Goal: Task Accomplishment & Management: Manage account settings

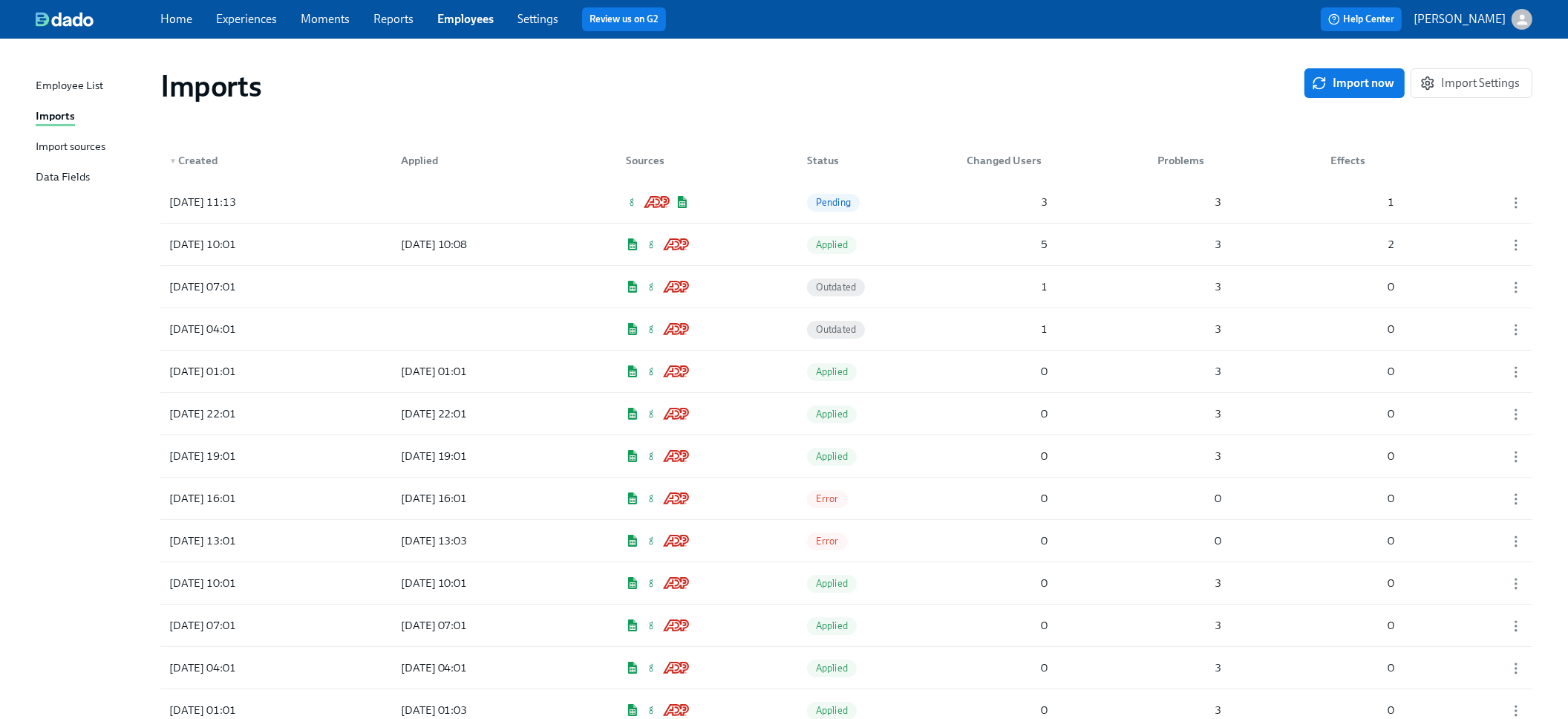
click at [66, 109] on div "Imports" at bounding box center [55, 117] width 40 height 19
drag, startPoint x: 1274, startPoint y: 98, endPoint x: 1223, endPoint y: 99, distance: 51.0
click at [1273, 98] on div "Imports" at bounding box center [732, 86] width 1144 height 35
click at [768, 189] on div "2025/09/29 11:13 Pending 3 3 1" at bounding box center [847, 202] width 1372 height 42
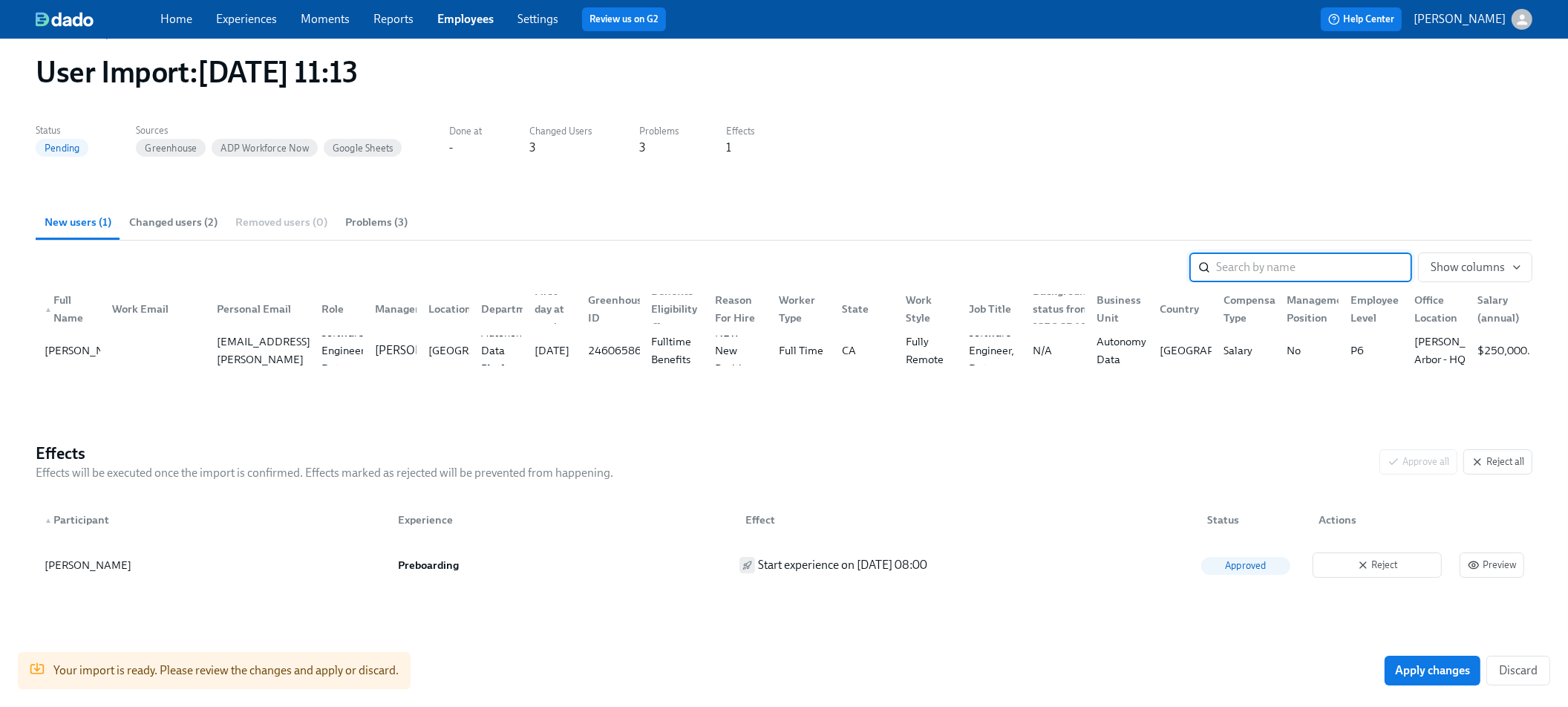
scroll to position [63, 0]
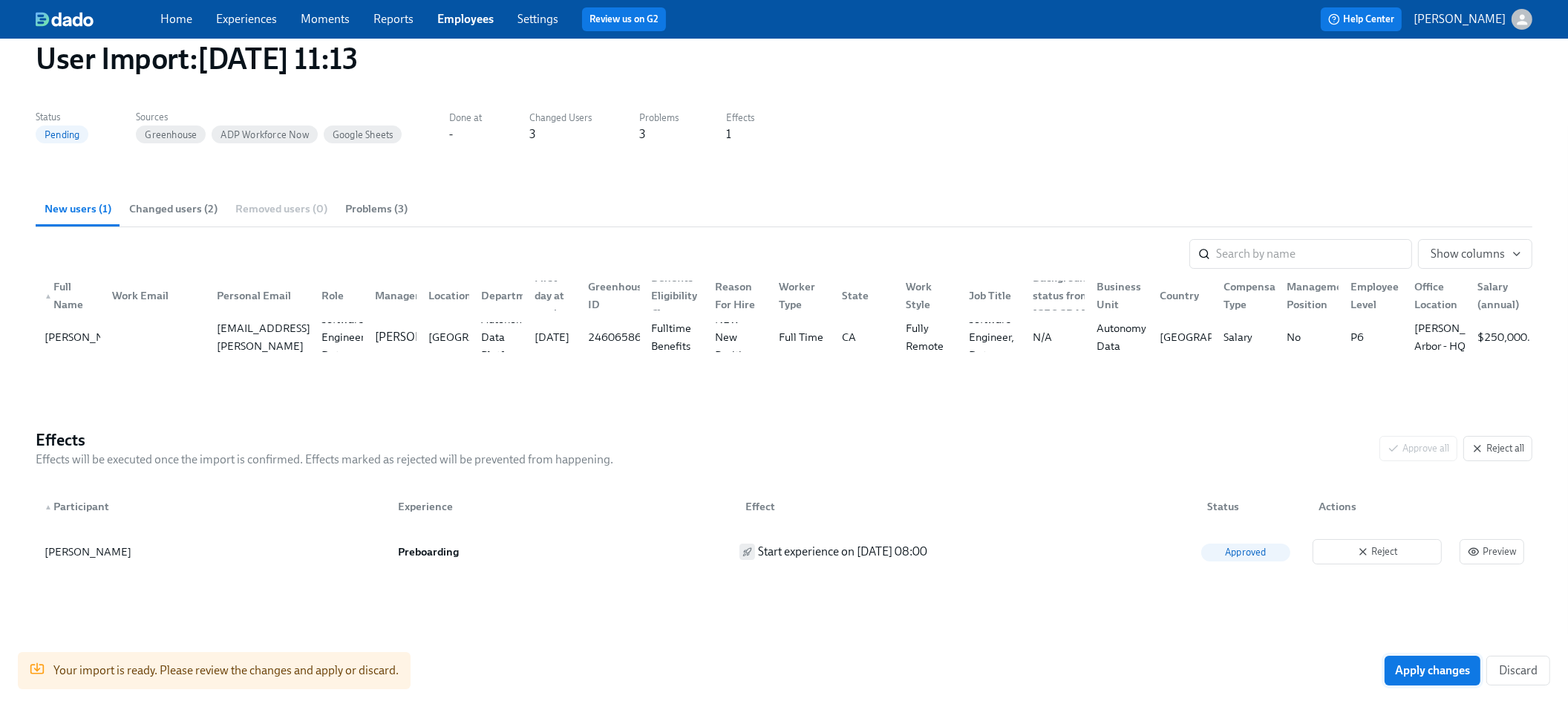
click at [1412, 667] on span "Apply changes" at bounding box center [1432, 670] width 75 height 14
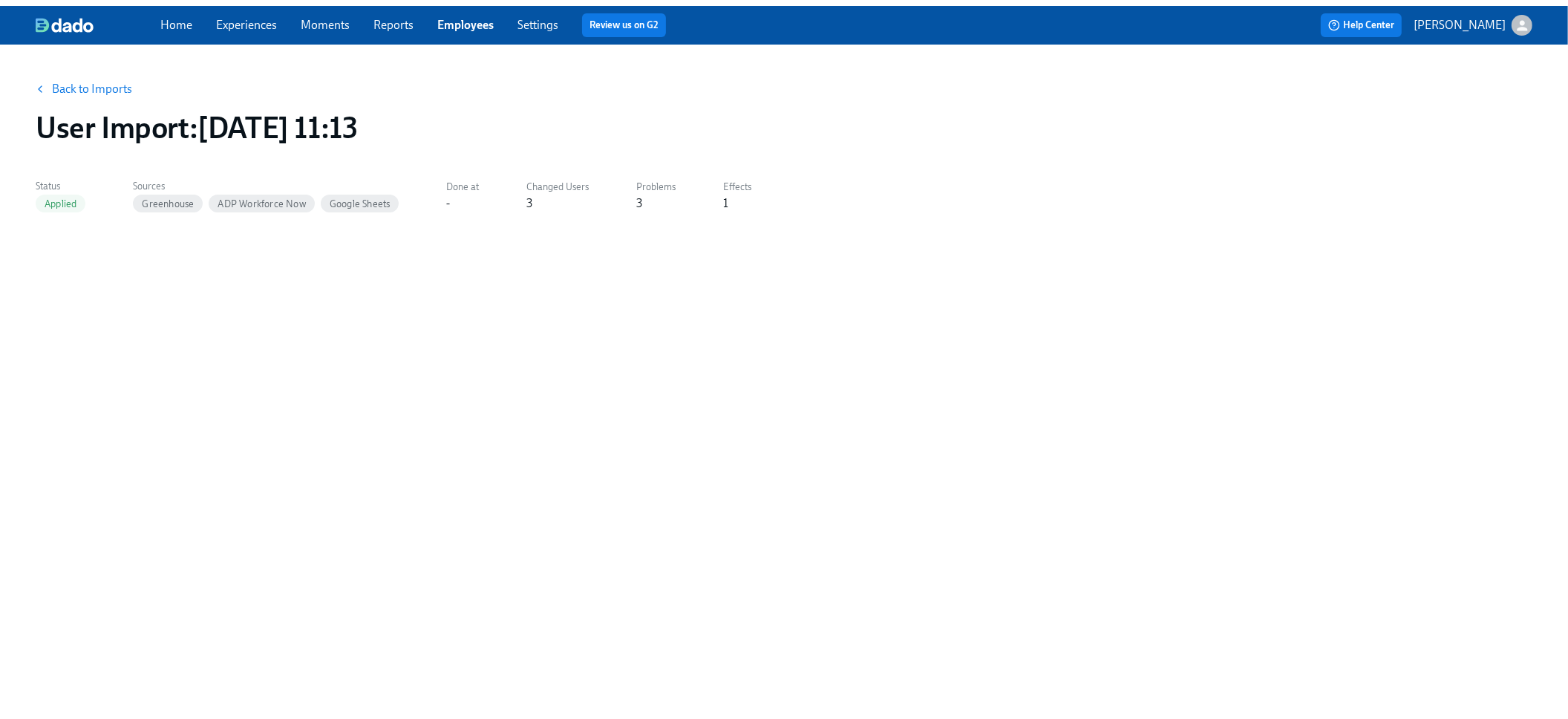
scroll to position [0, 0]
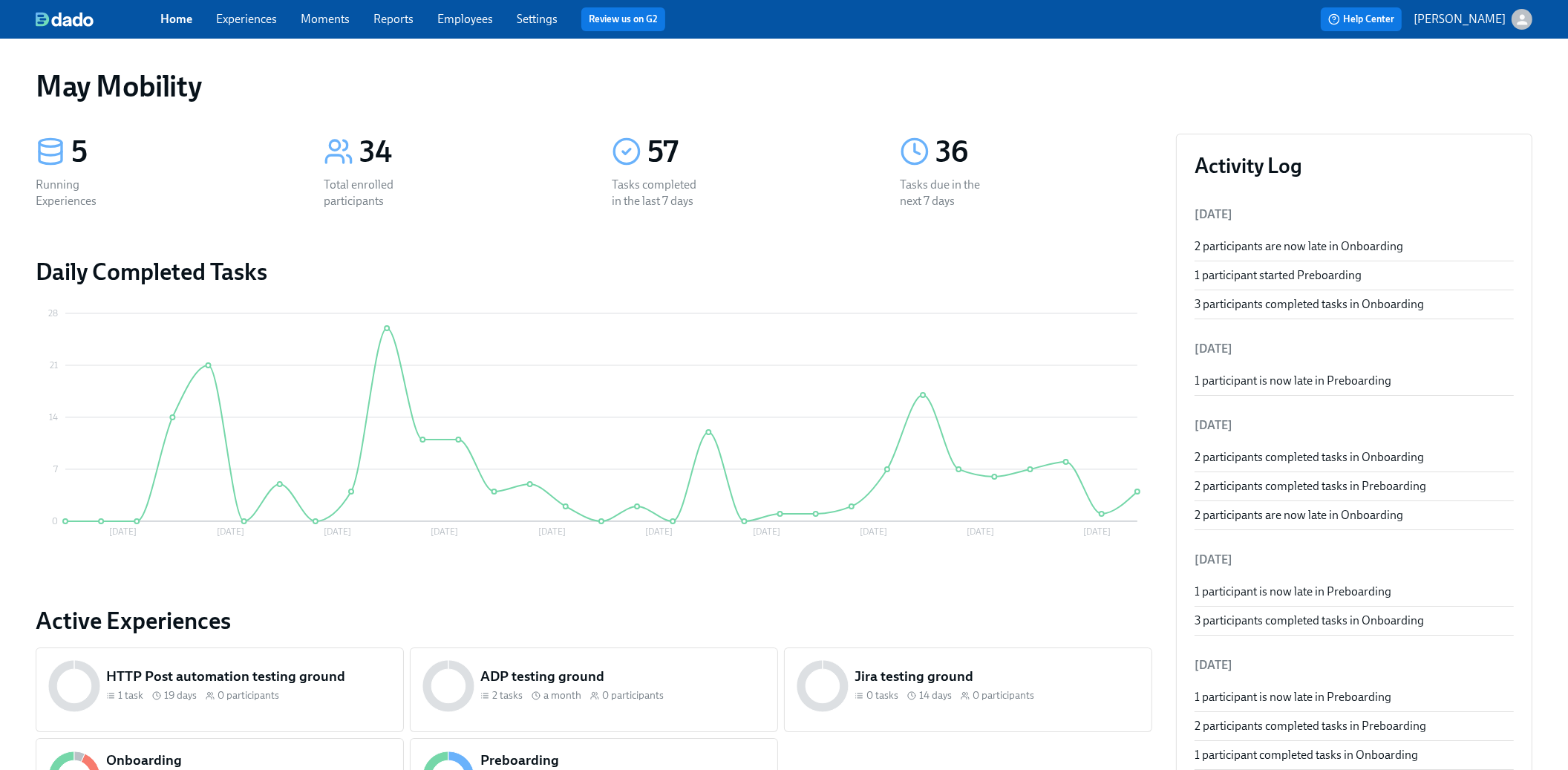
click at [260, 23] on link "Experiences" at bounding box center [246, 19] width 60 height 14
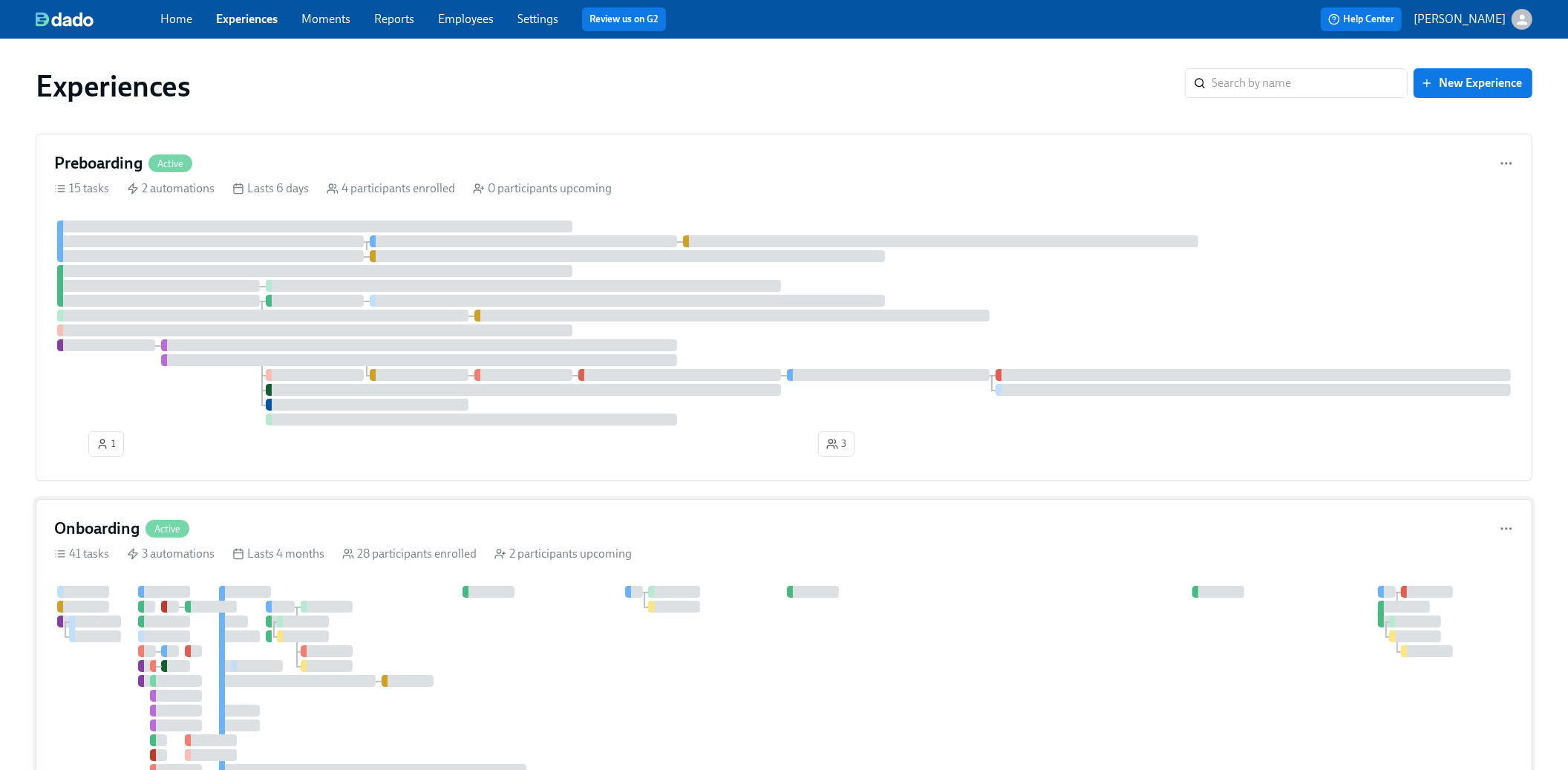
click at [254, 558] on div "Lasts 4 months" at bounding box center [278, 553] width 92 height 16
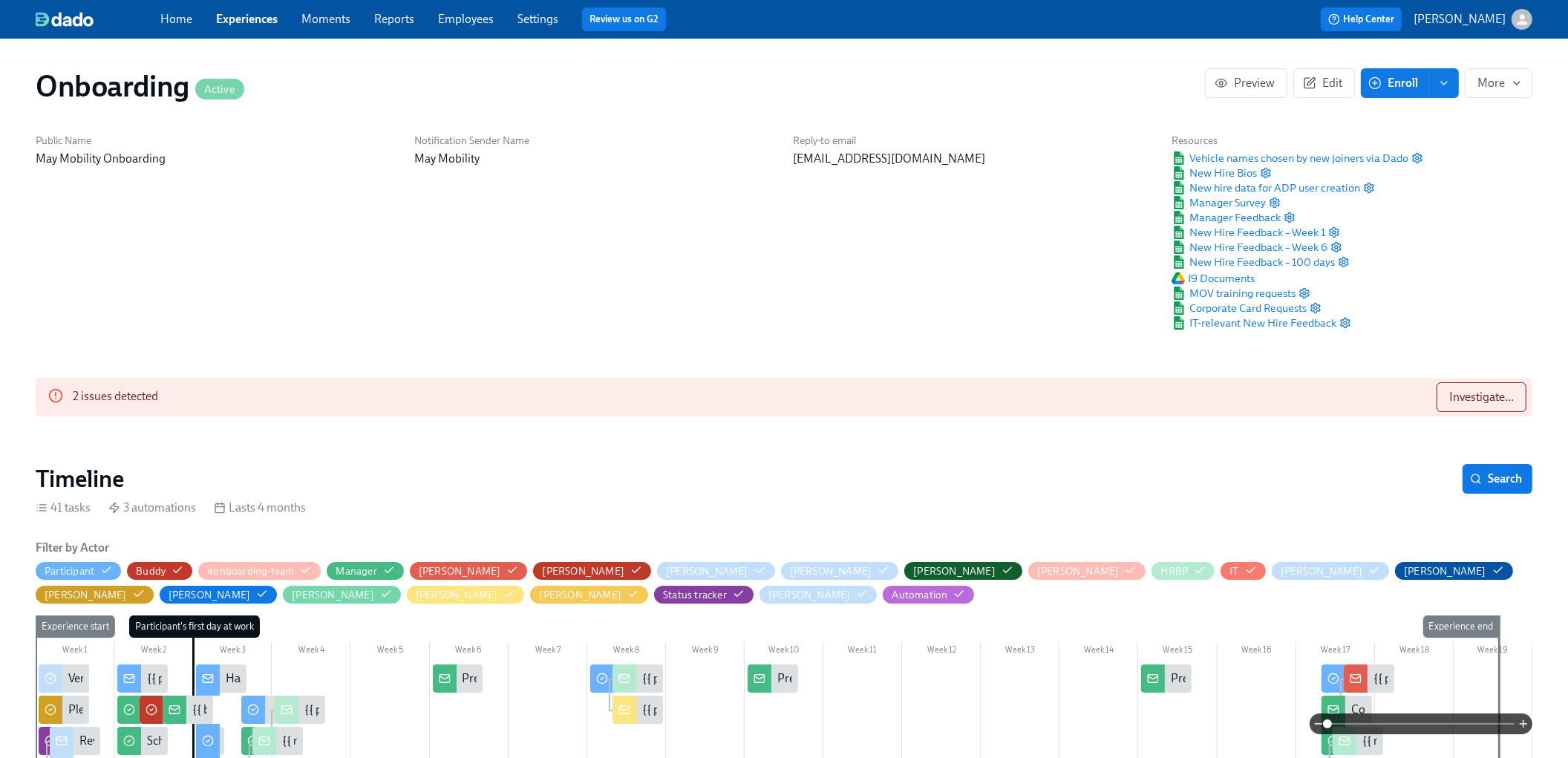
scroll to position [0, 11253]
click at [1480, 396] on span "Investigate..." at bounding box center [1481, 397] width 65 height 14
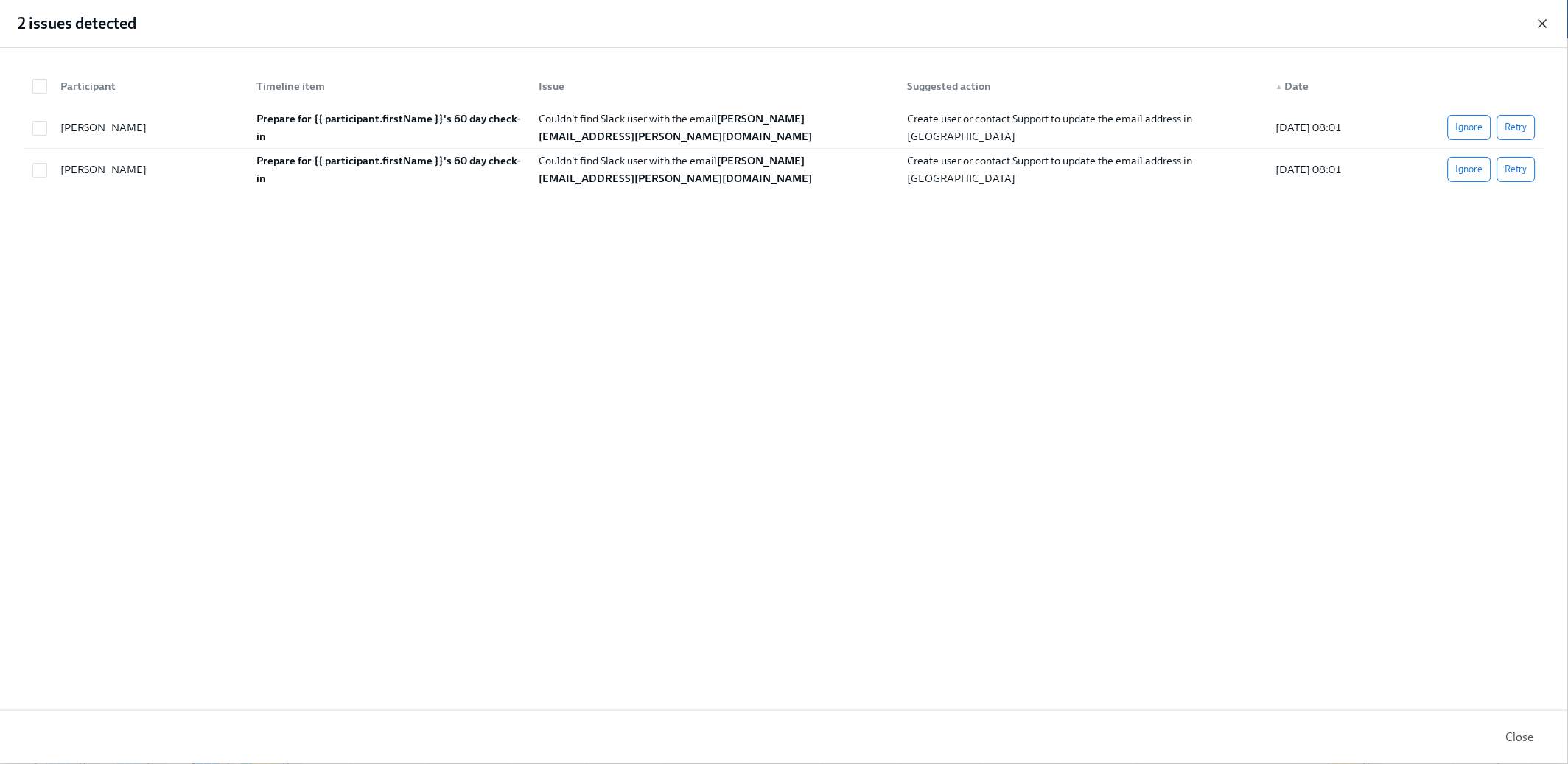
click at [1540, 25] on icon "button" at bounding box center [1543, 23] width 14 height 14
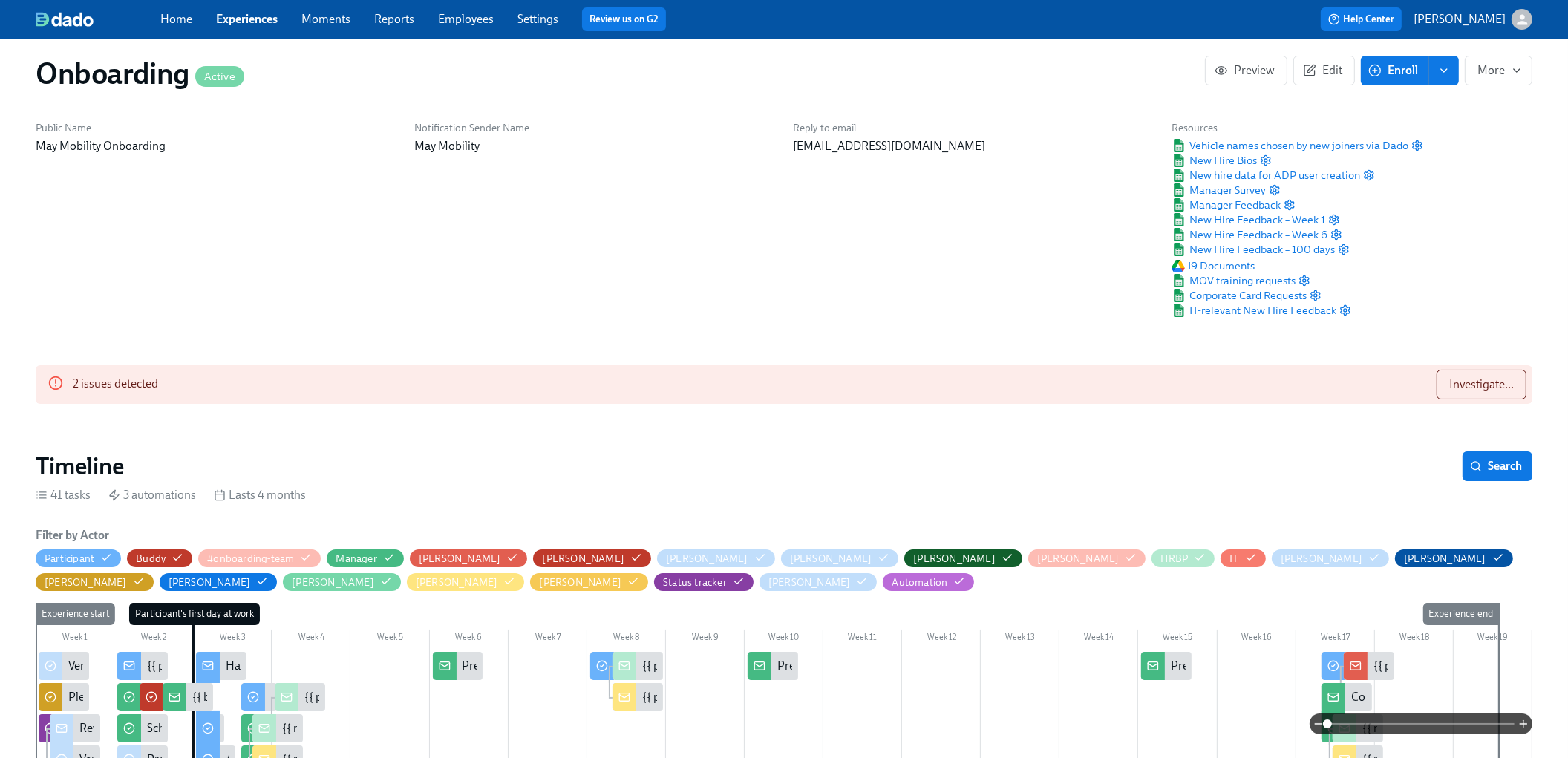
scroll to position [14, 0]
click at [953, 578] on icon "button" at bounding box center [959, 579] width 12 height 12
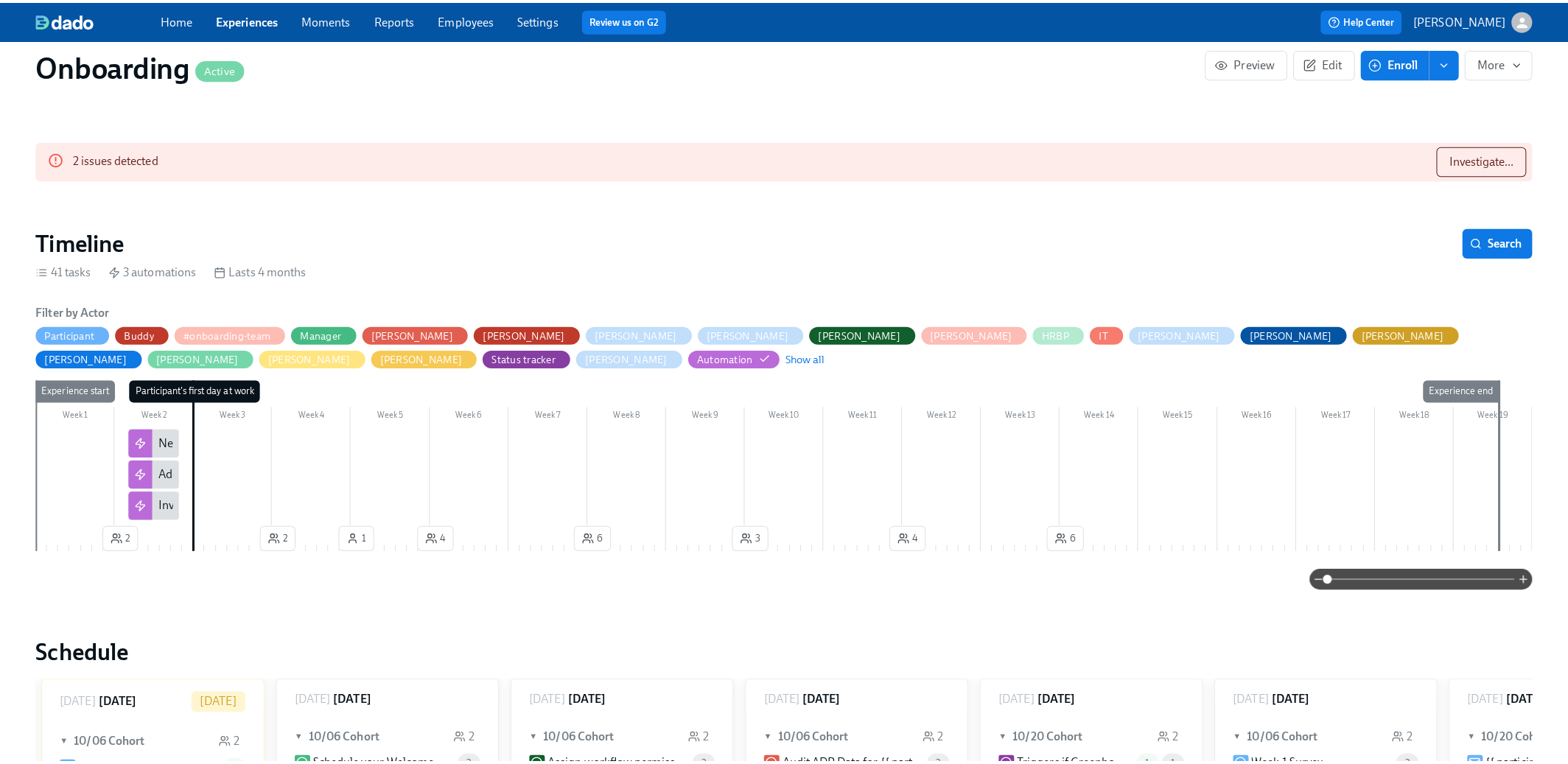
scroll to position [242, 0]
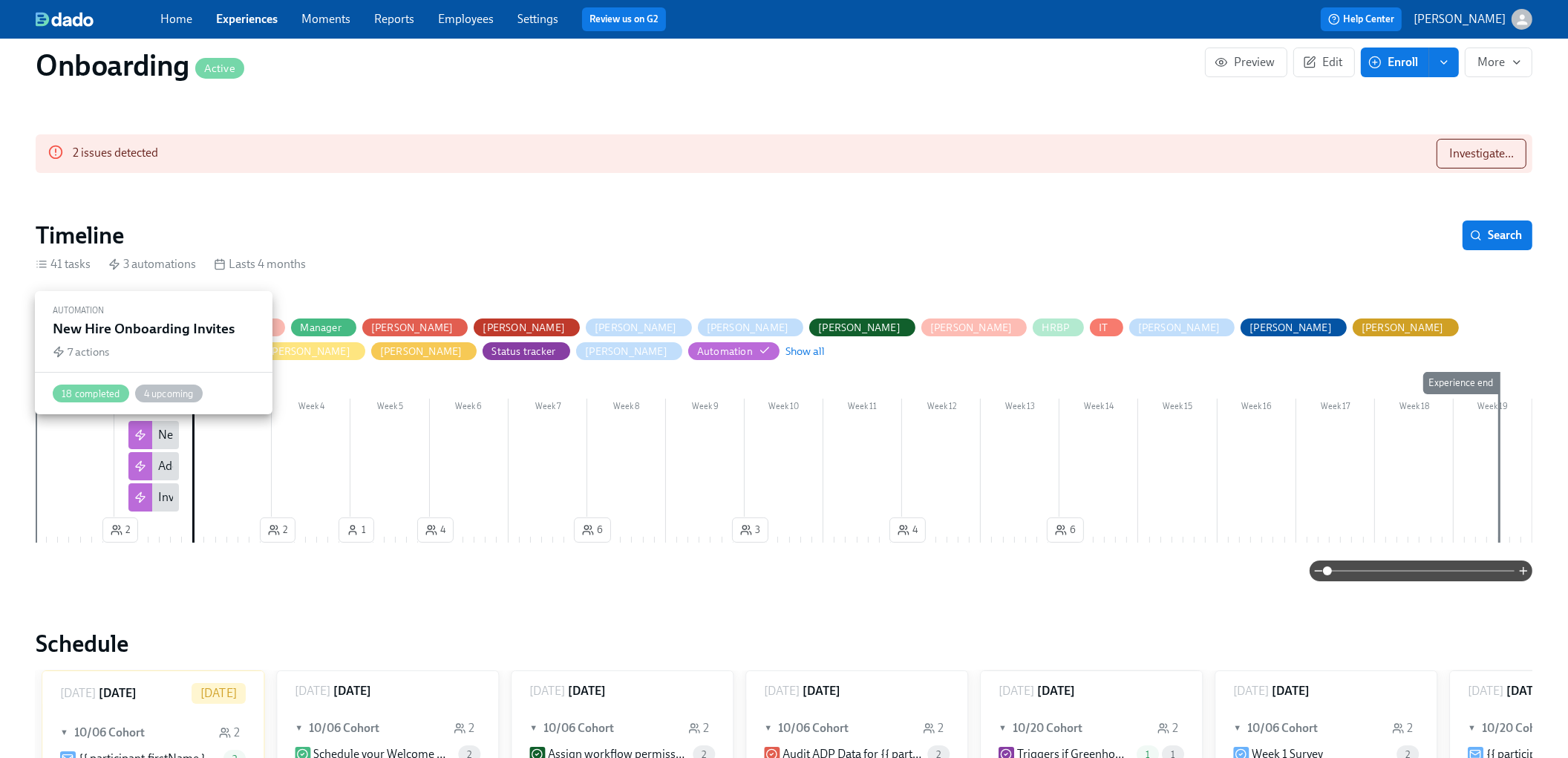
click at [158, 429] on div "New Hire Onboarding Invites" at bounding box center [232, 435] width 148 height 16
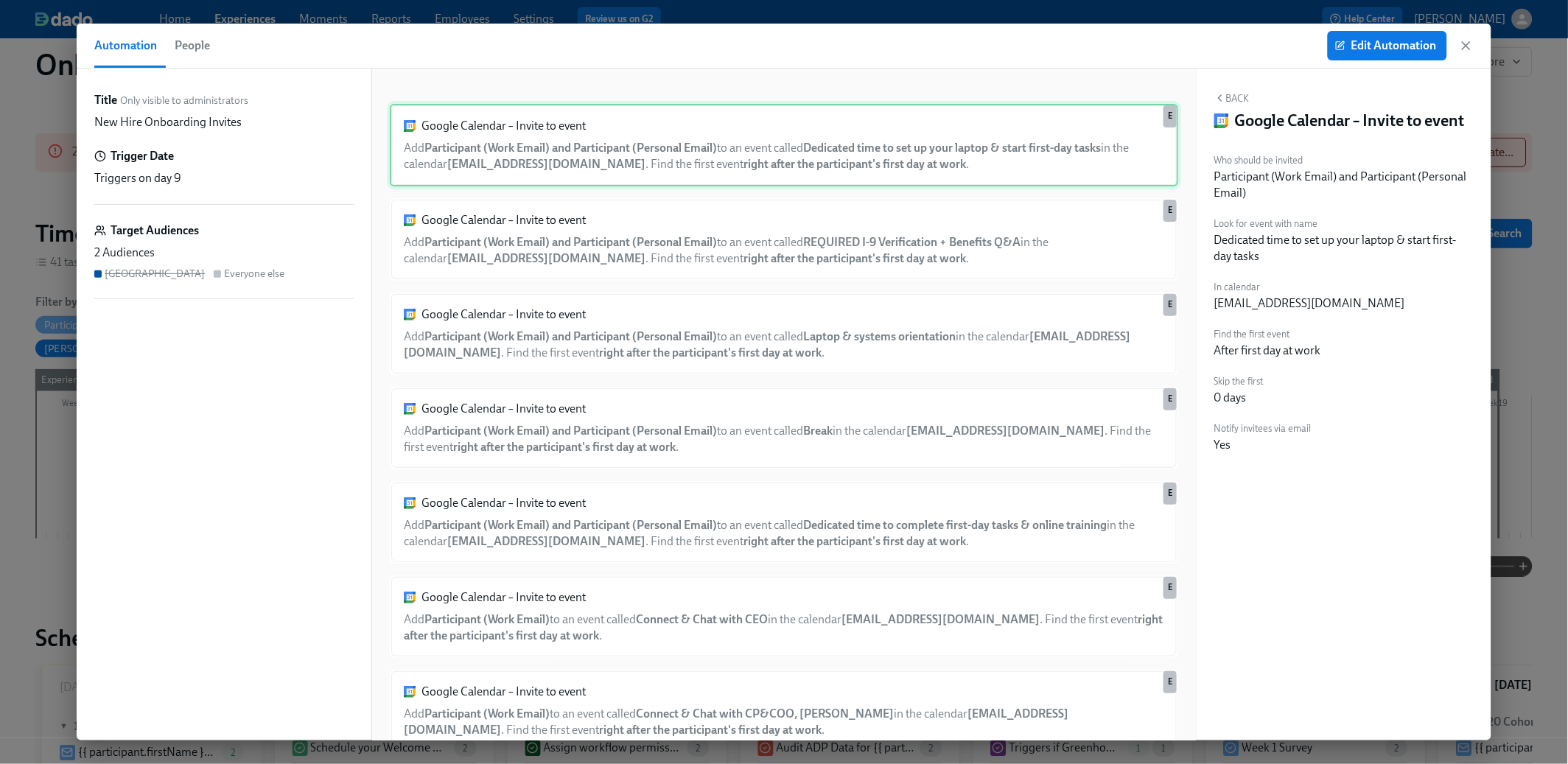
click at [635, 167] on div "Google Calendar – Invite to event Add Participant (Work Email) and Participant …" at bounding box center [784, 145] width 788 height 82
click at [1351, 47] on span "Edit Automation" at bounding box center [1387, 46] width 99 height 14
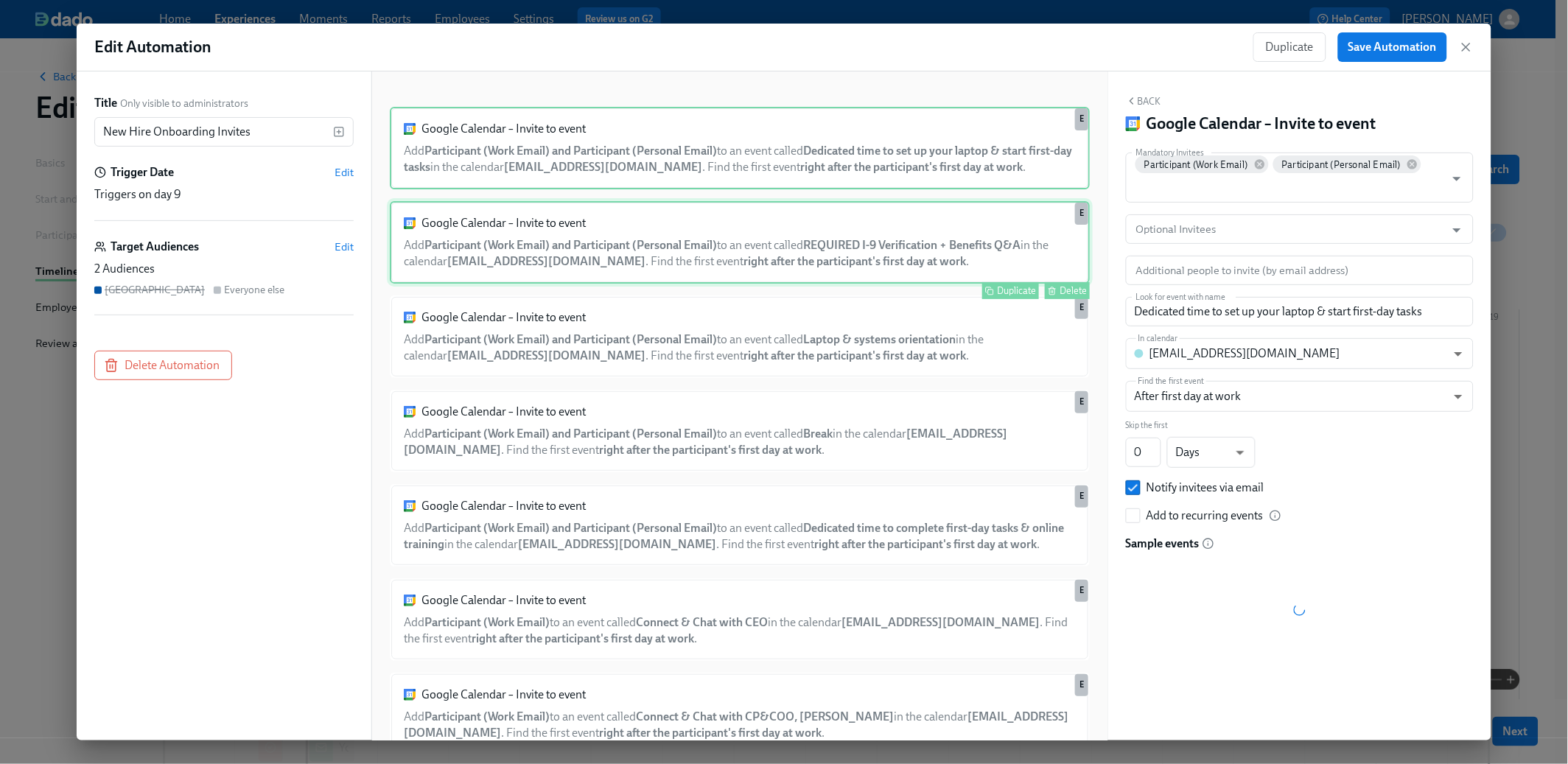
click at [690, 259] on div "Google Calendar – Invite to event Add Participant (Work Email) and Participant …" at bounding box center [739, 242] width 700 height 82
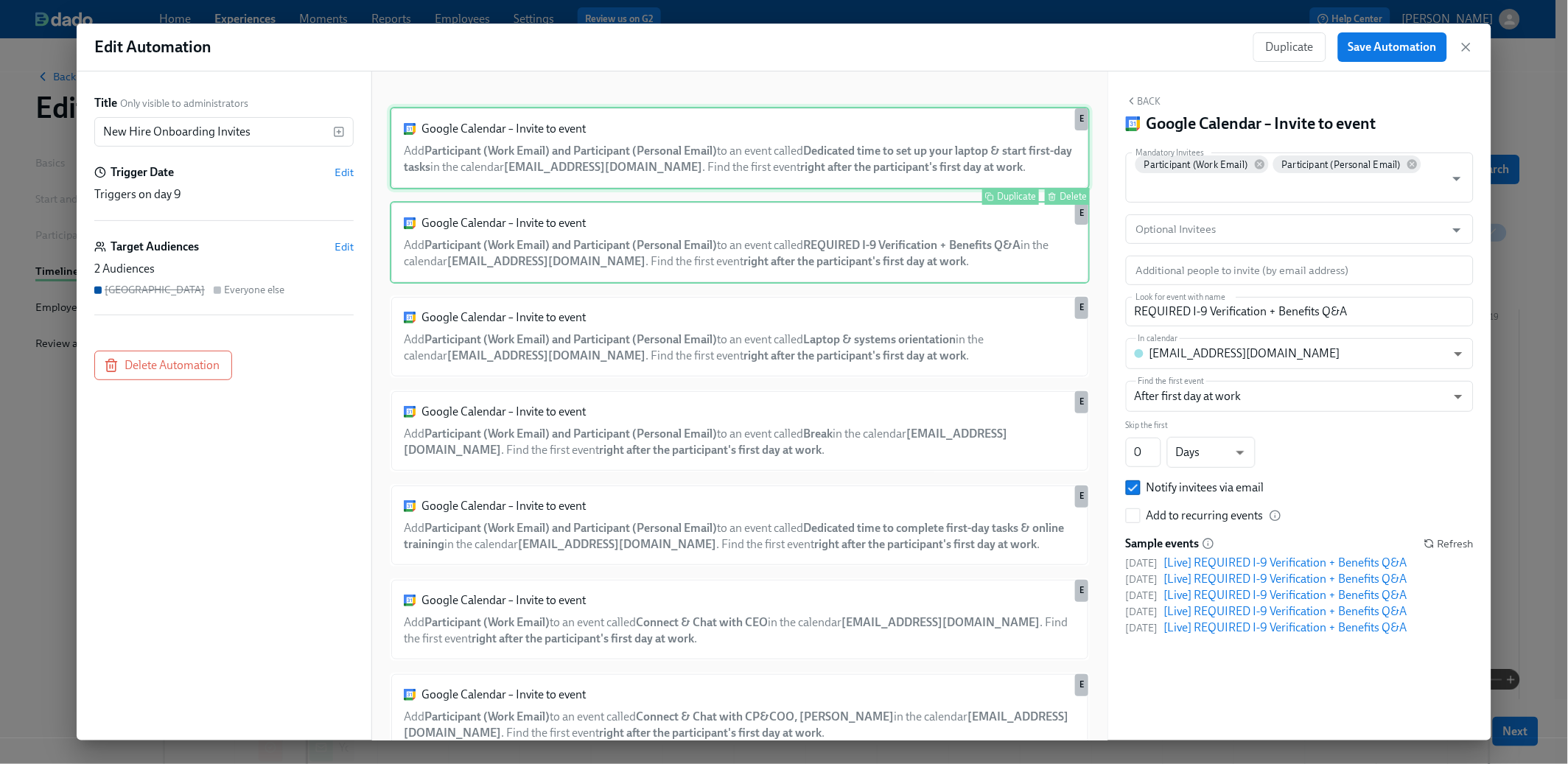
click at [702, 185] on div "Google Calendar – Invite to event Add Participant (Work Email) and Participant …" at bounding box center [739, 148] width 700 height 82
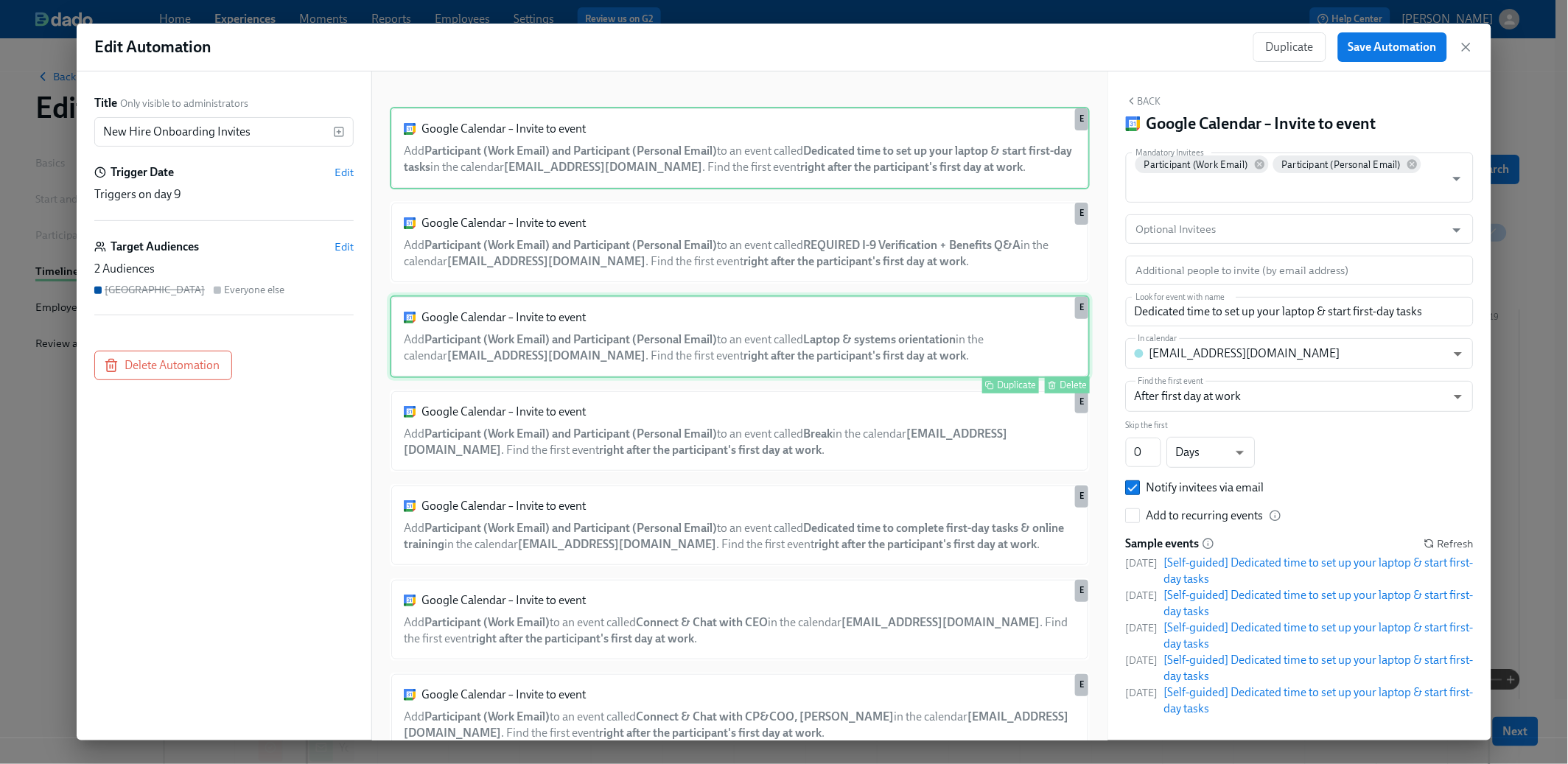
click at [659, 362] on div "Google Calendar – Invite to event Add Participant (Work Email) and Participant …" at bounding box center [739, 337] width 700 height 82
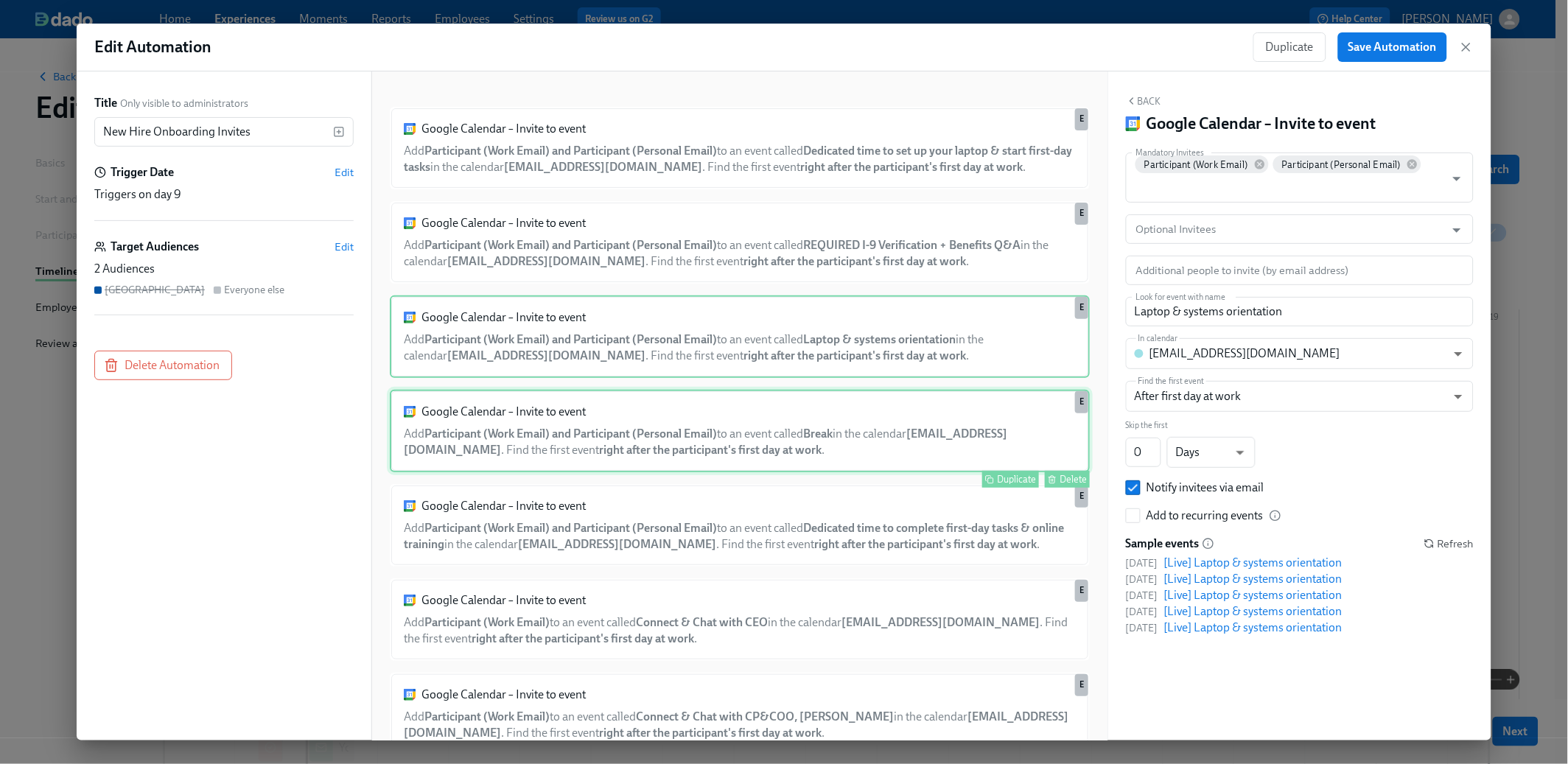
click at [668, 449] on div "Google Calendar – Invite to event Add Participant (Work Email) and Participant …" at bounding box center [739, 431] width 700 height 82
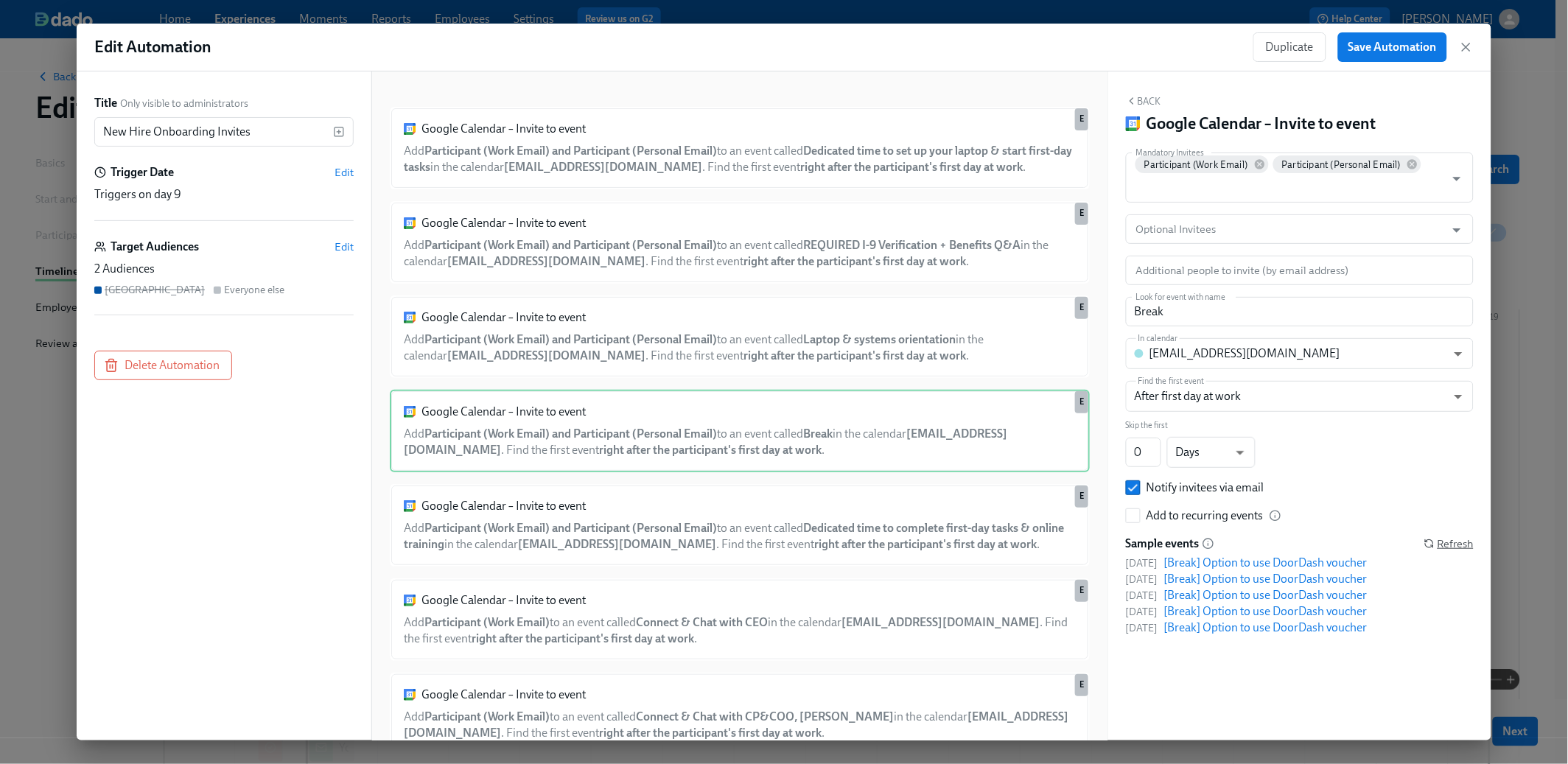
click at [1431, 540] on icon "button" at bounding box center [1429, 542] width 8 height 4
drag, startPoint x: 1213, startPoint y: 307, endPoint x: 1116, endPoint y: 313, distance: 97.2
click at [1117, 313] on div "Back Google Calendar – Invite to event Mandatory Invitees Participant (Work Ema…" at bounding box center [1300, 406] width 383 height 669
paste input "Option to use DoorDash voucher"
click at [1452, 547] on span "Refresh" at bounding box center [1449, 544] width 49 height 14
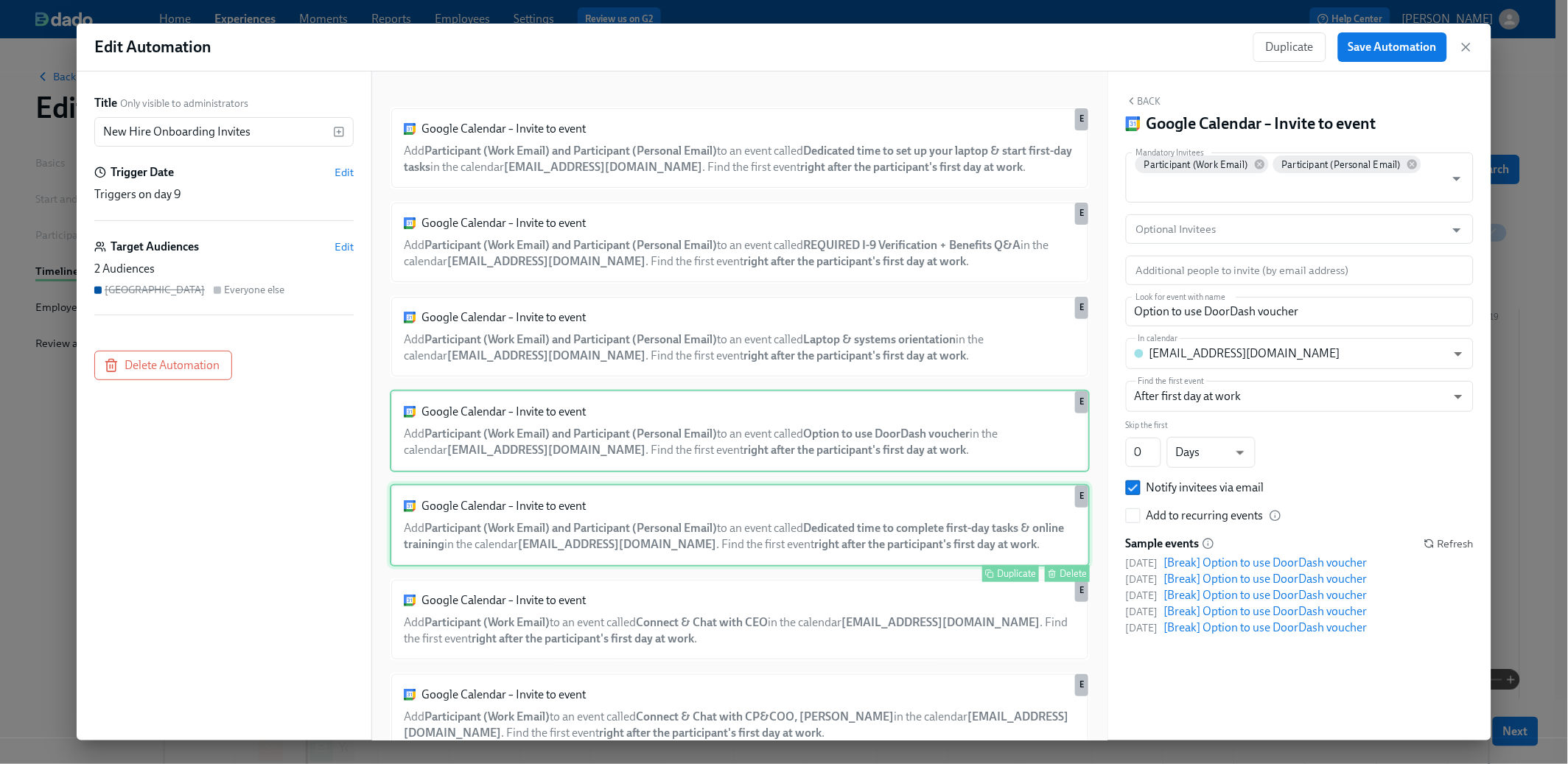
click at [762, 524] on div "Google Calendar – Invite to event Add Participant (Work Email) and Participant …" at bounding box center [739, 525] width 700 height 82
type input "Dedicated time to complete first-day tasks & online training"
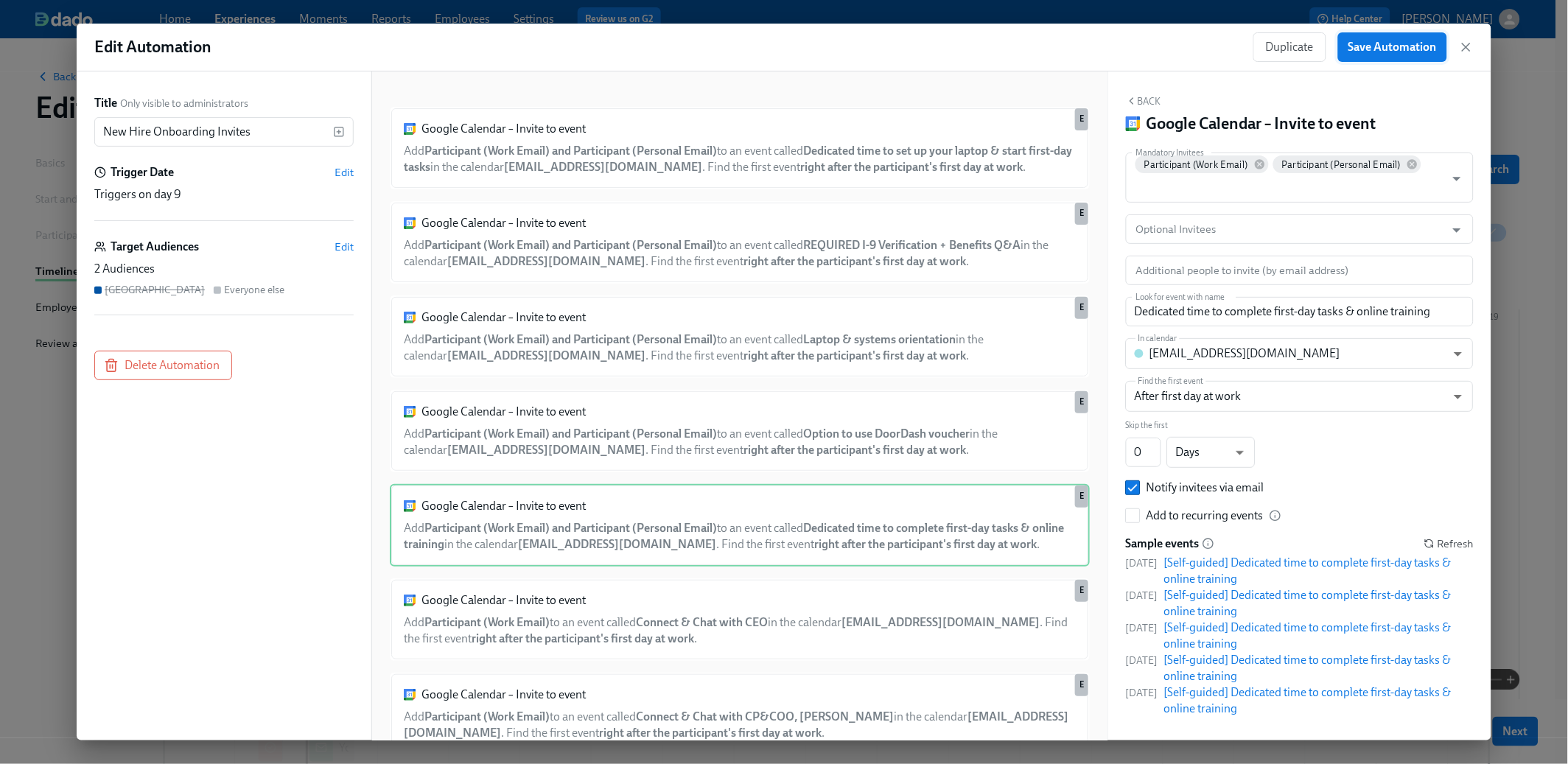
click at [1365, 56] on button "Save Automation" at bounding box center [1392, 47] width 109 height 30
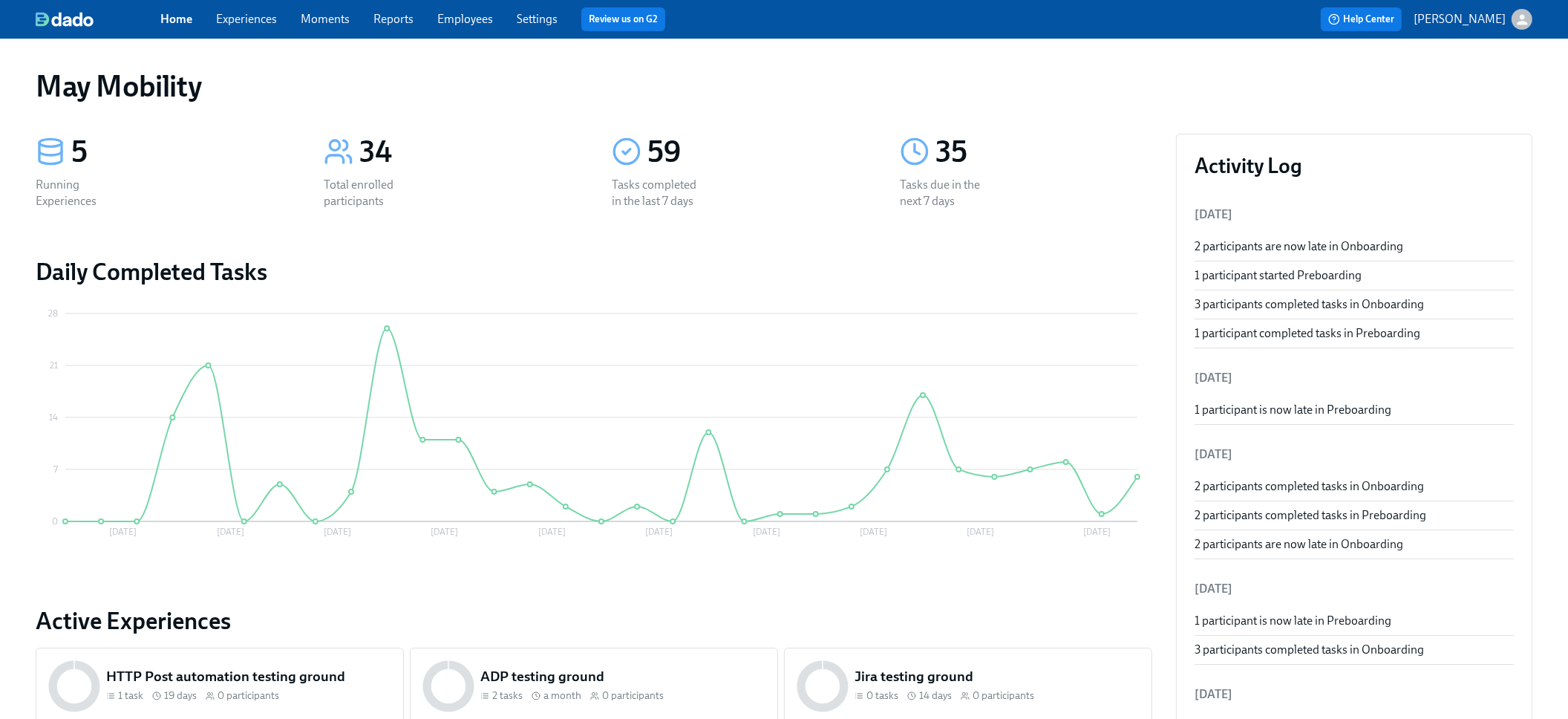
click at [244, 14] on link "Experiences" at bounding box center [246, 19] width 60 height 14
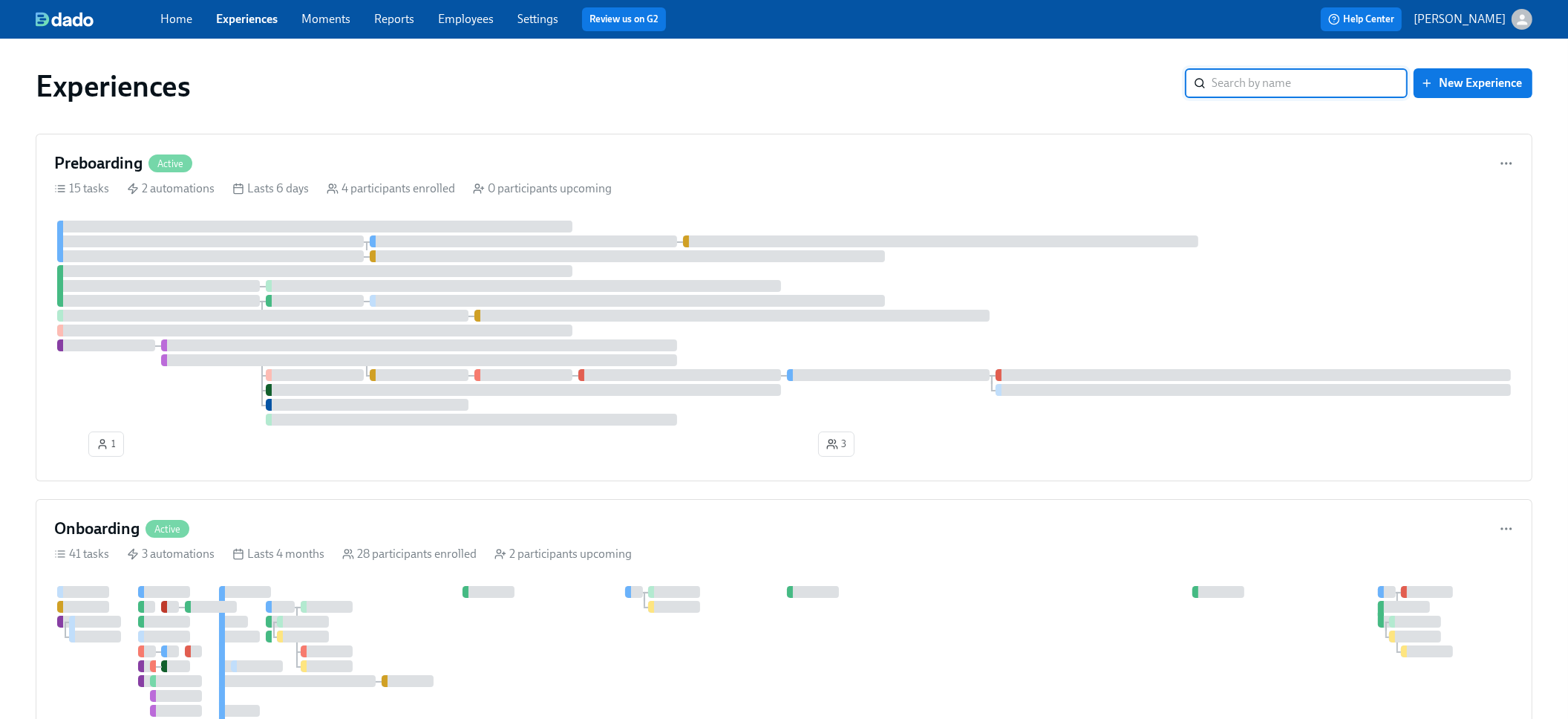
click at [478, 107] on div "Experiences ​ New Experience" at bounding box center [784, 86] width 1520 height 60
click at [315, 242] on div at bounding box center [210, 241] width 307 height 12
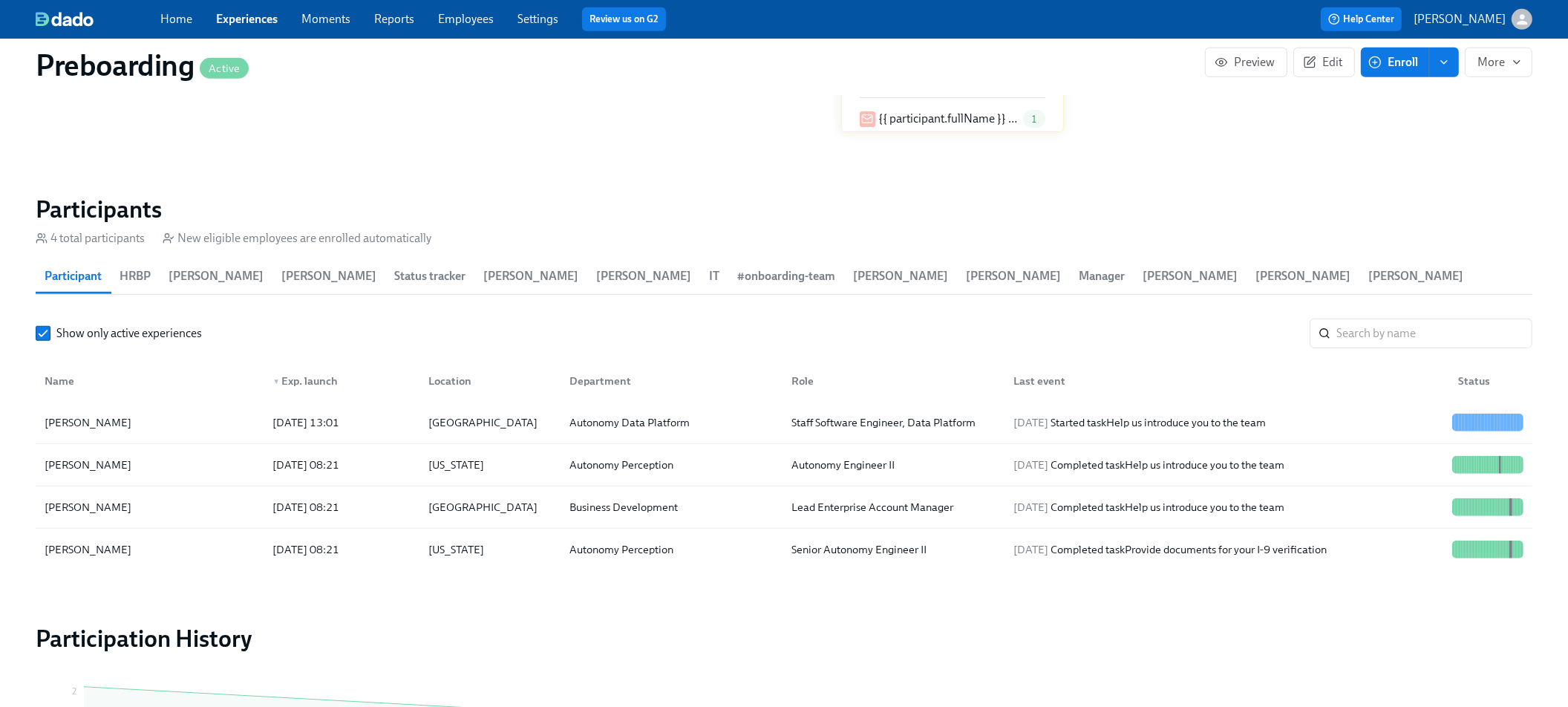
scroll to position [1350, 0]
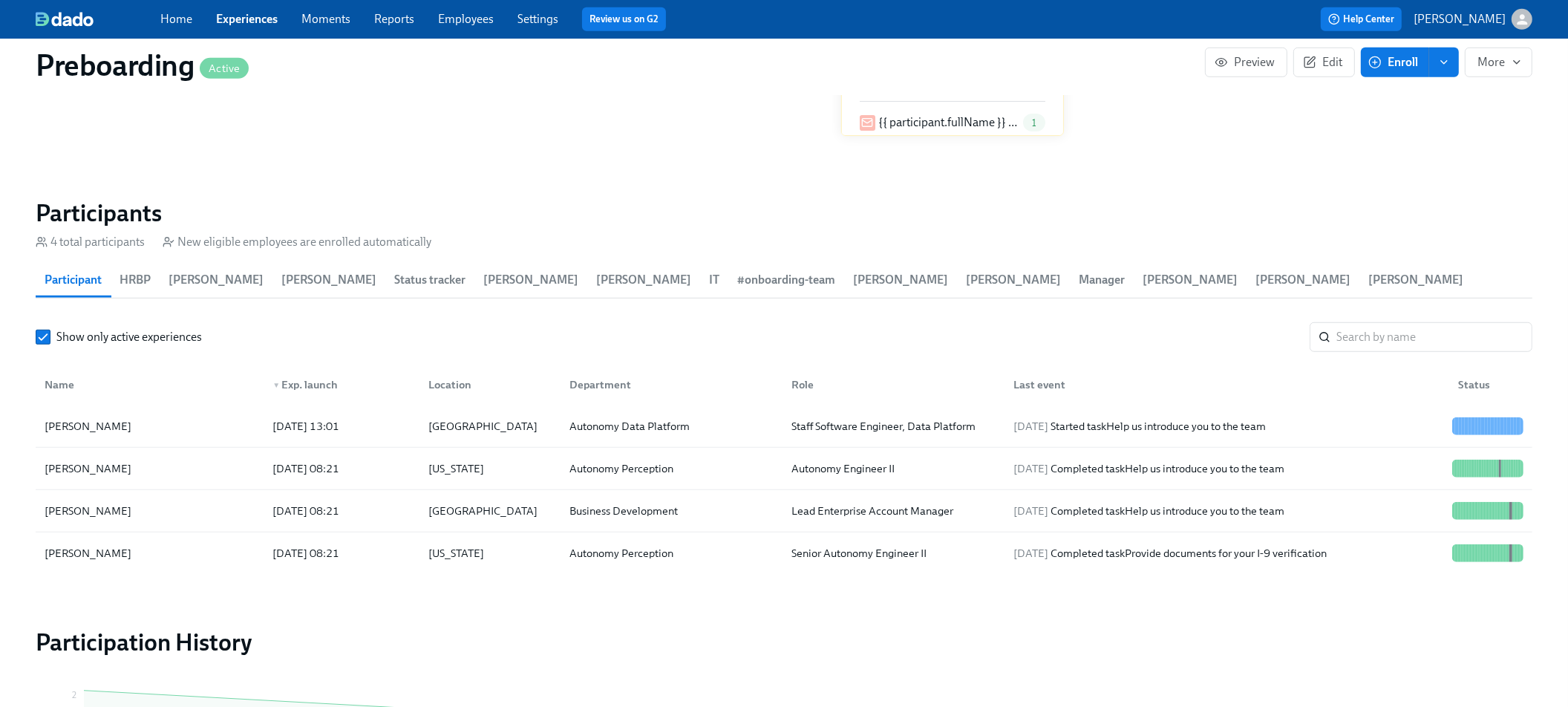
click at [366, 322] on div "Show only active experiences ​" at bounding box center [784, 337] width 1497 height 30
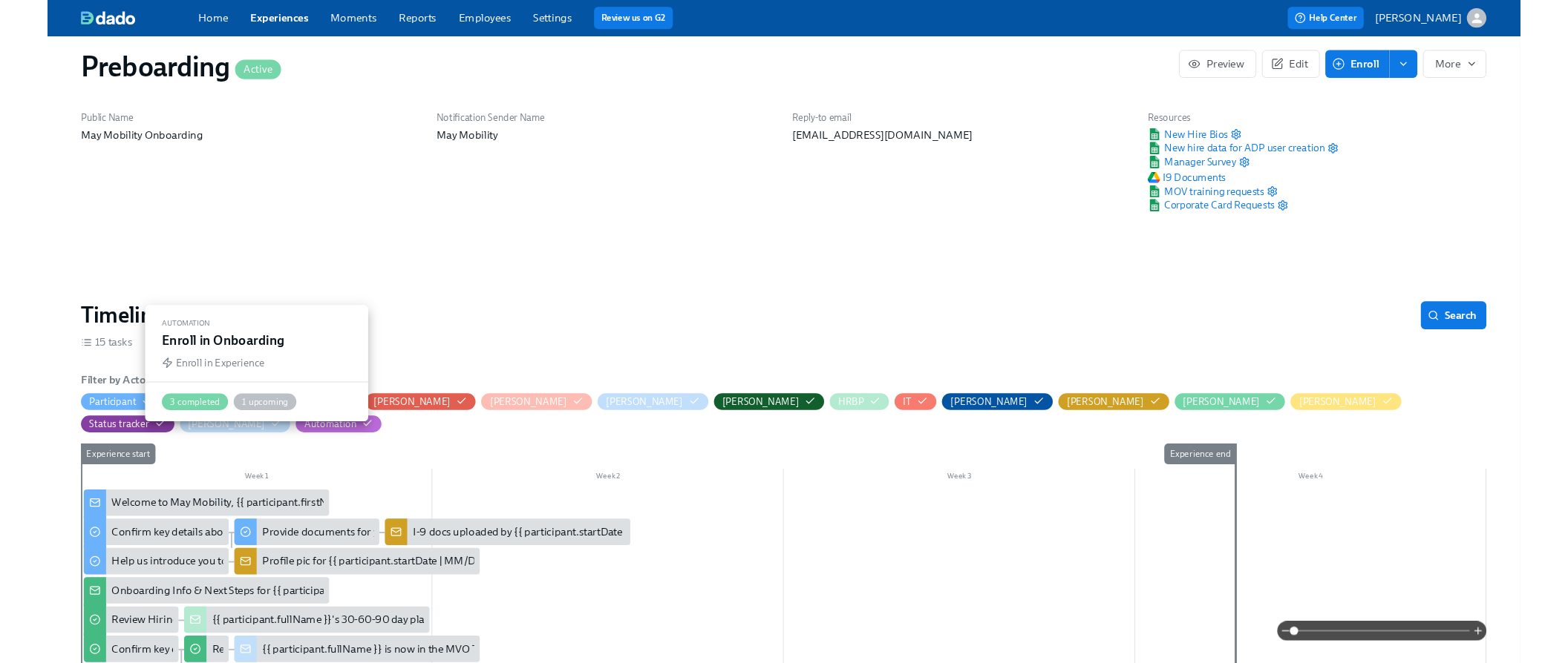
scroll to position [0, 0]
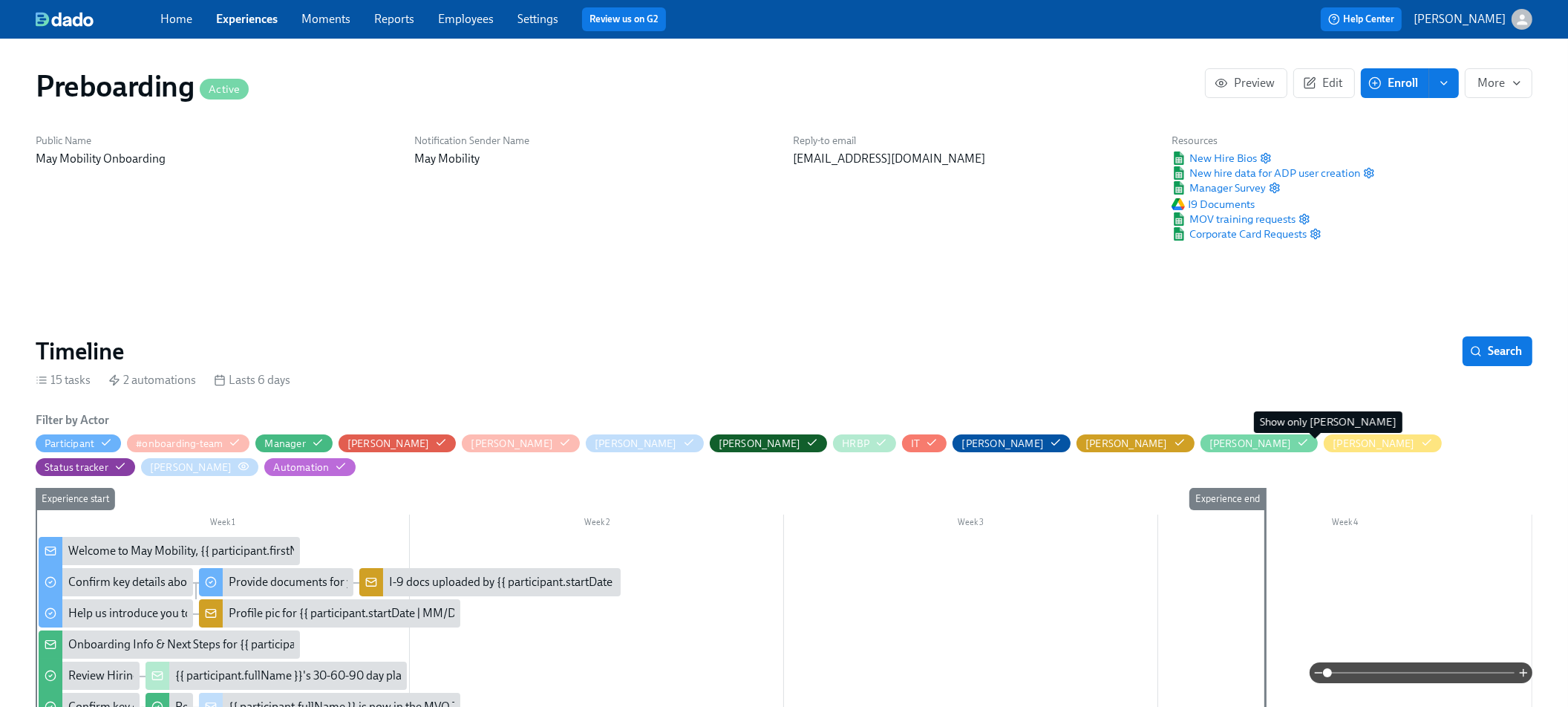
click at [249, 460] on icon "button" at bounding box center [243, 466] width 12 height 12
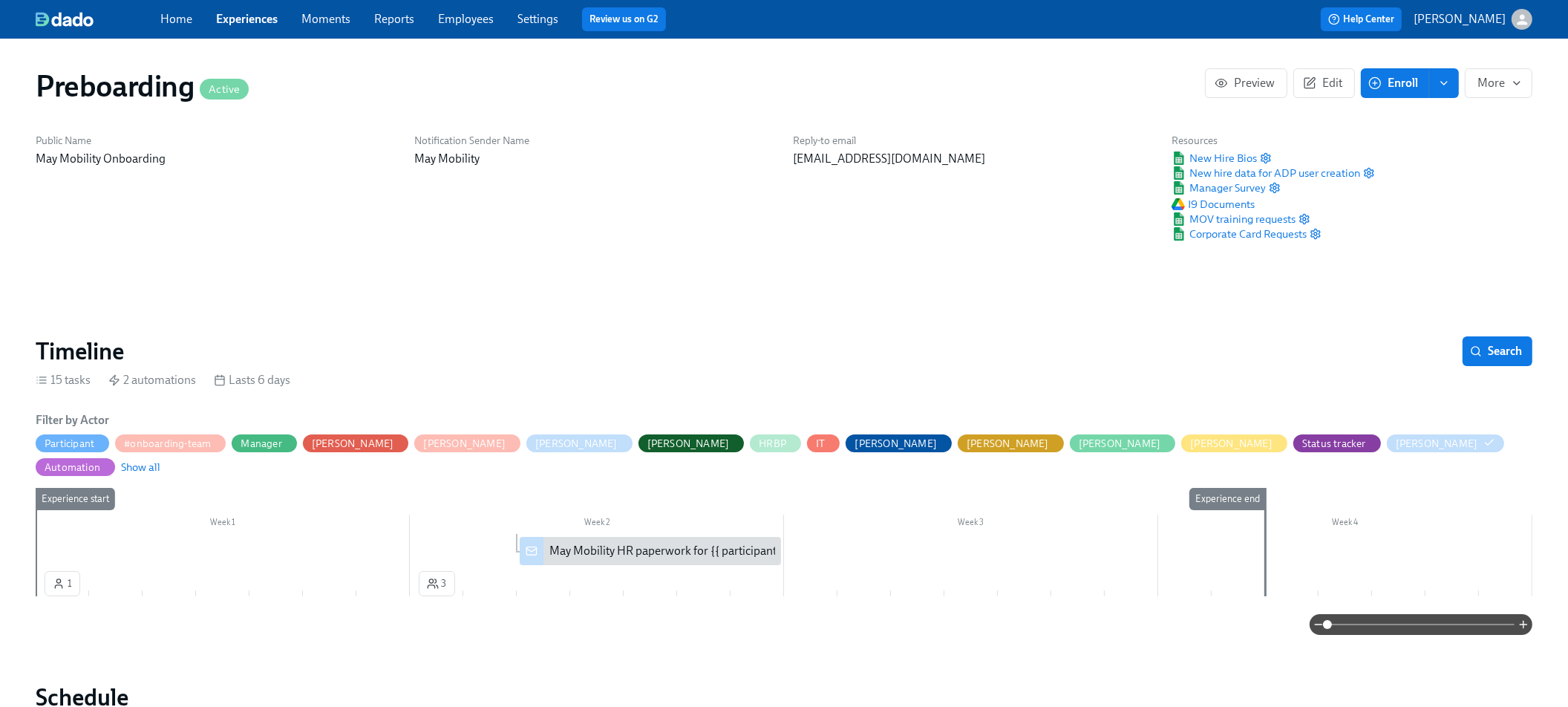
click at [687, 543] on div "May Mobility HR paperwork for {{ participant.fullName }} (starting {{ participa…" at bounding box center [816, 551] width 533 height 16
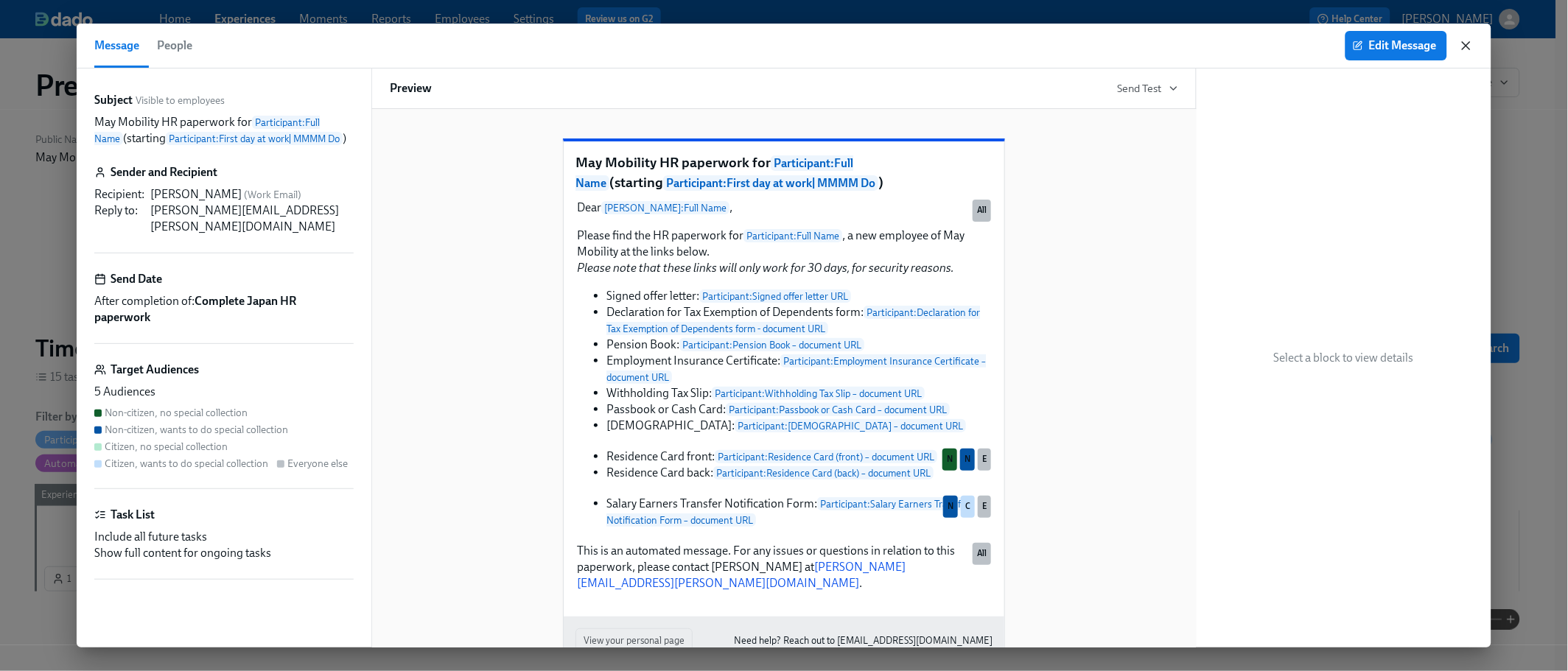
click at [1465, 42] on icon "button" at bounding box center [1466, 46] width 14 height 14
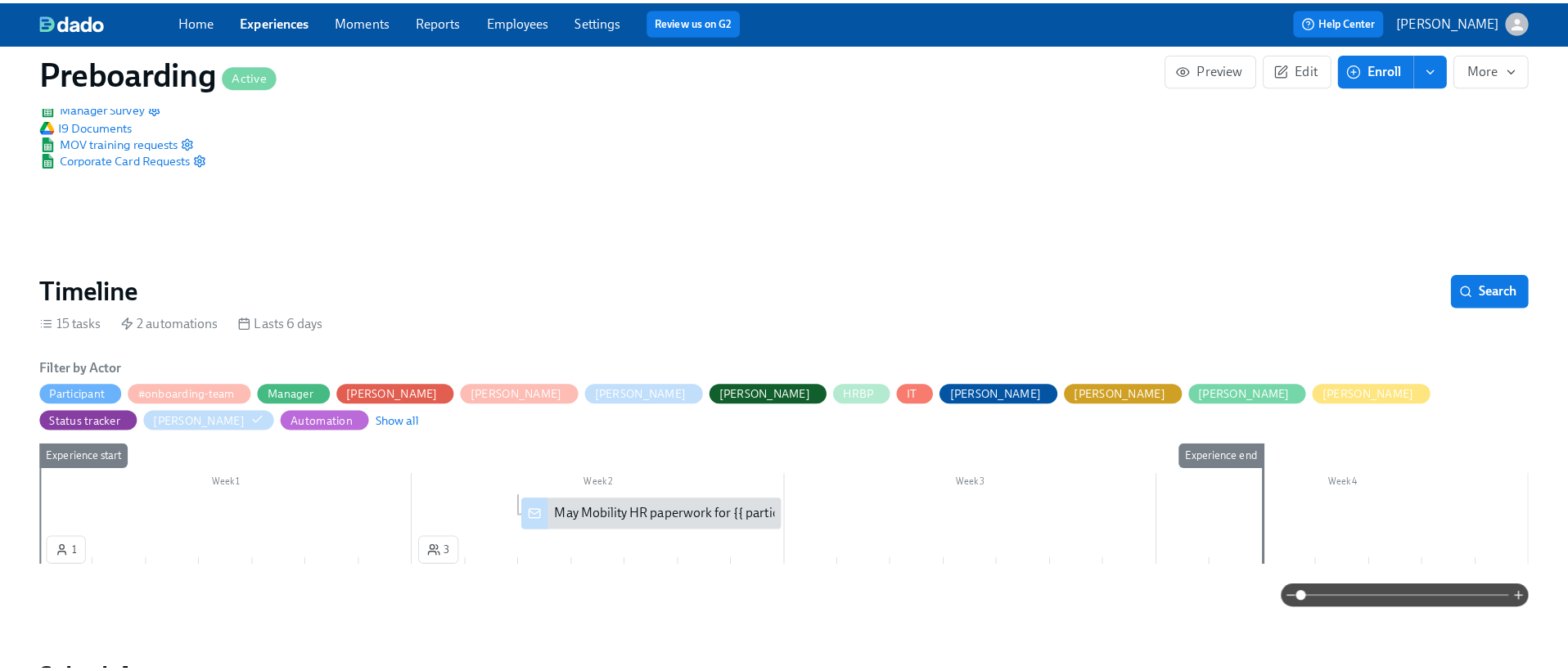
scroll to position [160, 0]
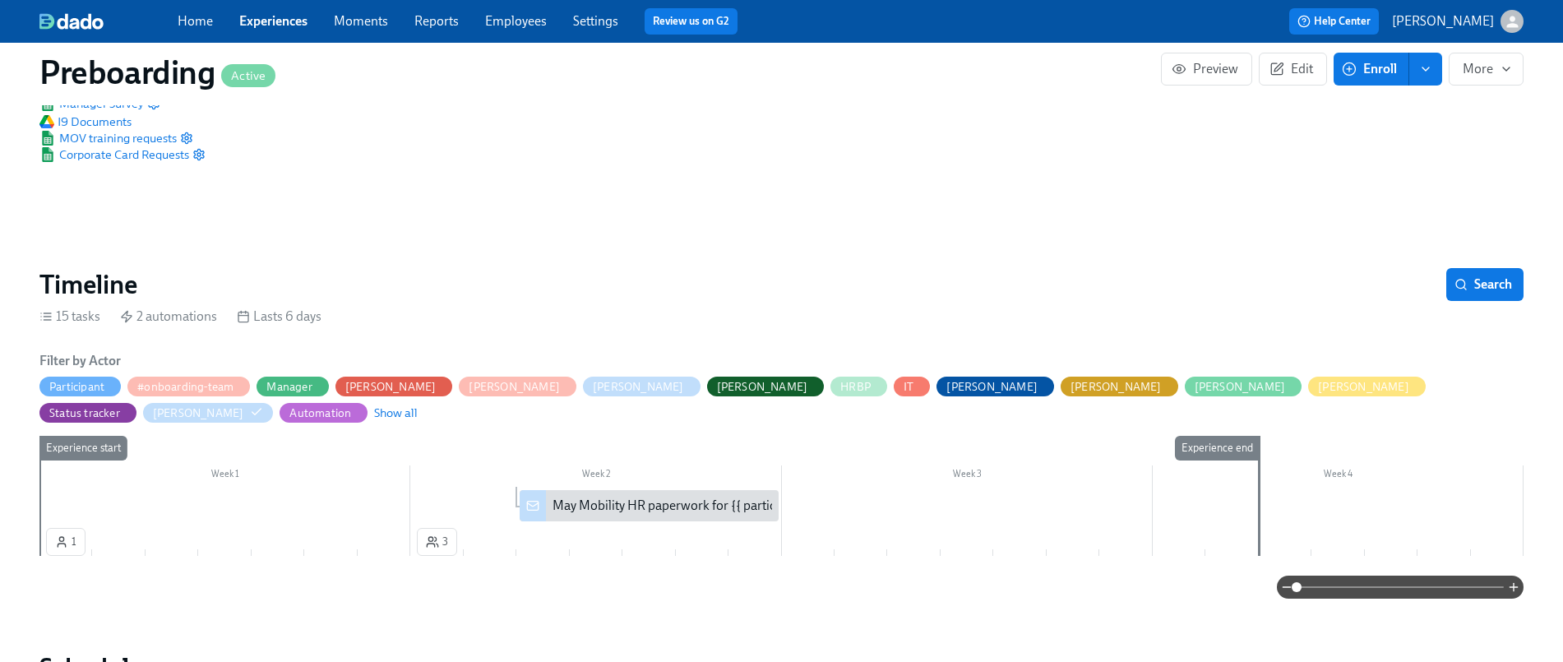
click at [666, 497] on div "May Mobility HR paperwork for {{ participant.fullName }} (starting {{ participa…" at bounding box center [848, 506] width 590 height 18
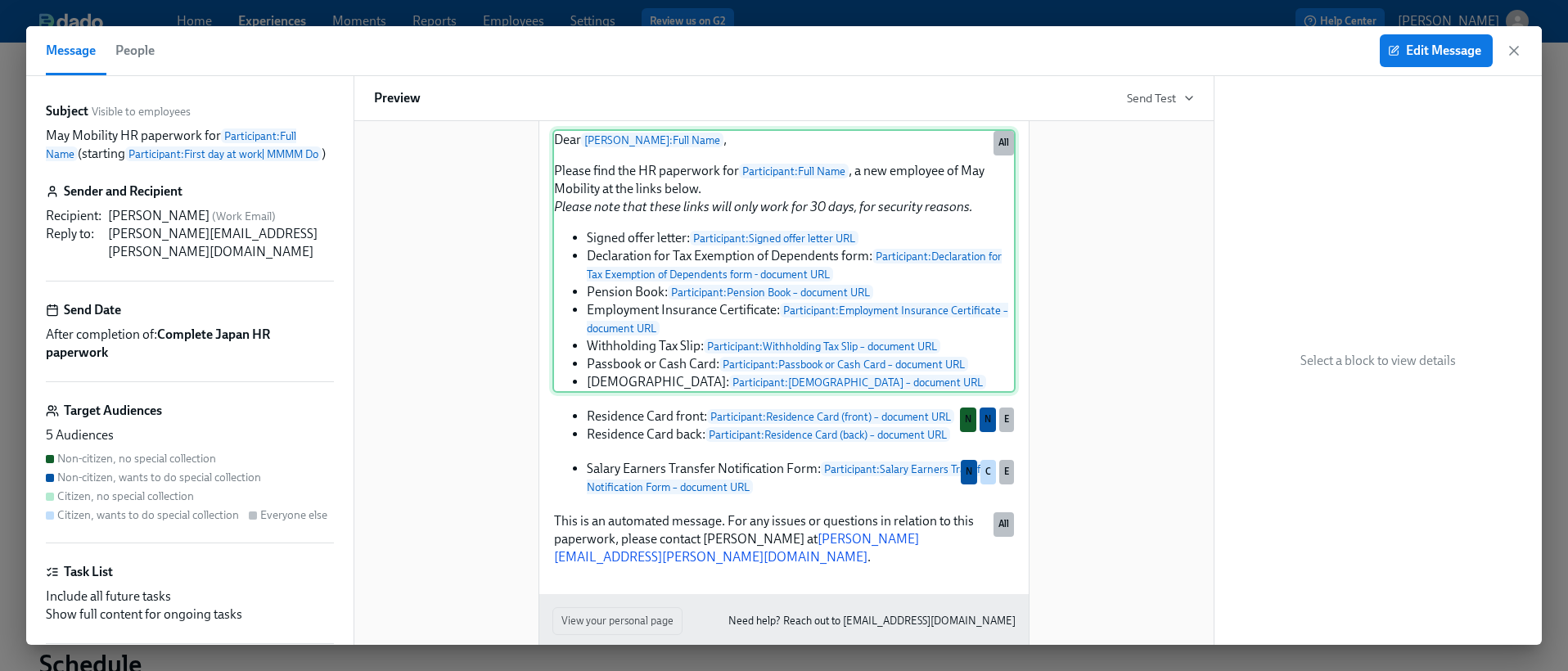
scroll to position [95, 0]
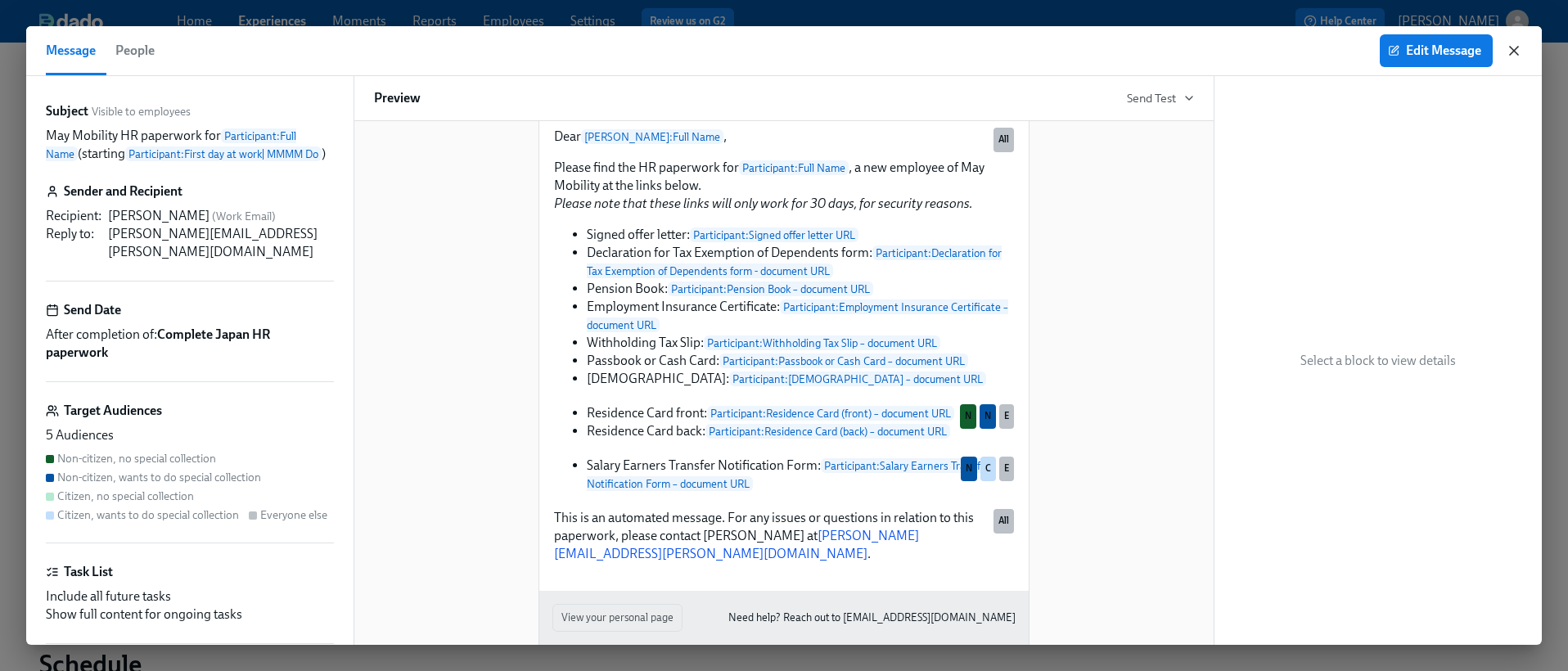
click at [1516, 50] on icon "button" at bounding box center [1513, 51] width 16 height 16
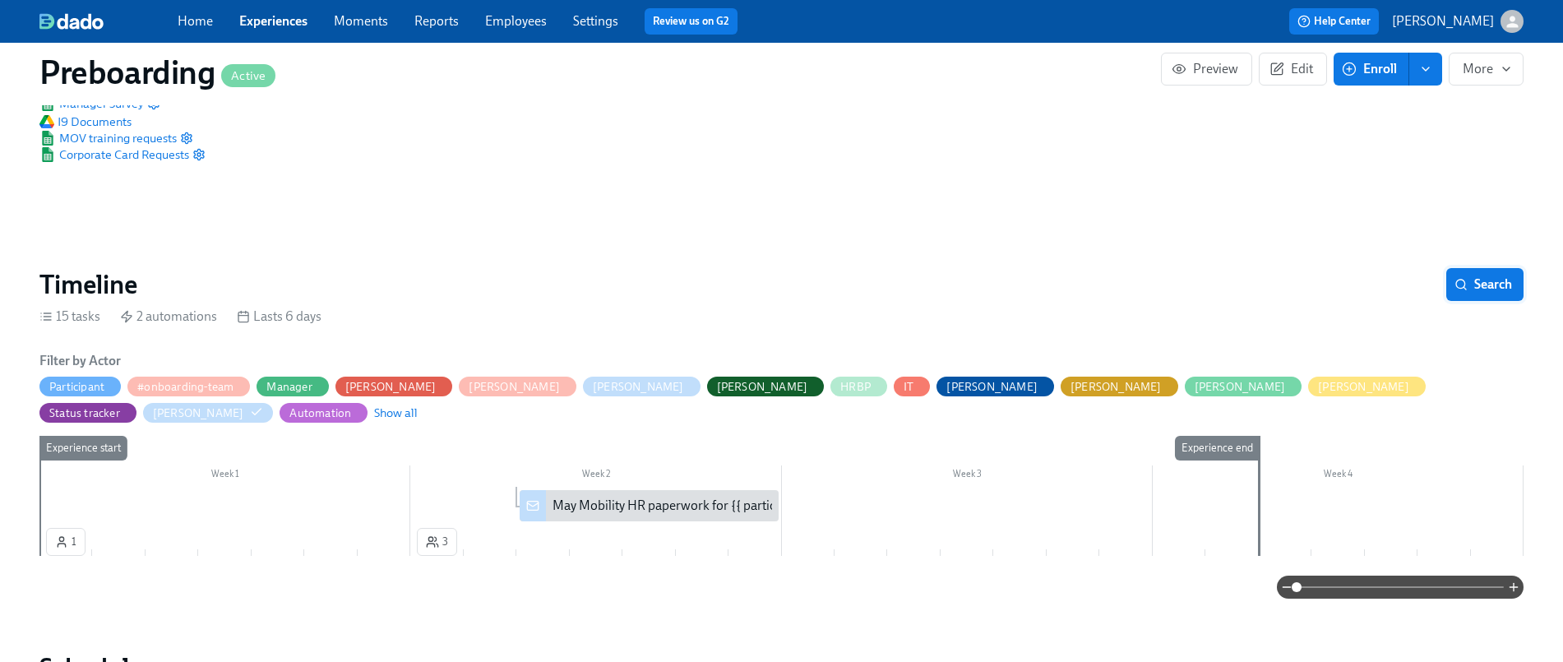
click at [1478, 280] on span "Search" at bounding box center [1485, 284] width 54 height 16
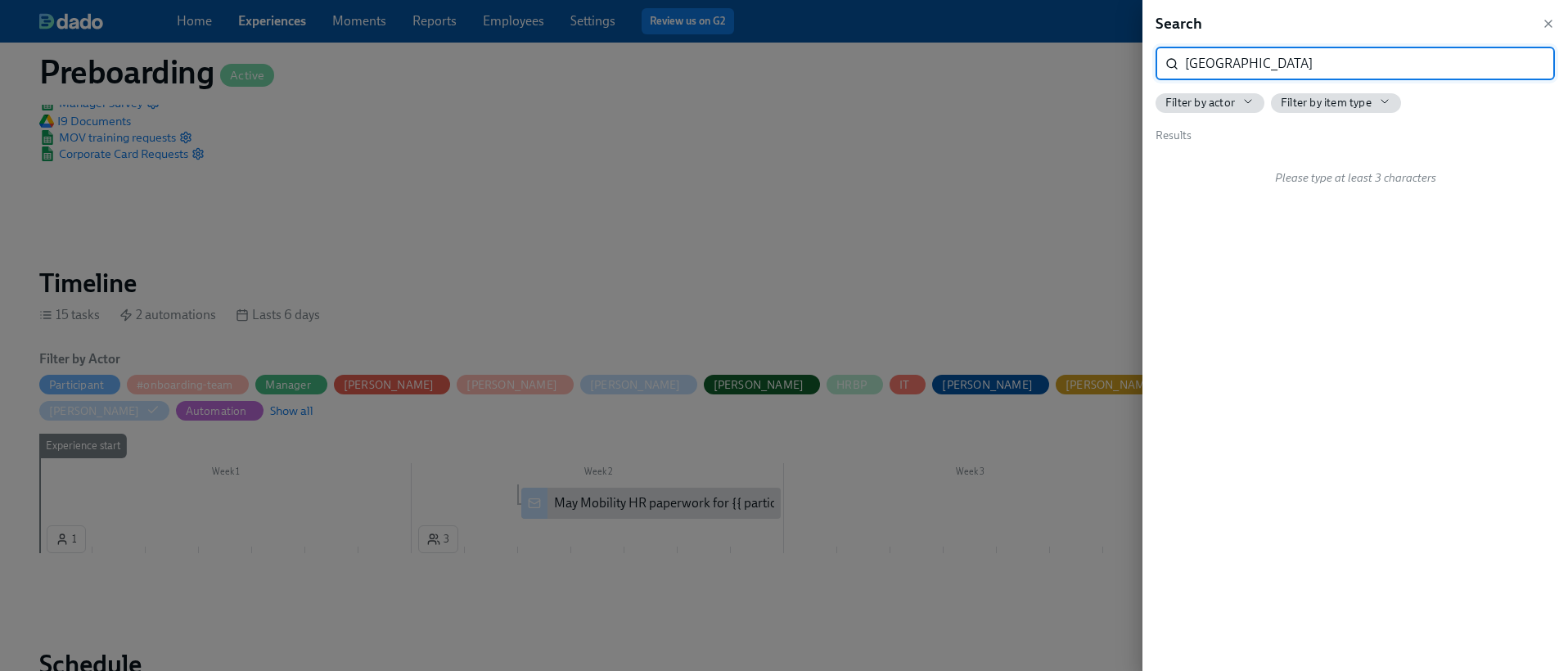
type input "[GEOGRAPHIC_DATA]"
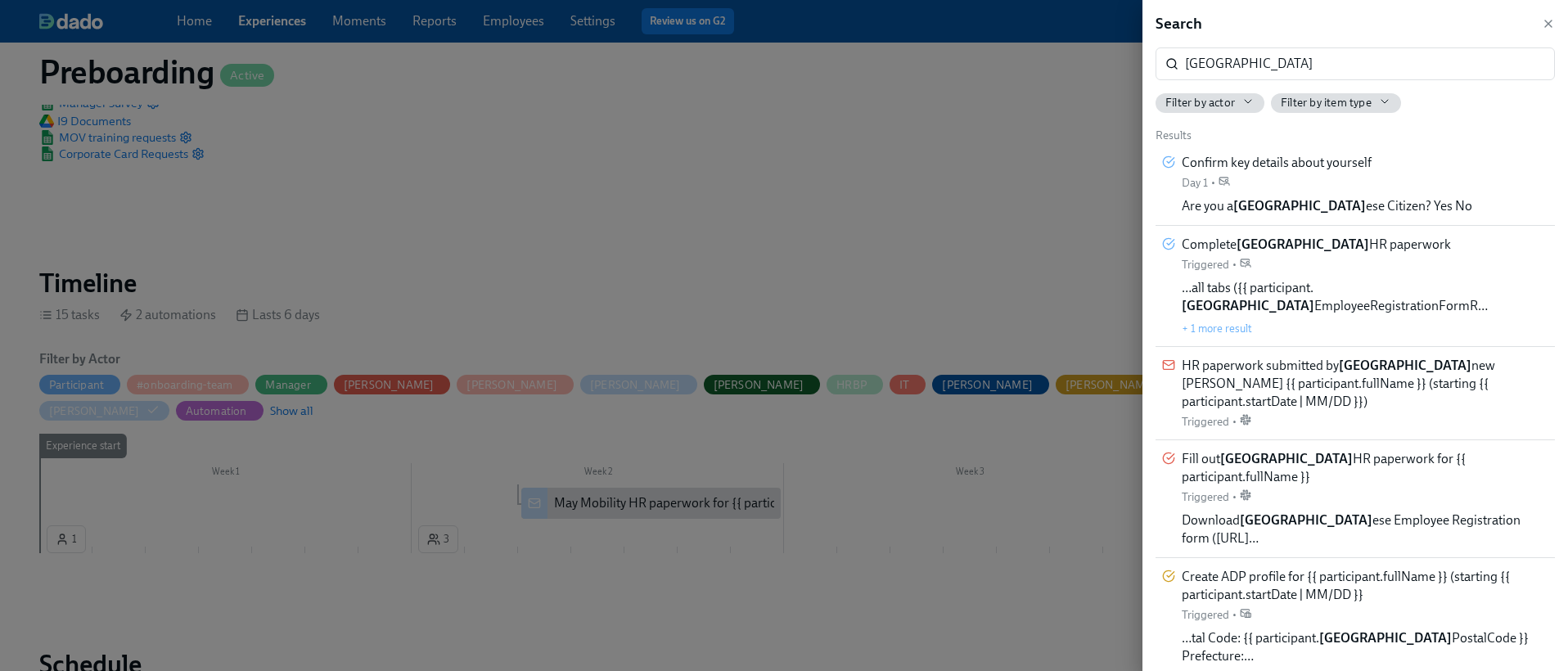
click at [1548, 26] on icon "button" at bounding box center [1547, 23] width 13 height 13
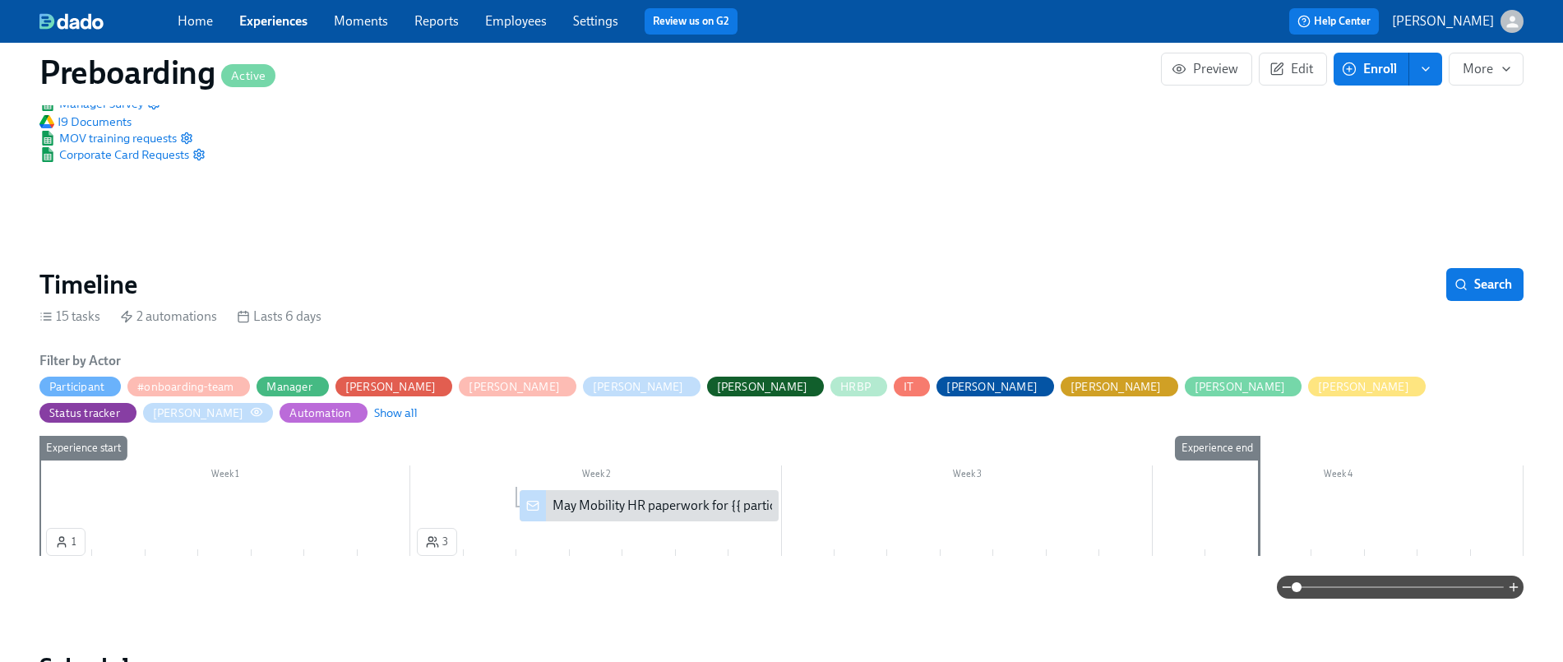
click at [258, 410] on circle "button" at bounding box center [256, 411] width 3 height 3
click at [1474, 293] on button "Search" at bounding box center [1484, 284] width 77 height 33
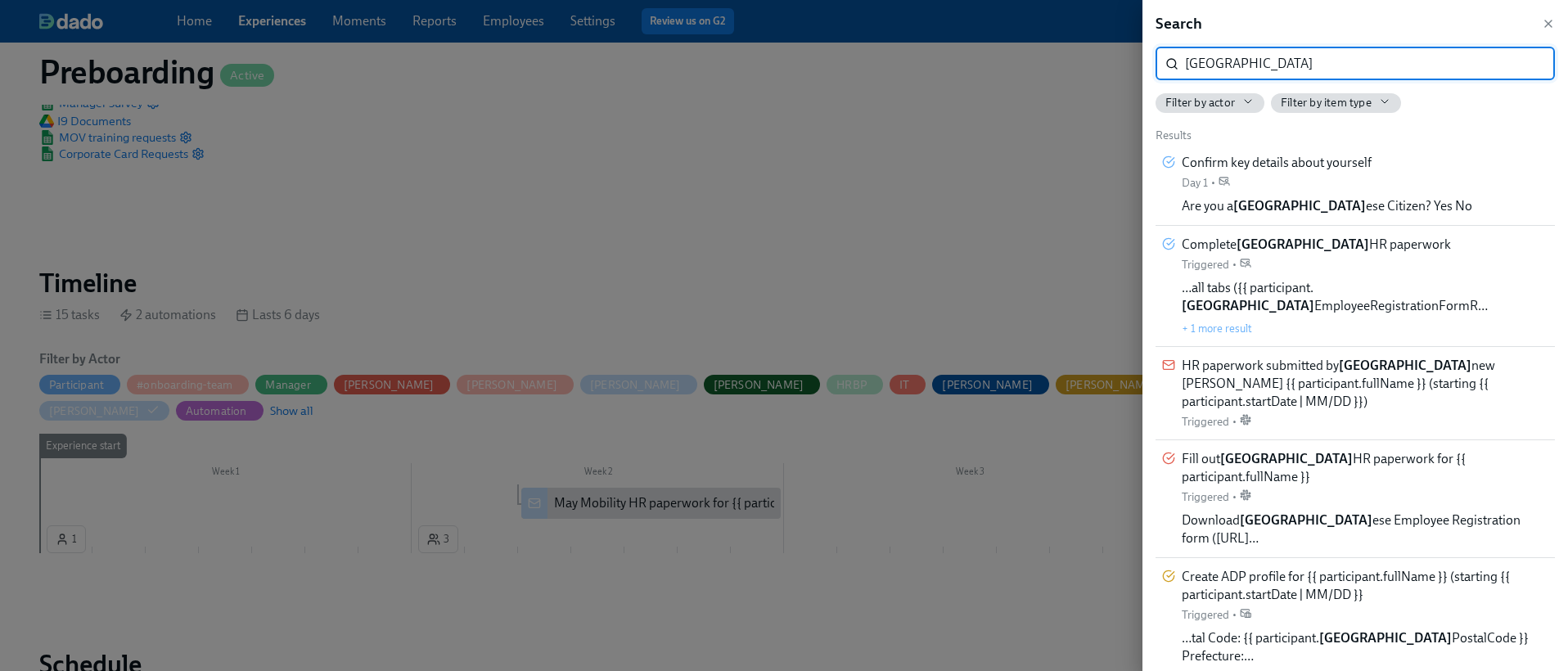
click at [1239, 104] on div "Filter by actor" at bounding box center [1210, 103] width 90 height 16
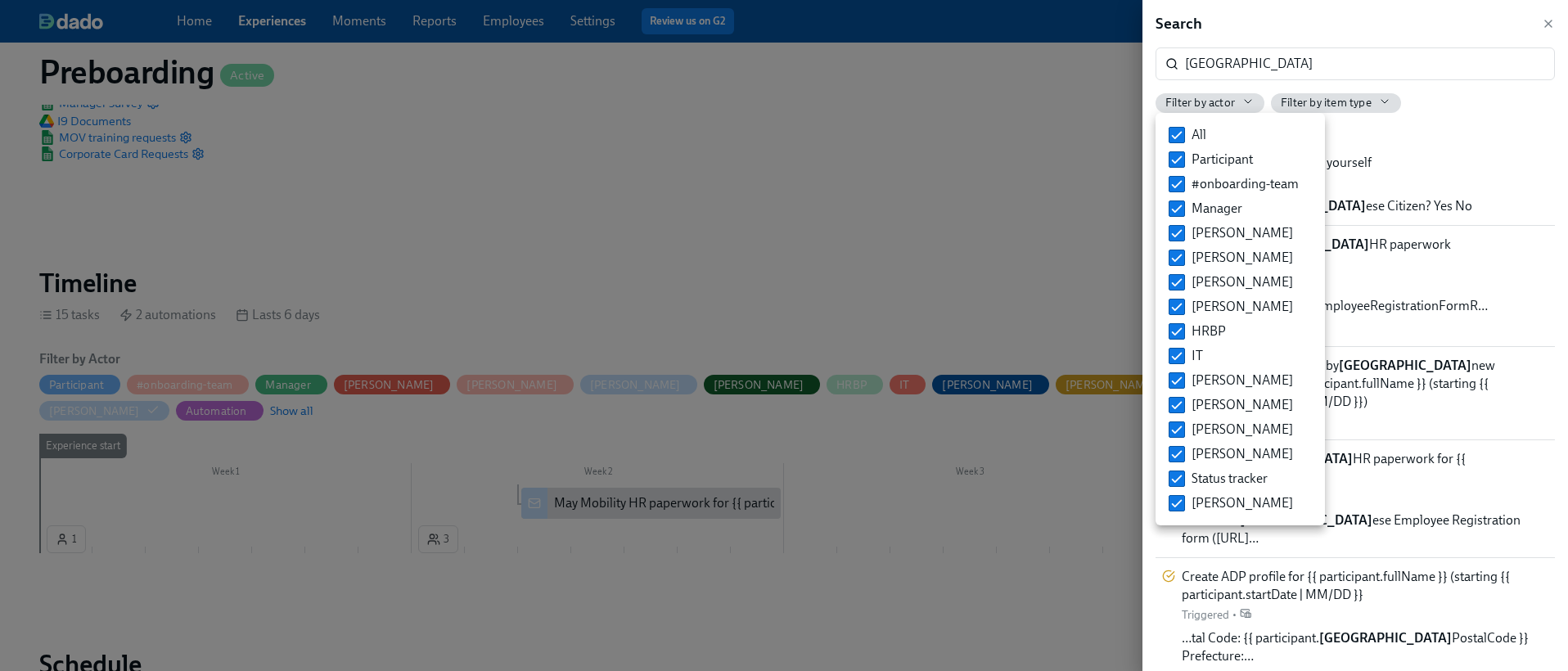
click at [1454, 150] on div at bounding box center [784, 336] width 1568 height 671
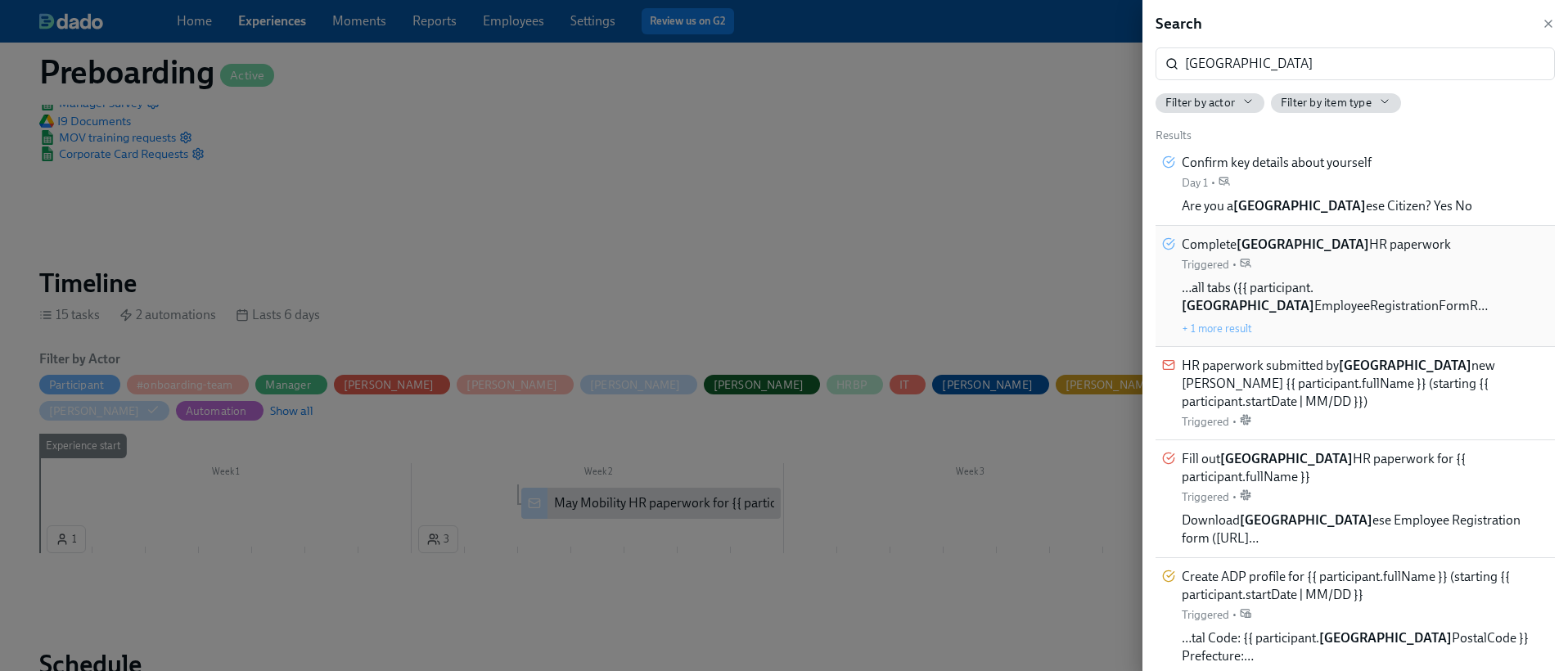
click at [1336, 265] on div "Complete Japan HR paperwork Triggered •" at bounding box center [1315, 254] width 270 height 37
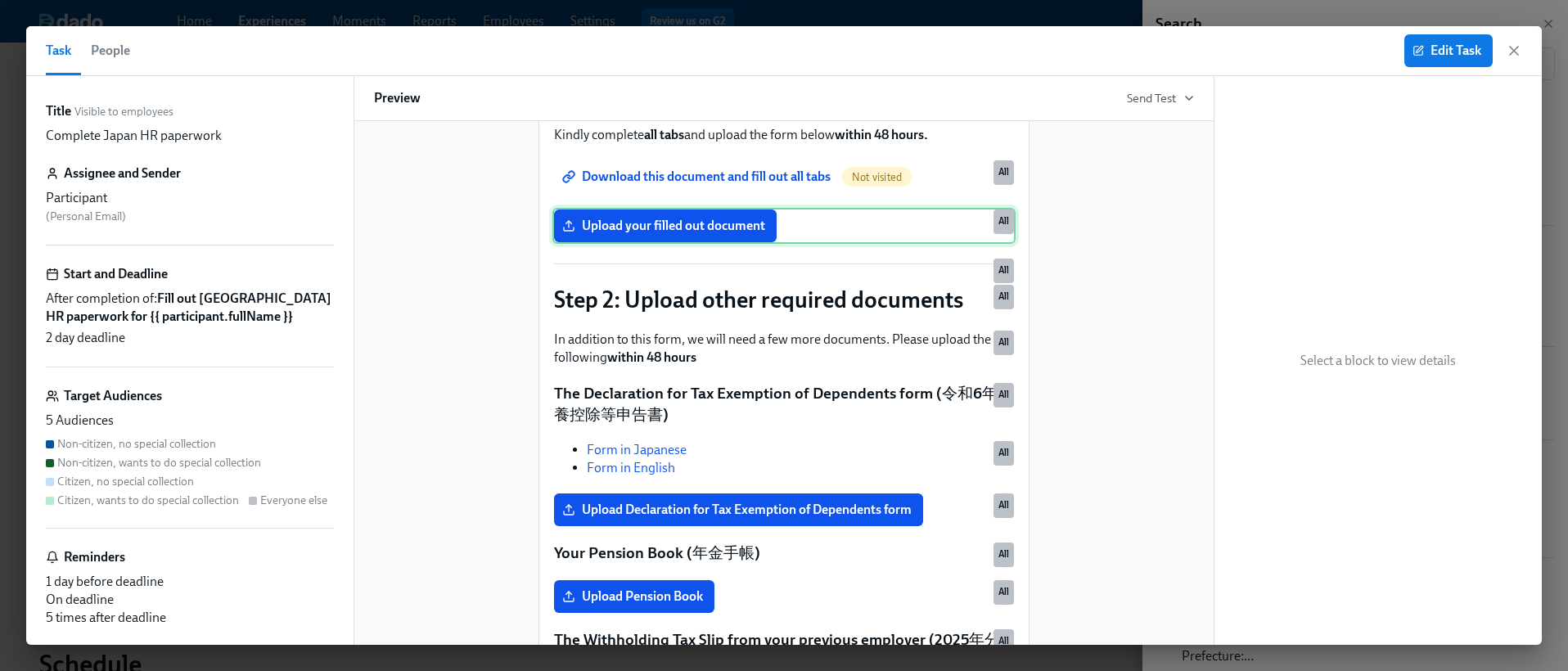
scroll to position [507, 0]
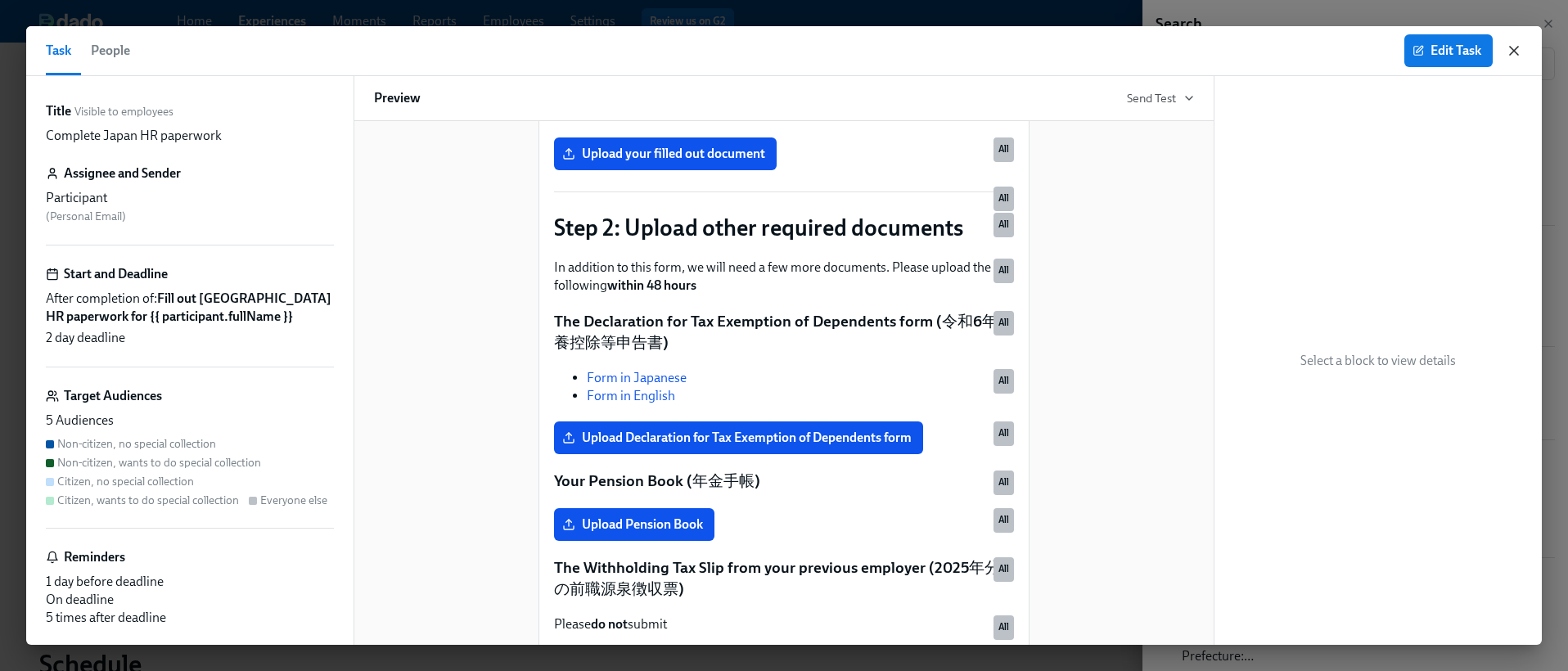
click at [1512, 52] on icon "button" at bounding box center [1513, 51] width 8 height 8
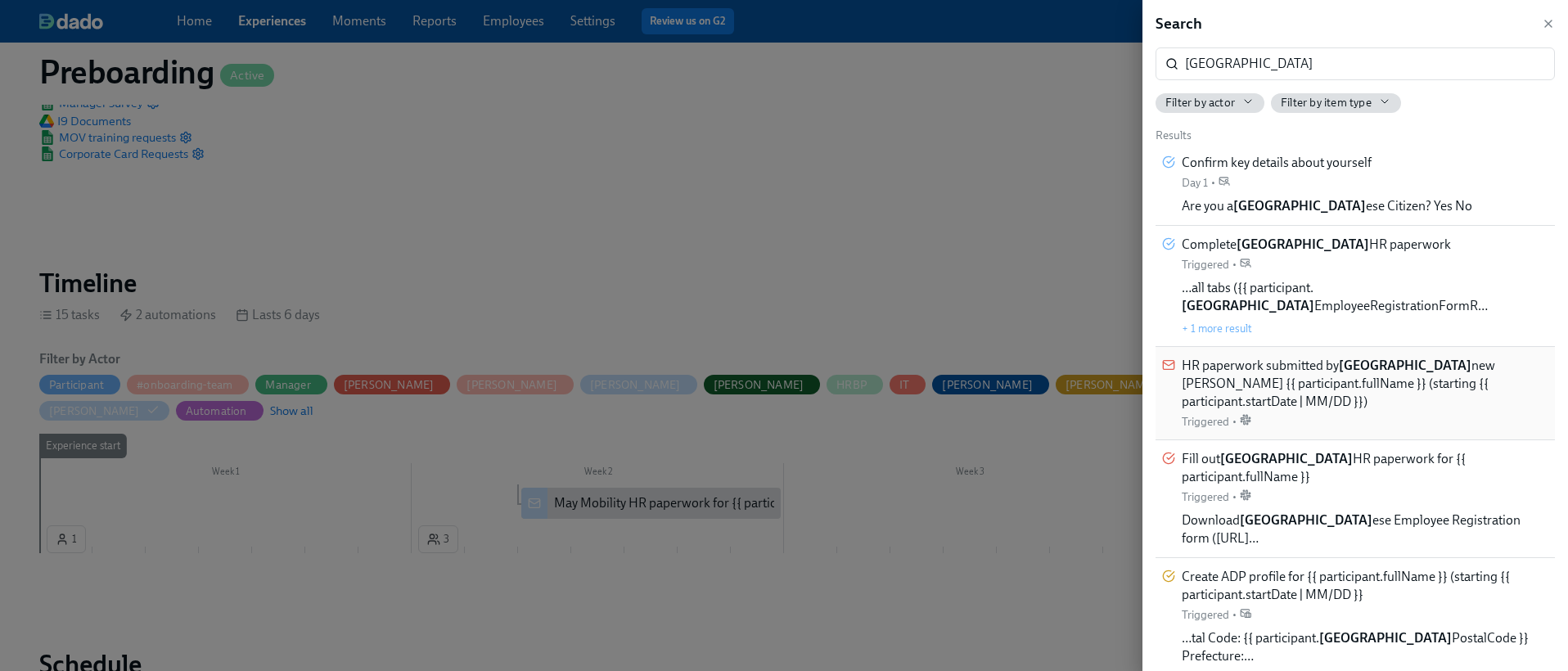
click at [1334, 380] on span "HR paperwork submitted by Japan new [PERSON_NAME] {{ participant.fullName }} (s…" at bounding box center [1364, 384] width 366 height 54
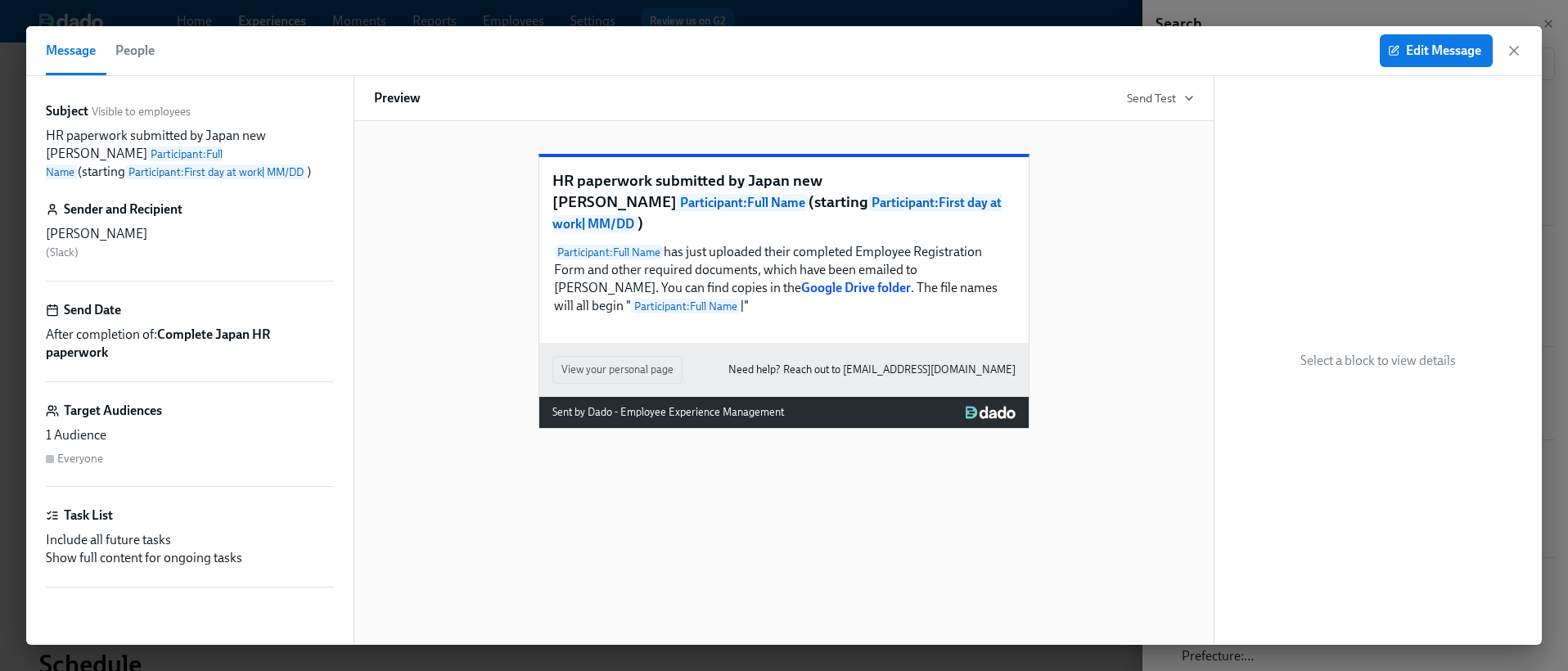
click at [68, 253] on span "( Slack )" at bounding box center [62, 253] width 33 height 14
click at [1418, 50] on span "Edit Message" at bounding box center [1436, 51] width 90 height 16
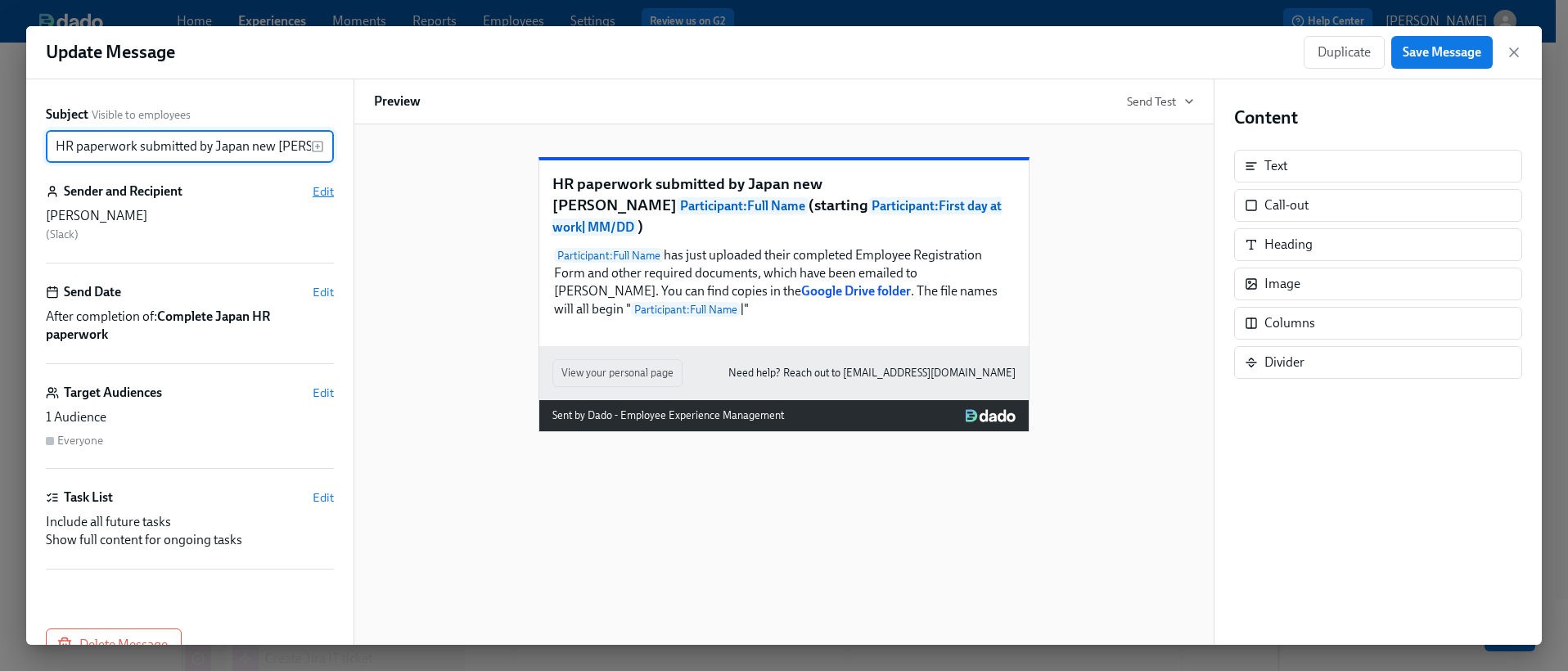
click at [316, 191] on span "Edit" at bounding box center [322, 191] width 21 height 16
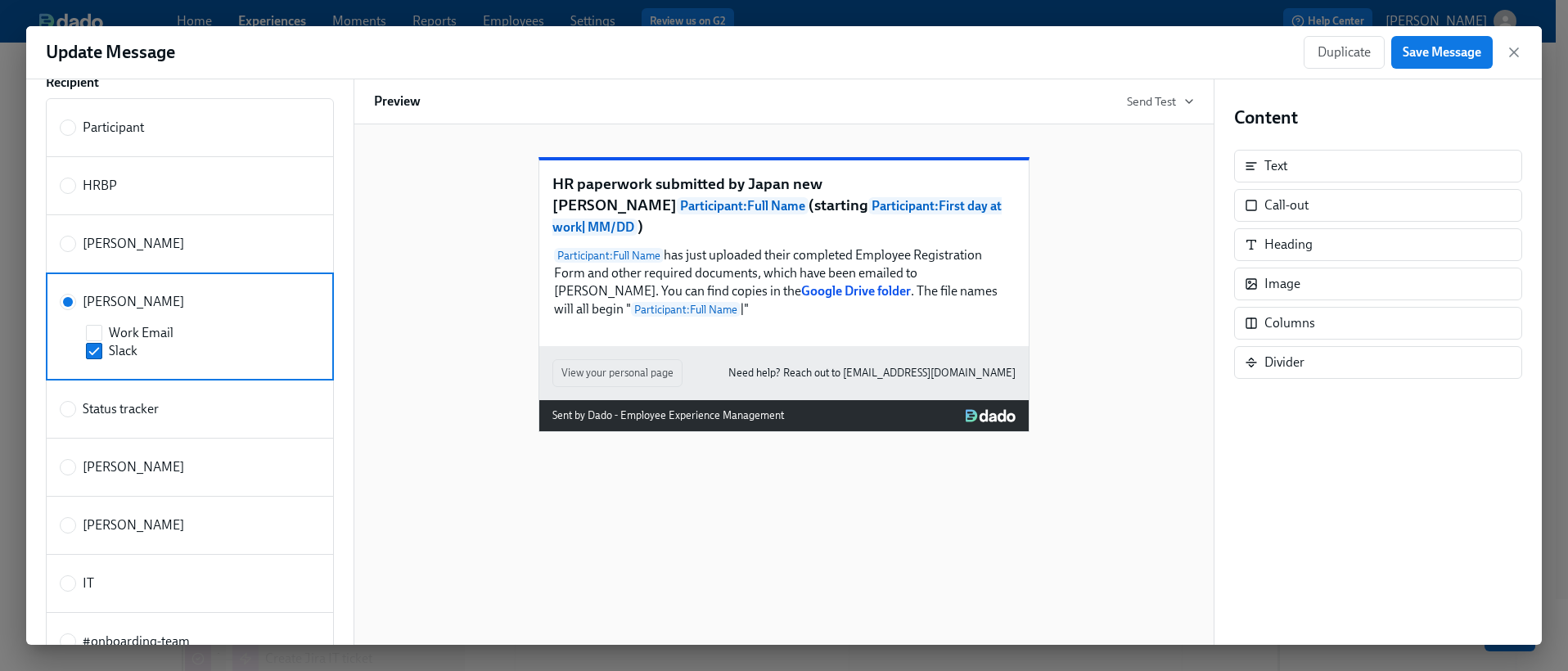
scroll to position [140, 0]
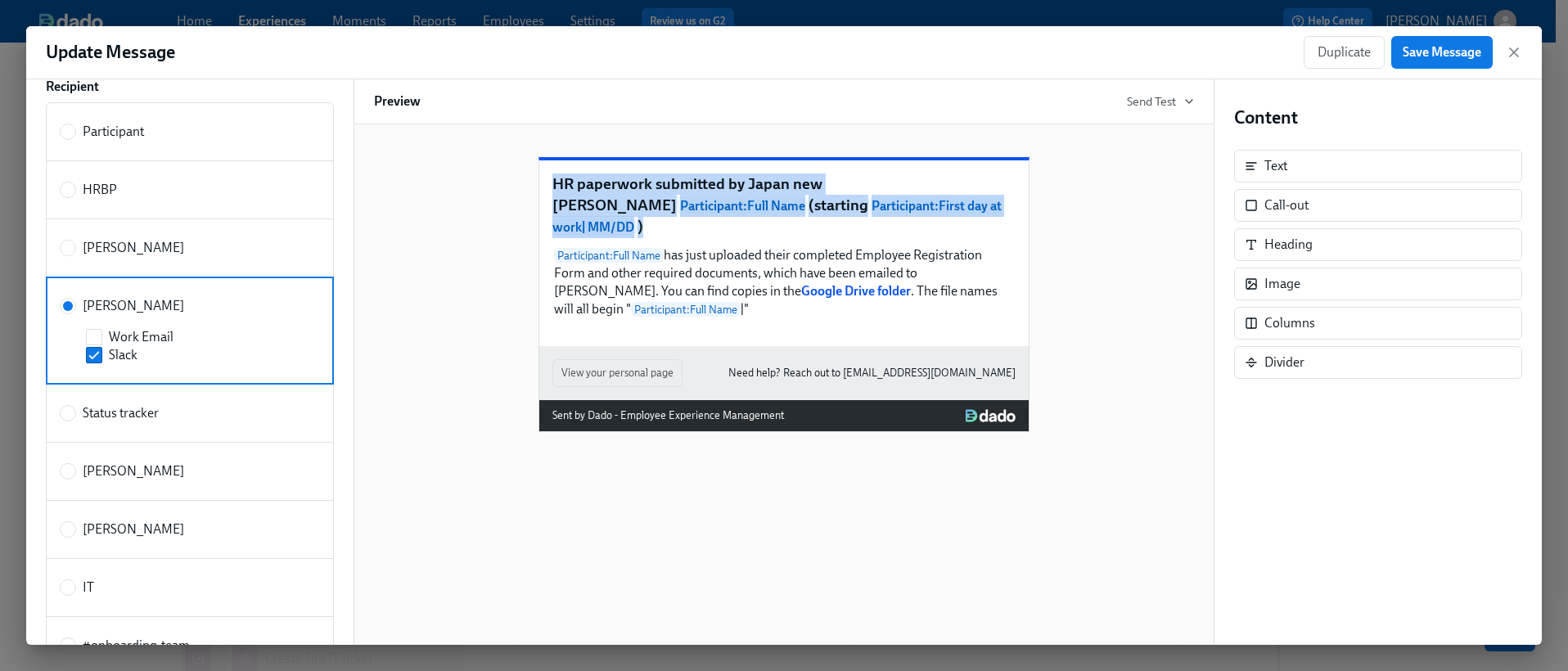
drag, startPoint x: 855, startPoint y: 244, endPoint x: 551, endPoint y: 218, distance: 305.1
click at [552, 217] on p "HR paperwork submitted by Japan new [PERSON_NAME] Participant : Full Name (star…" at bounding box center [783, 205] width 463 height 65
copy p "HR paperwork submitted by Japan new [PERSON_NAME] Participant : Full Name (star…"
click at [69, 248] on input "[PERSON_NAME]" at bounding box center [68, 248] width 15 height 15
radio input "true"
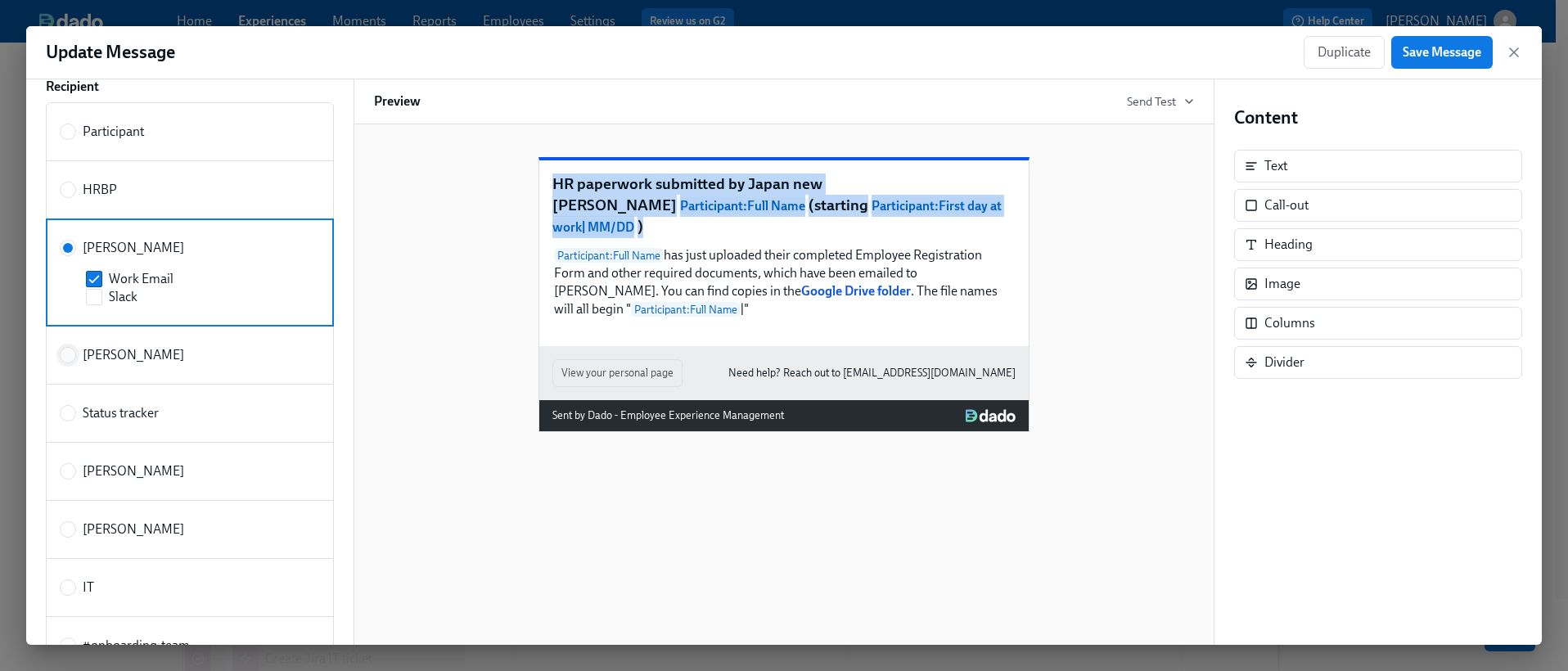
click at [68, 357] on input "[PERSON_NAME]" at bounding box center [68, 354] width 15 height 15
radio input "true"
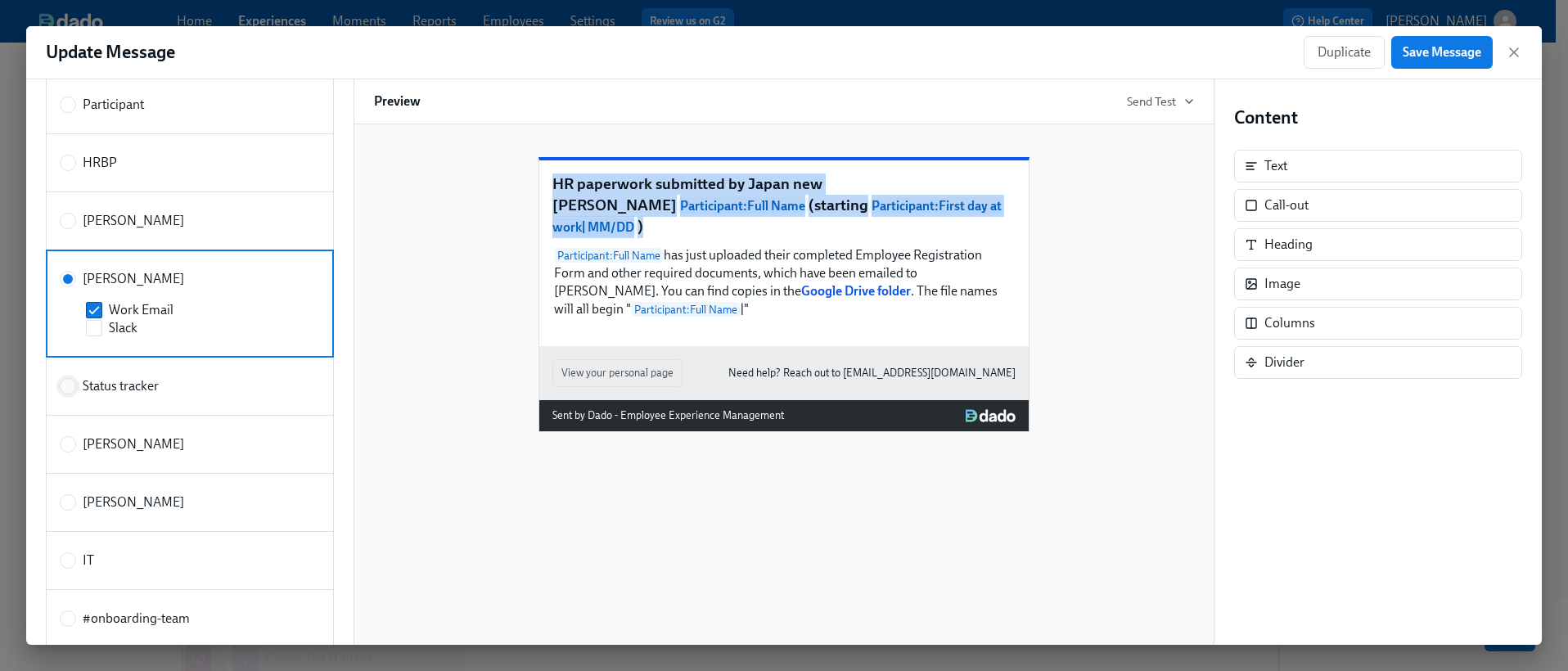
scroll to position [191, 0]
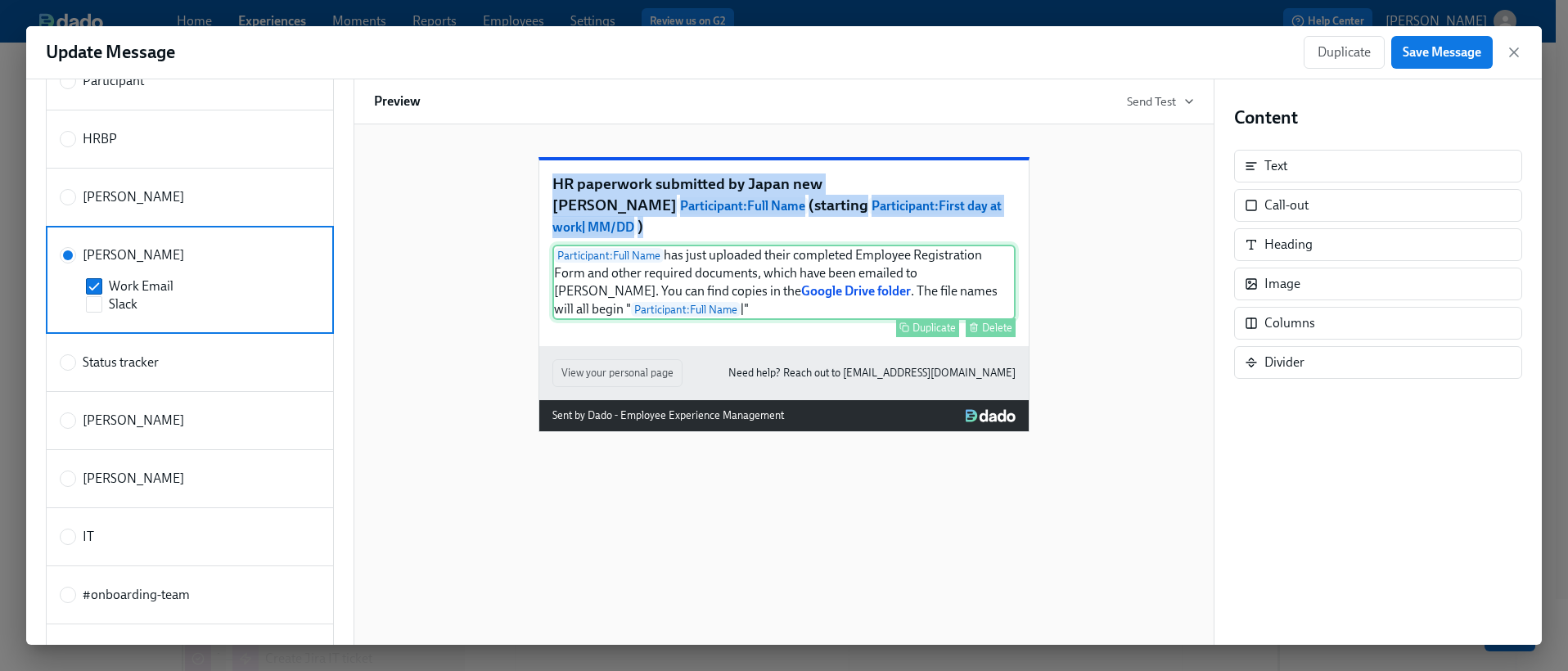
click at [731, 307] on div "Participant : Full Name has just uploaded their completed Employee Registration…" at bounding box center [783, 283] width 463 height 76
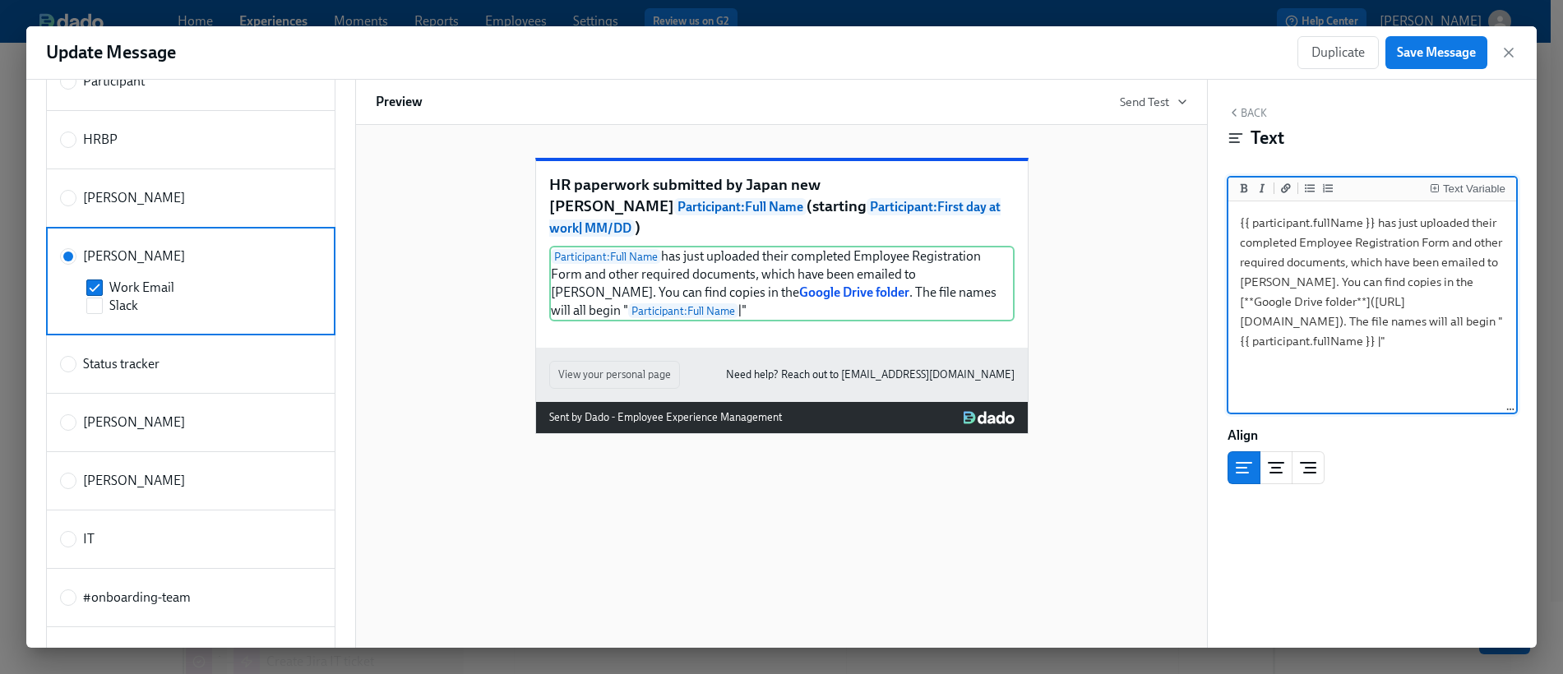
drag, startPoint x: 1239, startPoint y: 319, endPoint x: 1400, endPoint y: 340, distance: 161.8
click at [1400, 340] on textarea "{{ participant.fullName }} has just uploaded their completed Employee Registrat…" at bounding box center [1372, 308] width 281 height 206
click at [1511, 49] on icon "button" at bounding box center [1509, 52] width 16 height 16
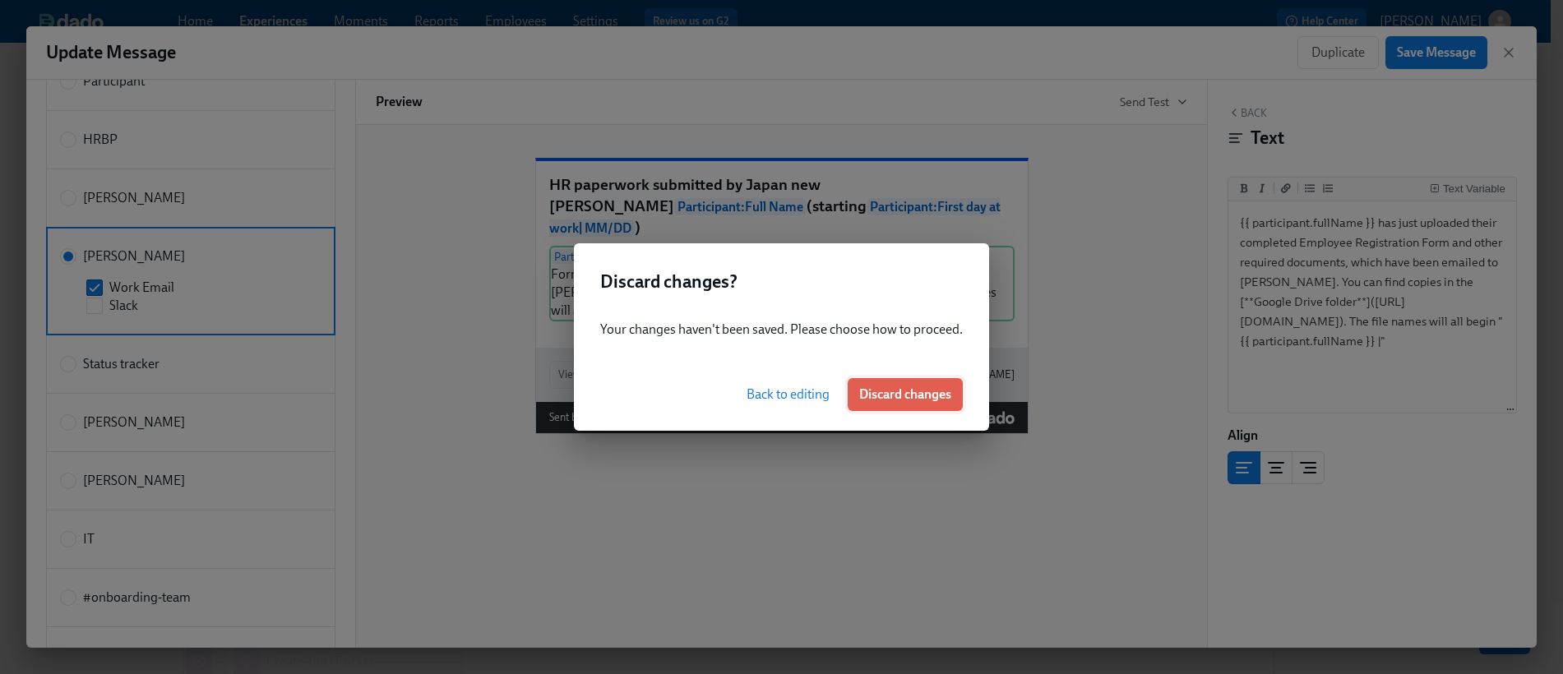
click at [882, 405] on button "Discard changes" at bounding box center [905, 394] width 115 height 33
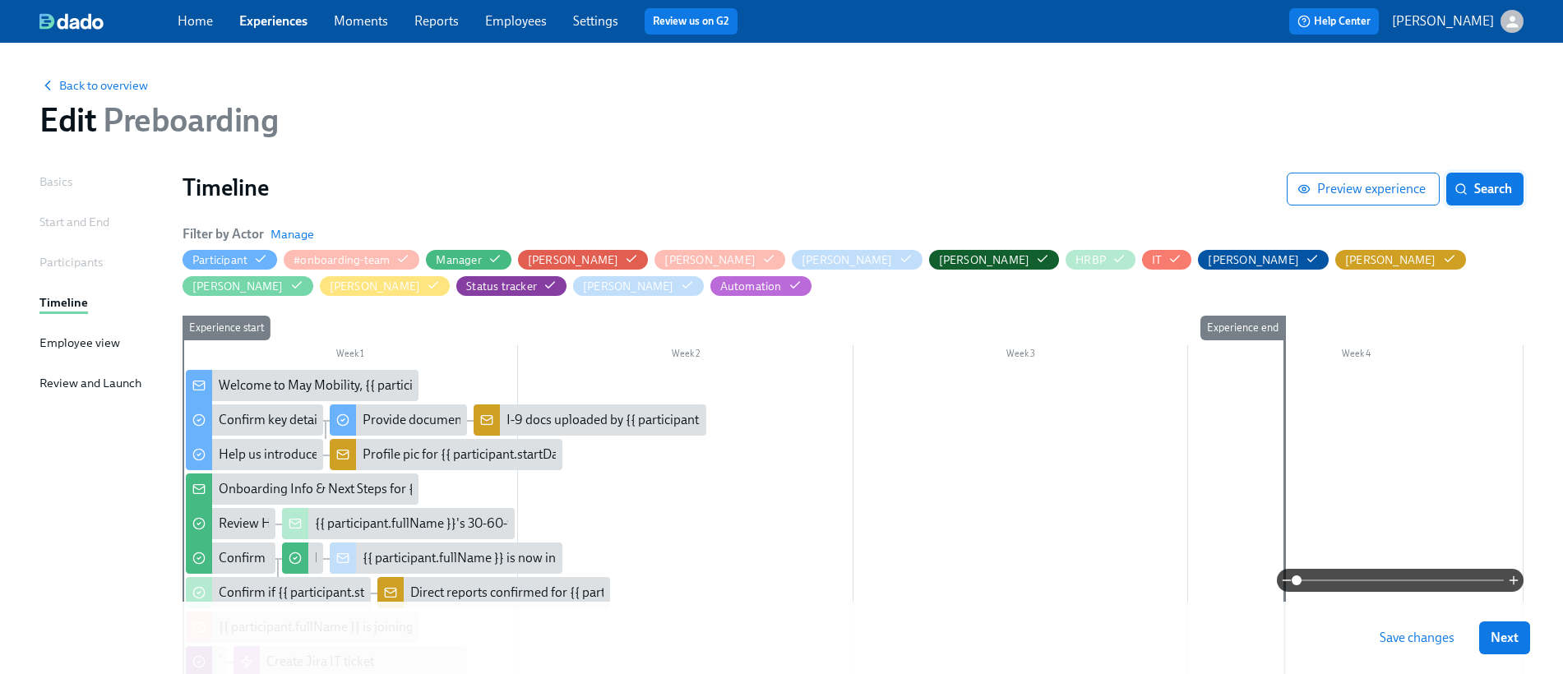
click at [1461, 197] on span "Search" at bounding box center [1485, 189] width 54 height 16
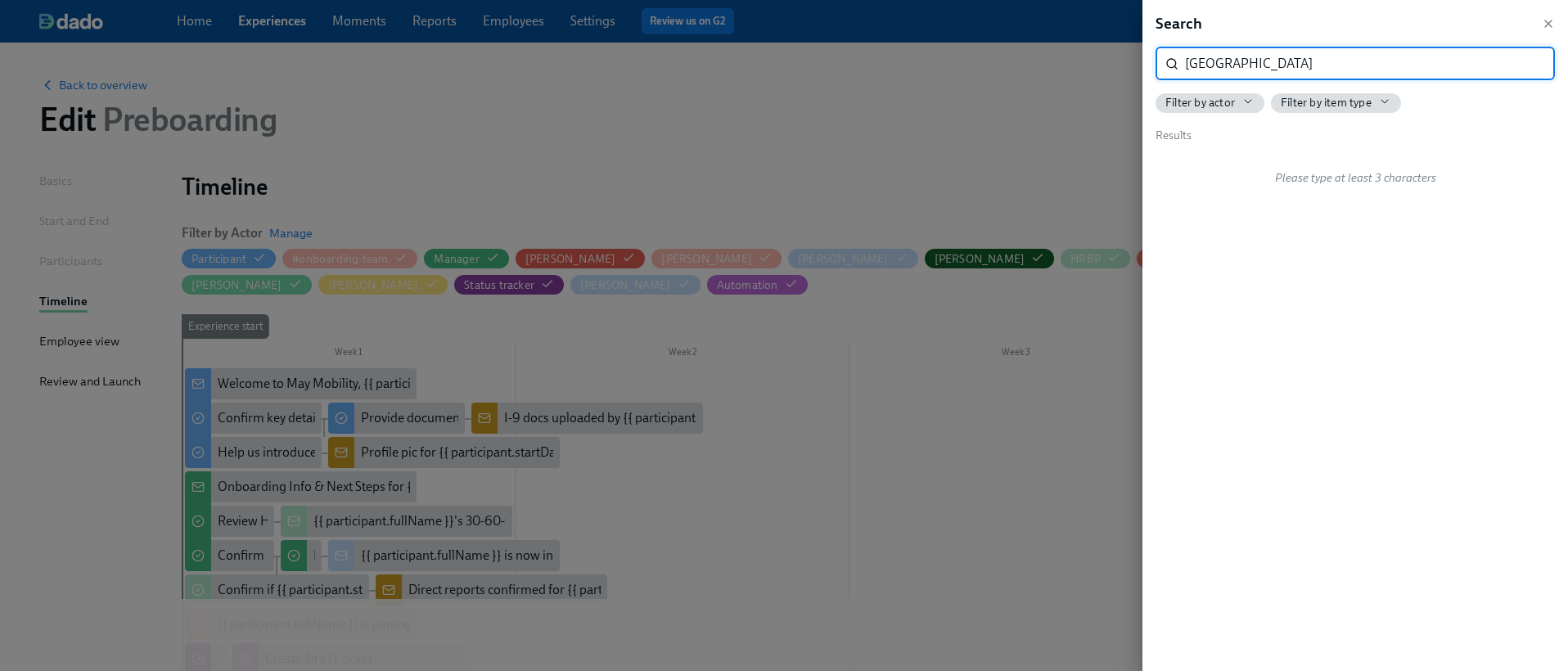
type input "[GEOGRAPHIC_DATA]"
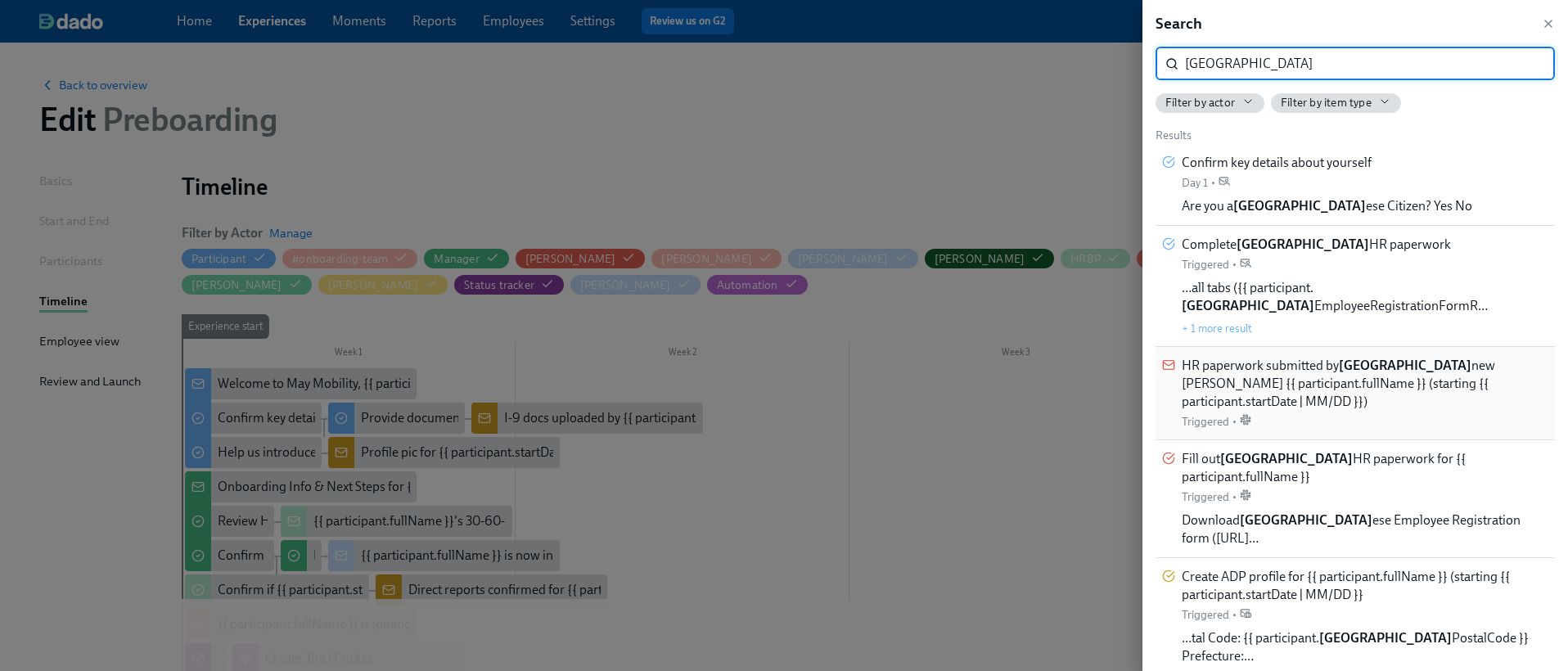
click at [1364, 359] on span "HR paperwork submitted by Japan new [PERSON_NAME] {{ participant.fullName }} (s…" at bounding box center [1364, 384] width 366 height 54
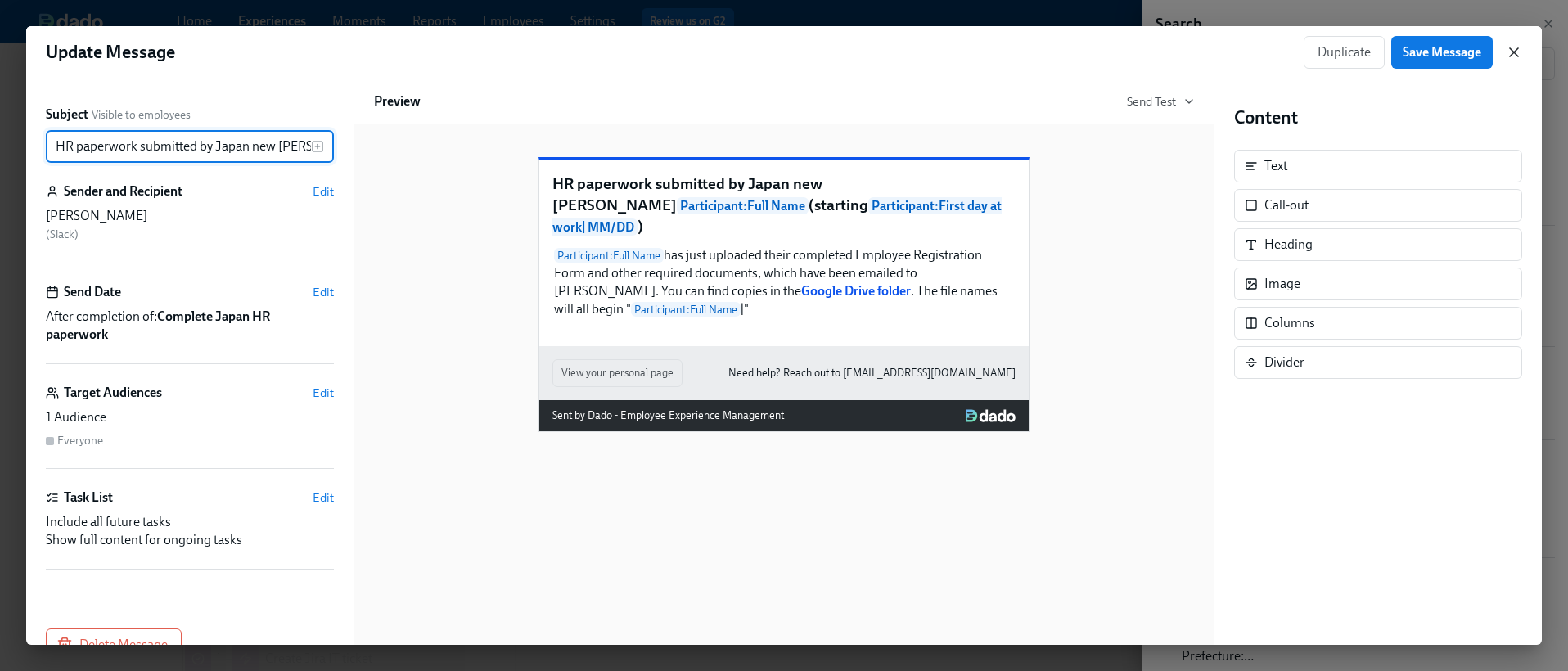
click at [1517, 56] on icon "button" at bounding box center [1513, 53] width 8 height 8
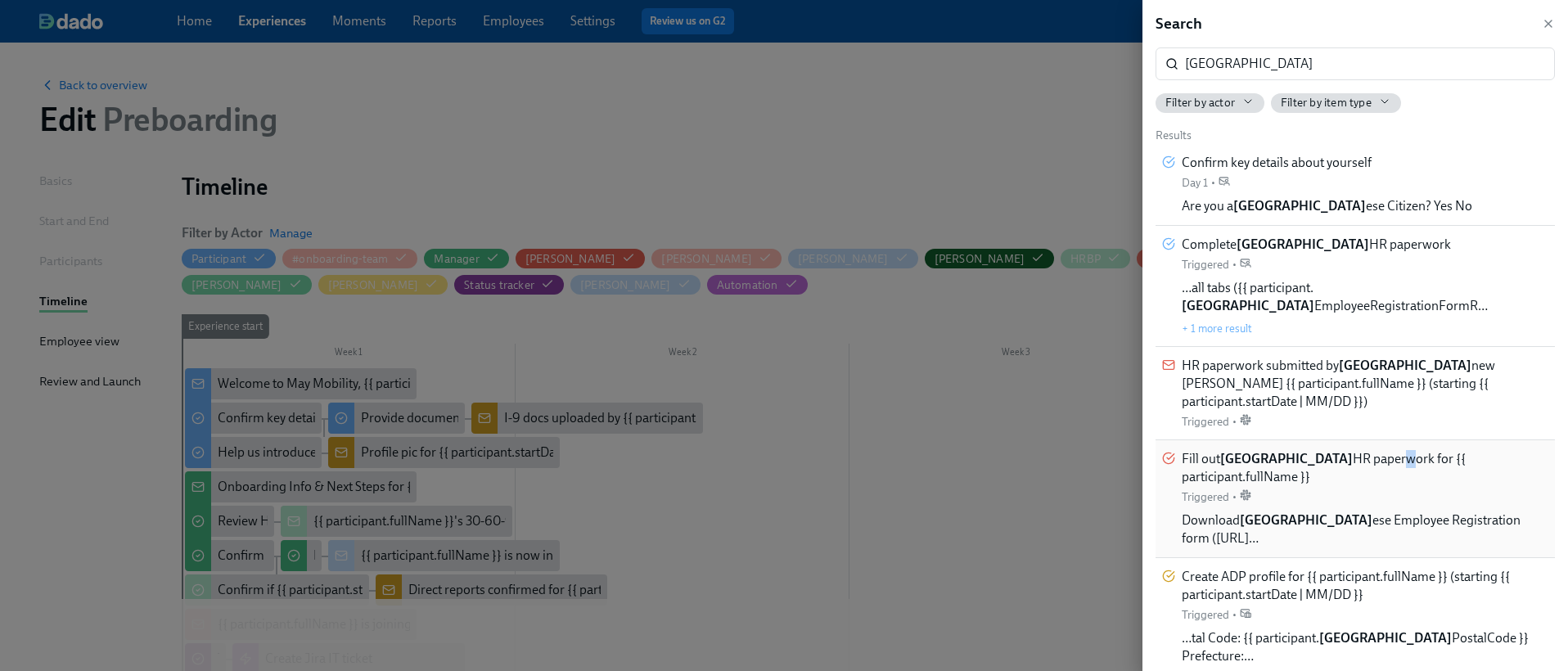
click at [1310, 450] on span "Fill out [GEOGRAPHIC_DATA] HR paperwork for {{ participant.fullName }}" at bounding box center [1364, 468] width 366 height 36
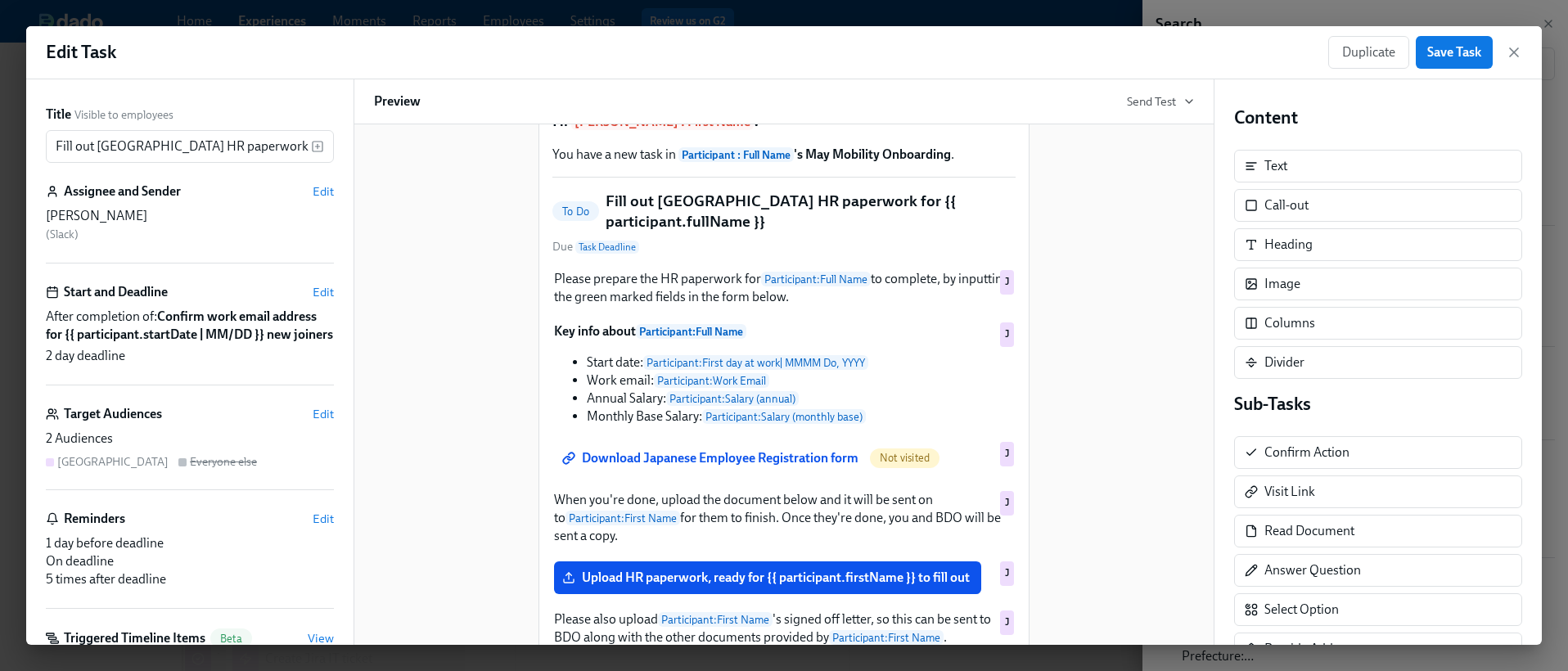
scroll to position [67, 0]
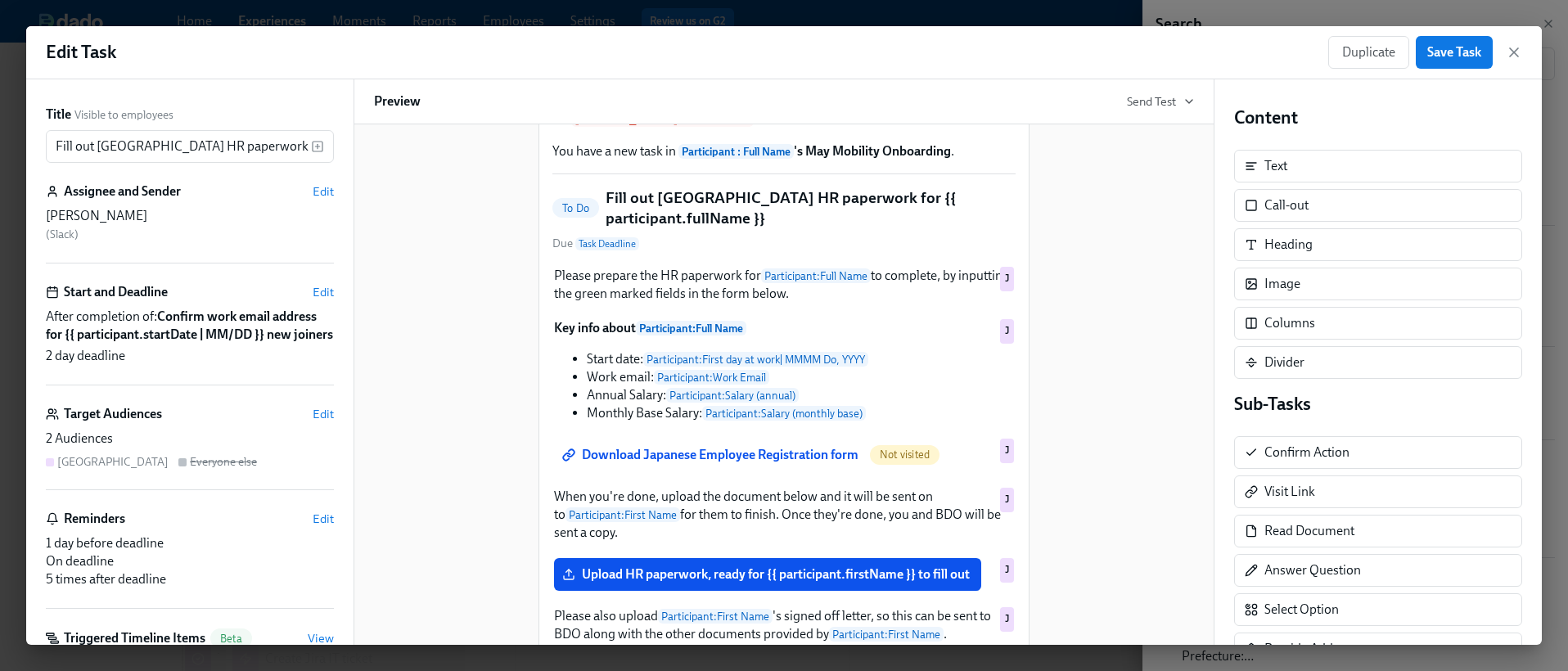
click at [419, 310] on div "Hi [PERSON_NAME] : First Name ! You have a new task in Participant : Full Name …" at bounding box center [784, 435] width 820 height 742
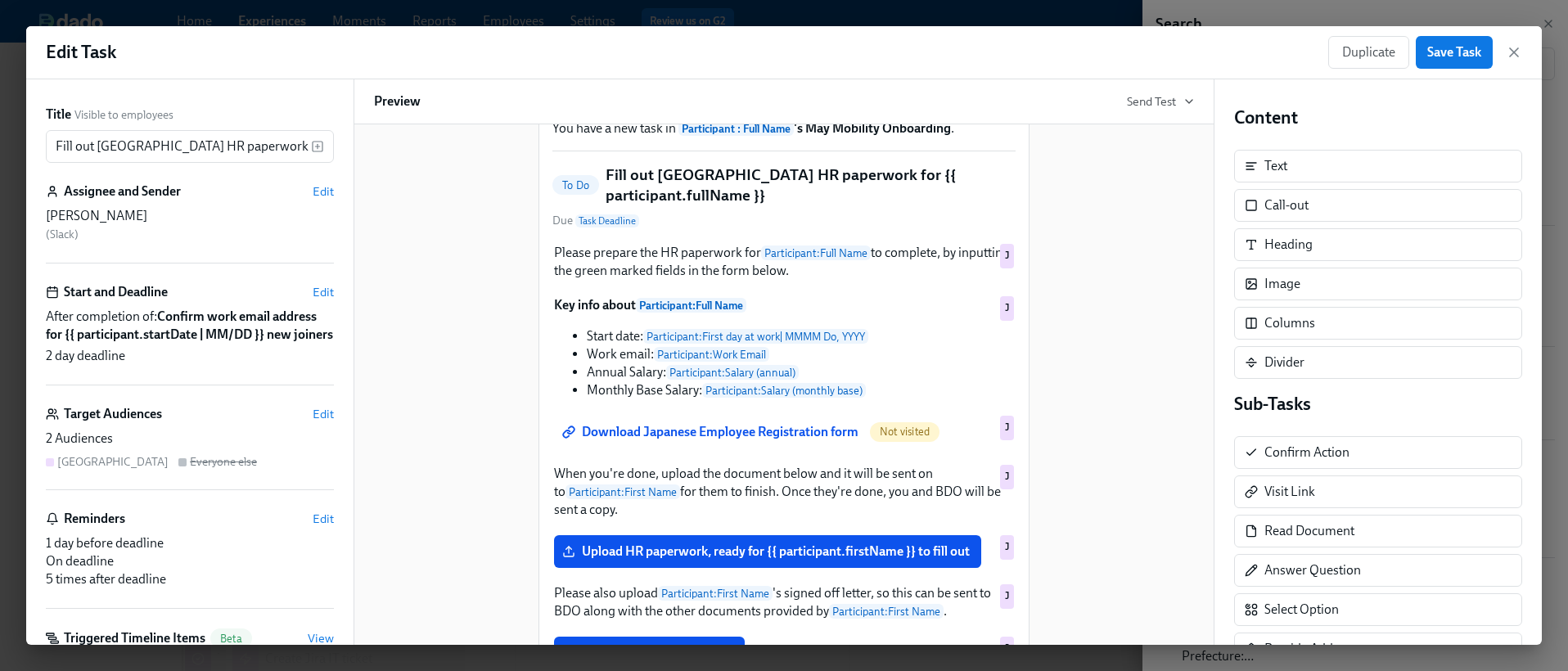
scroll to position [93, 0]
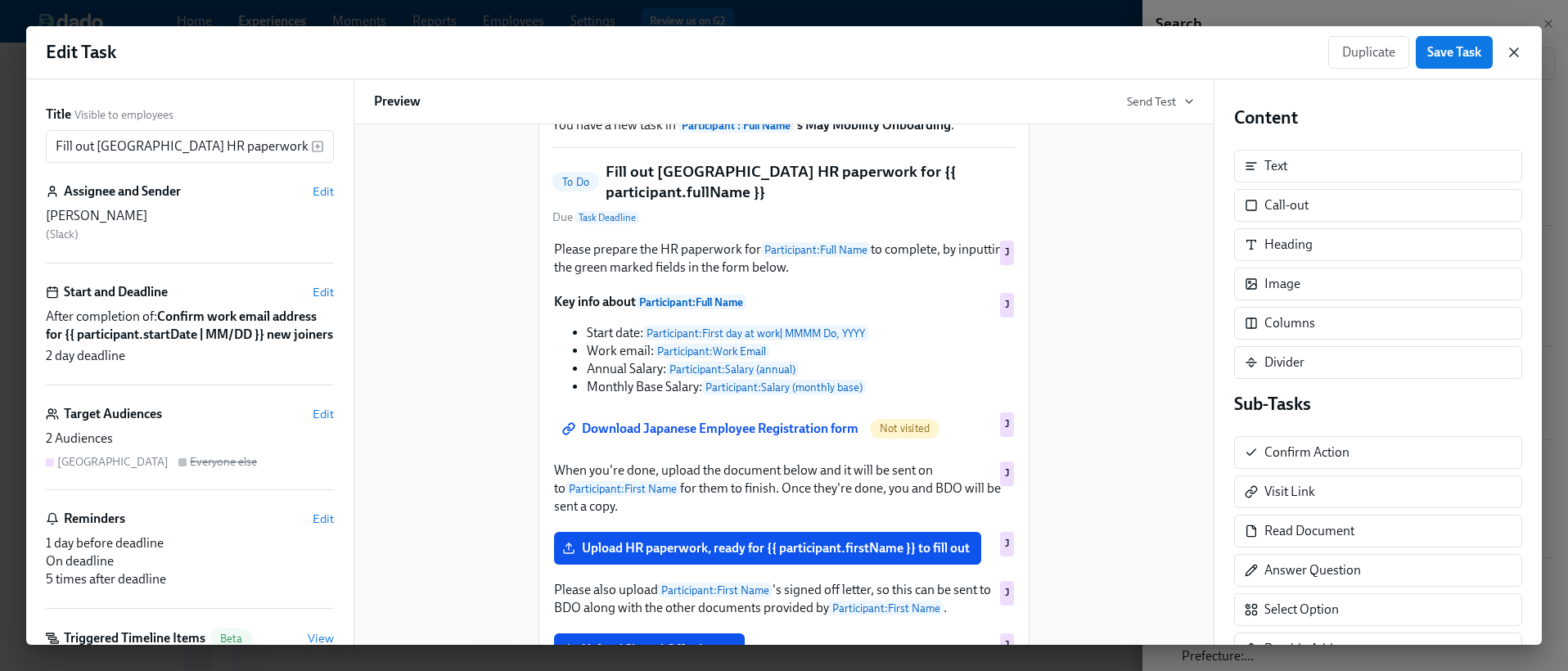
click at [1512, 51] on icon "button" at bounding box center [1513, 53] width 8 height 8
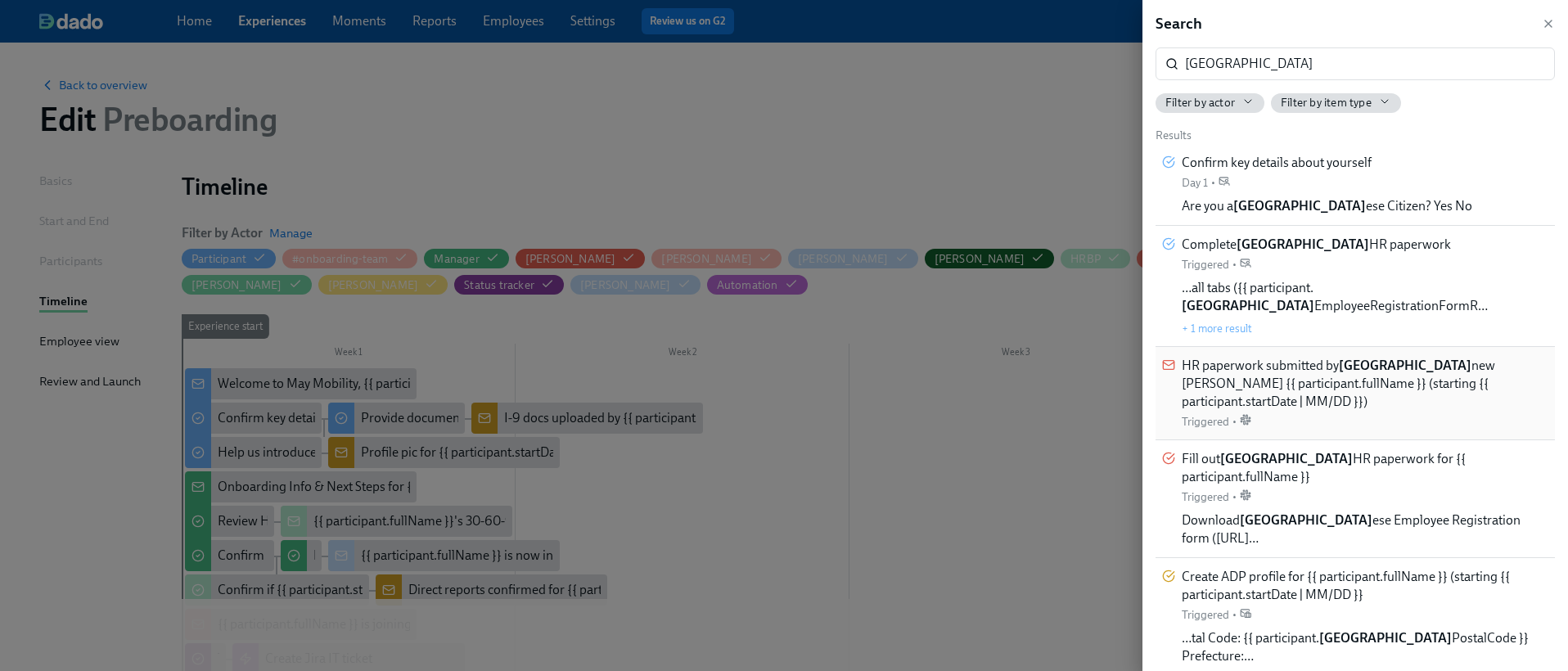
click at [1296, 357] on span "HR paperwork submitted by Japan new [PERSON_NAME] {{ participant.fullName }} (s…" at bounding box center [1364, 384] width 366 height 54
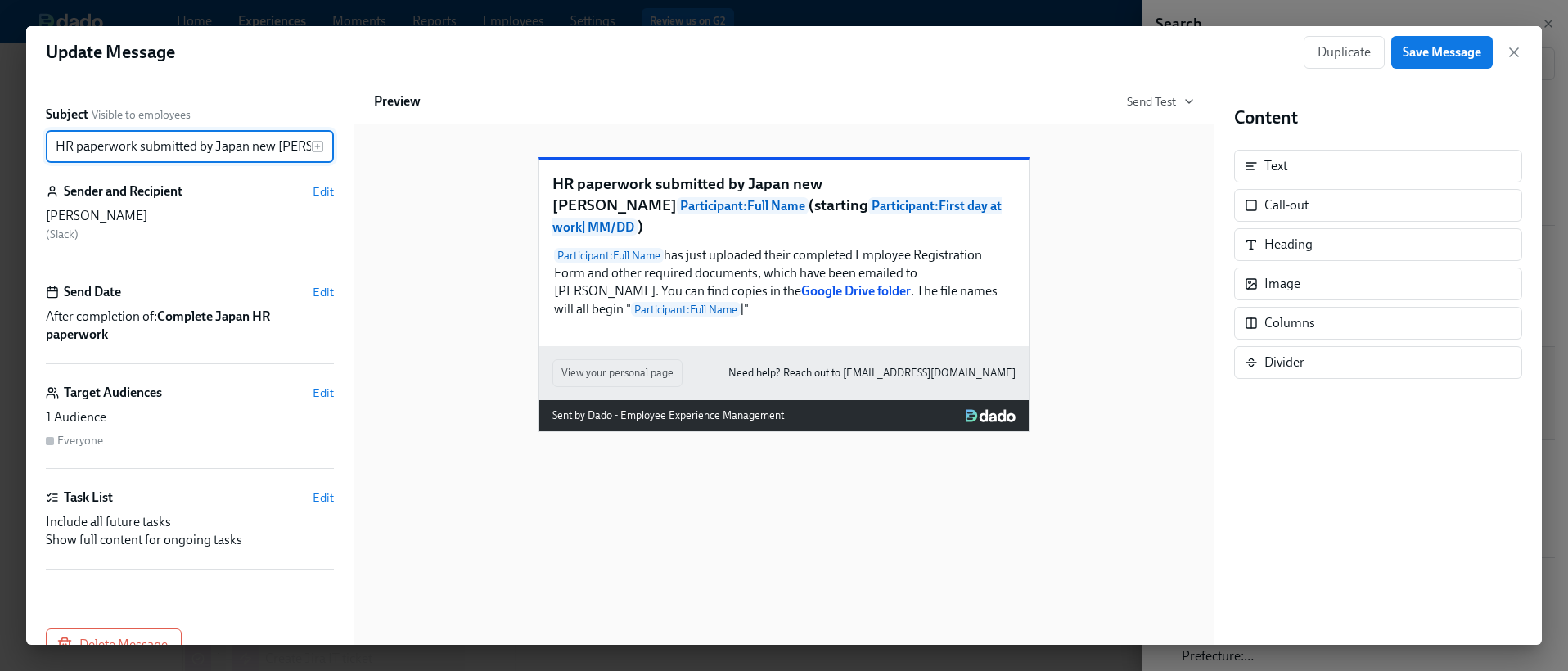
scroll to position [0, 408]
click at [1517, 44] on icon "button" at bounding box center [1513, 52] width 16 height 16
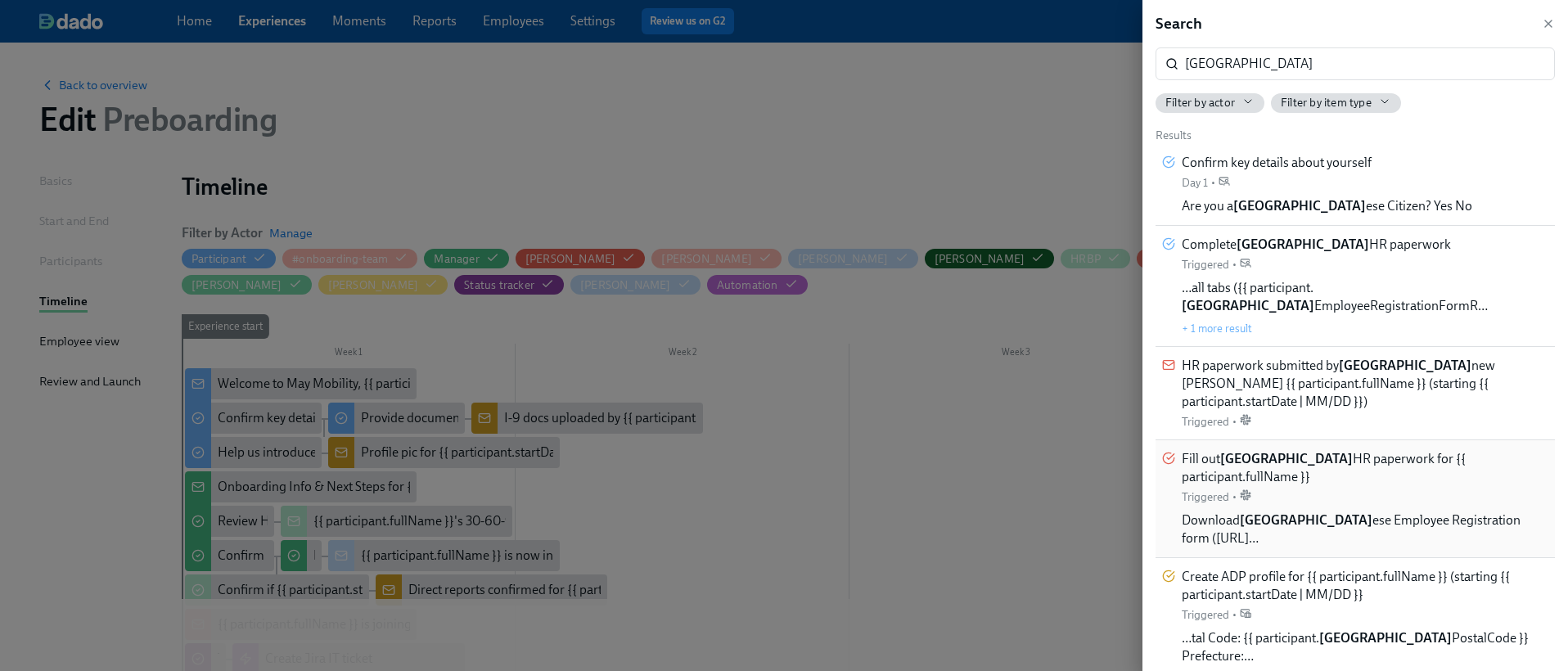
click at [1260, 450] on span "Fill out [GEOGRAPHIC_DATA] HR paperwork for {{ participant.fullName }}" at bounding box center [1364, 468] width 366 height 36
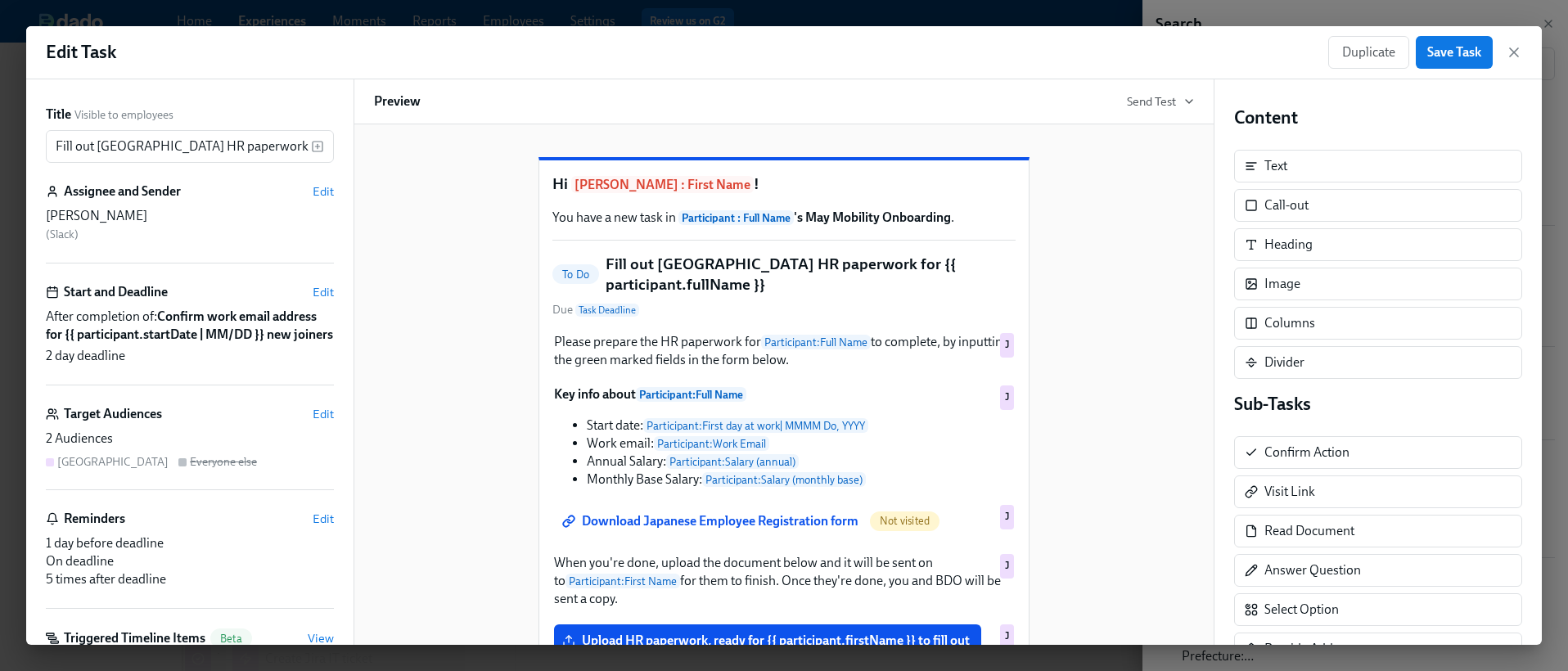
click at [658, 296] on h5 "Fill out [GEOGRAPHIC_DATA] HR paperwork for {{ participant.fullName }}" at bounding box center [811, 275] width 410 height 42
click at [143, 144] on input "Fill out [GEOGRAPHIC_DATA] HR paperwork for {{ participant.fullName }}" at bounding box center [178, 146] width 265 height 33
click at [1513, 51] on icon "button" at bounding box center [1513, 53] width 8 height 8
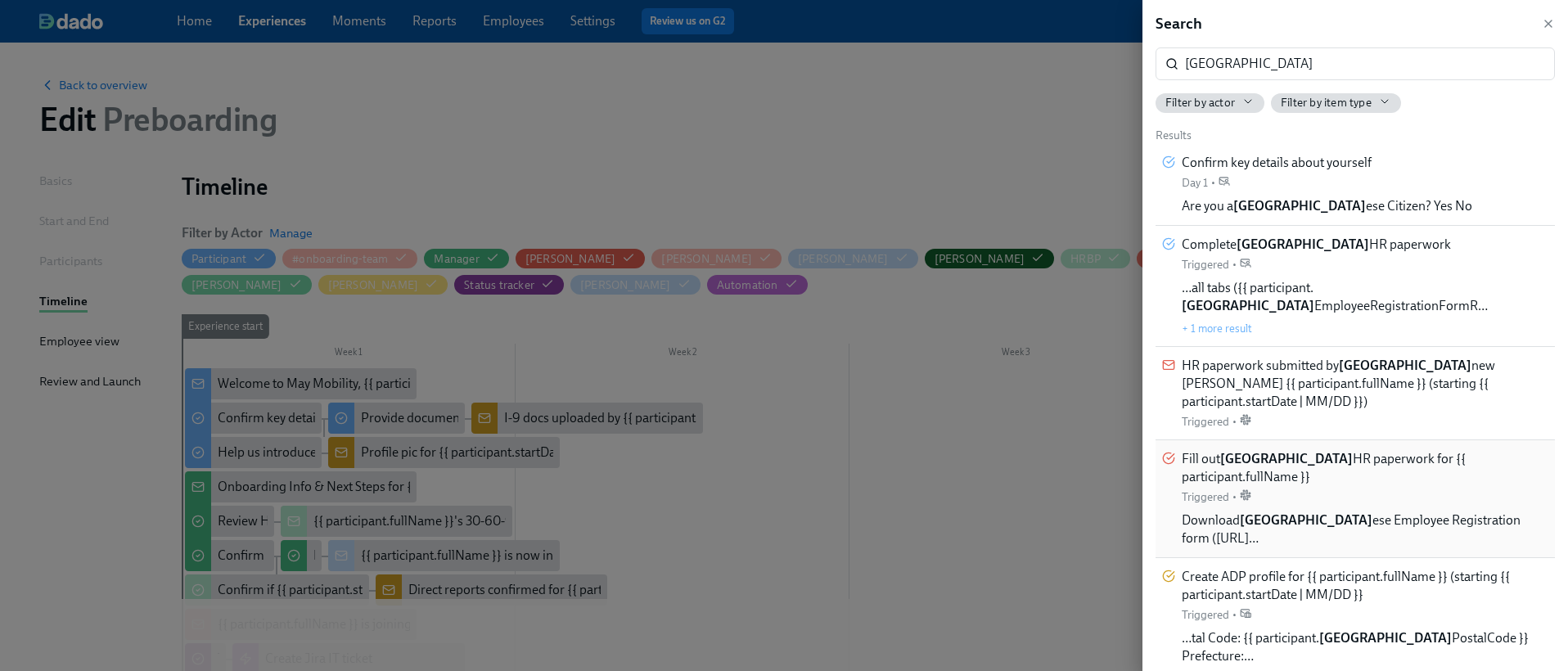
click at [1275, 470] on div "Fill out [GEOGRAPHIC_DATA] HR paperwork for {{ participant.fullName }} Triggere…" at bounding box center [1364, 499] width 366 height 98
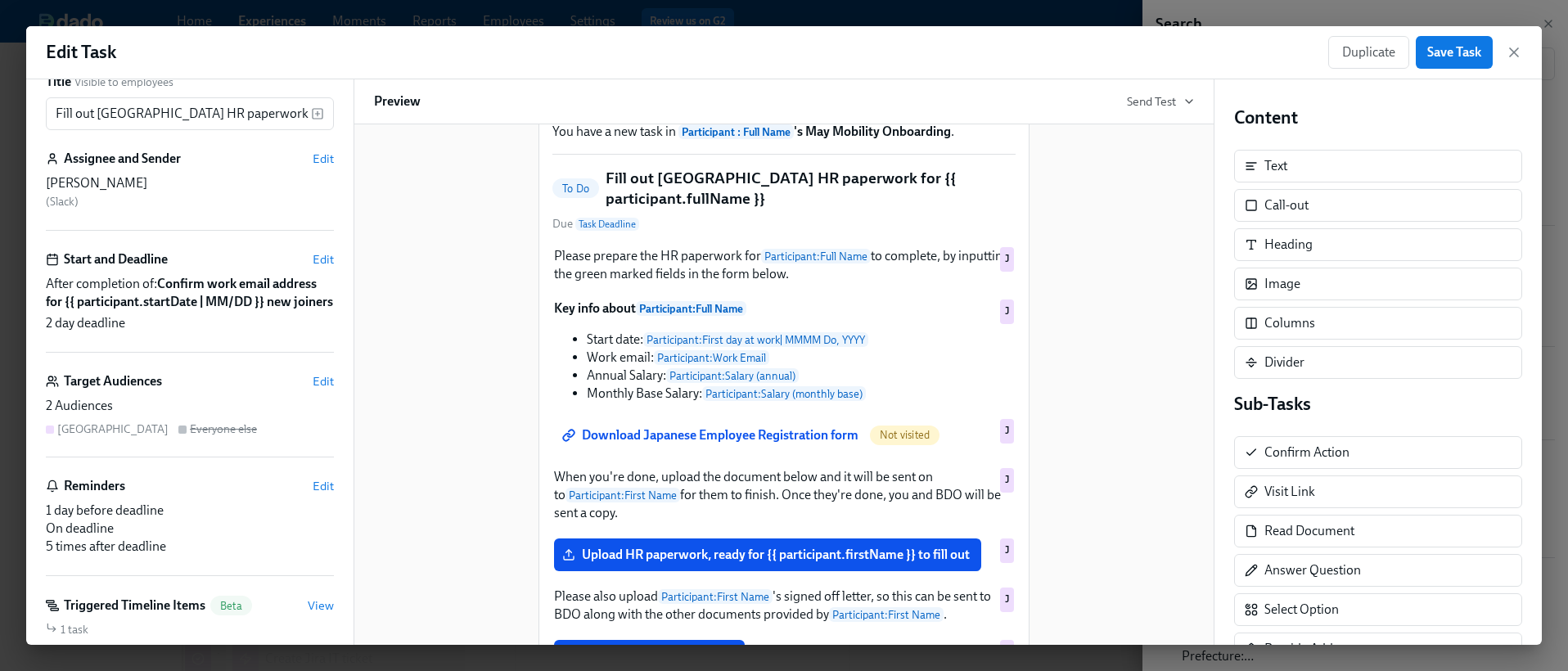
scroll to position [75, 0]
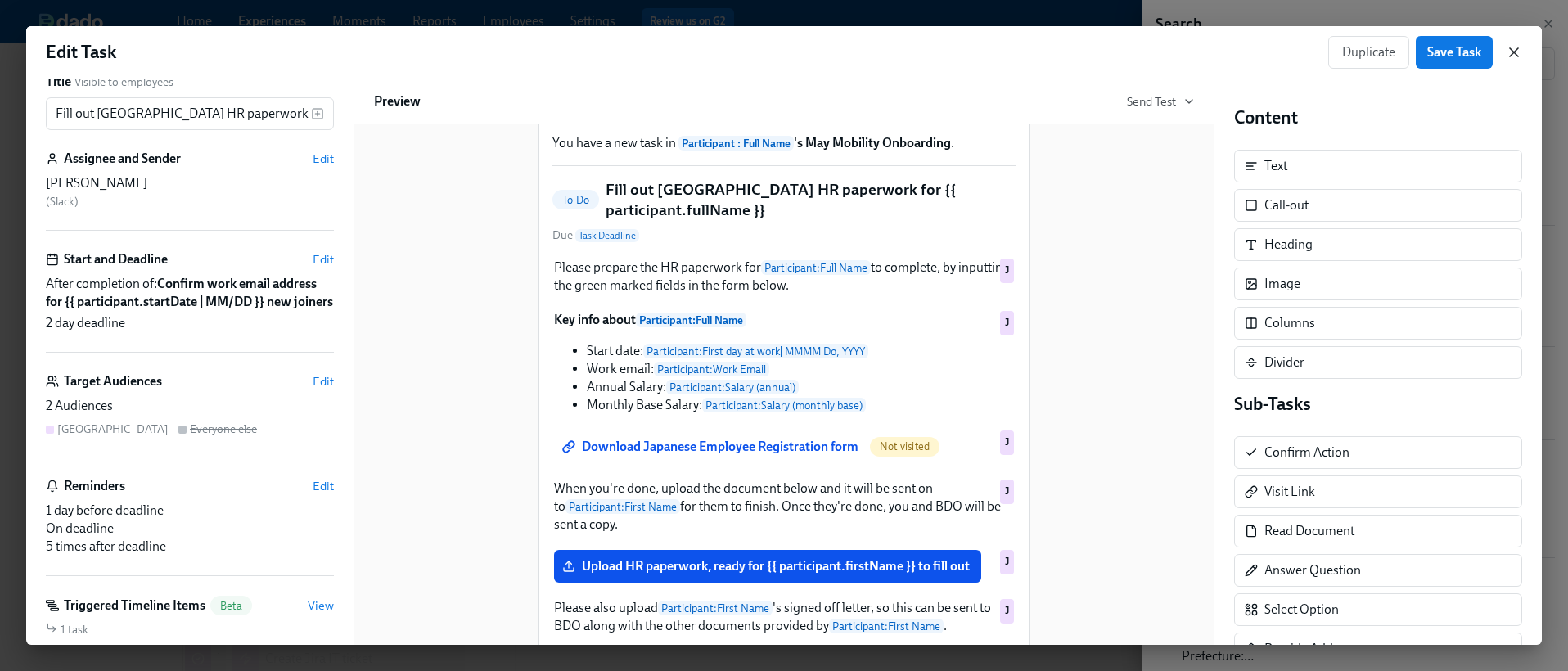
click at [1521, 50] on icon "button" at bounding box center [1513, 52] width 16 height 16
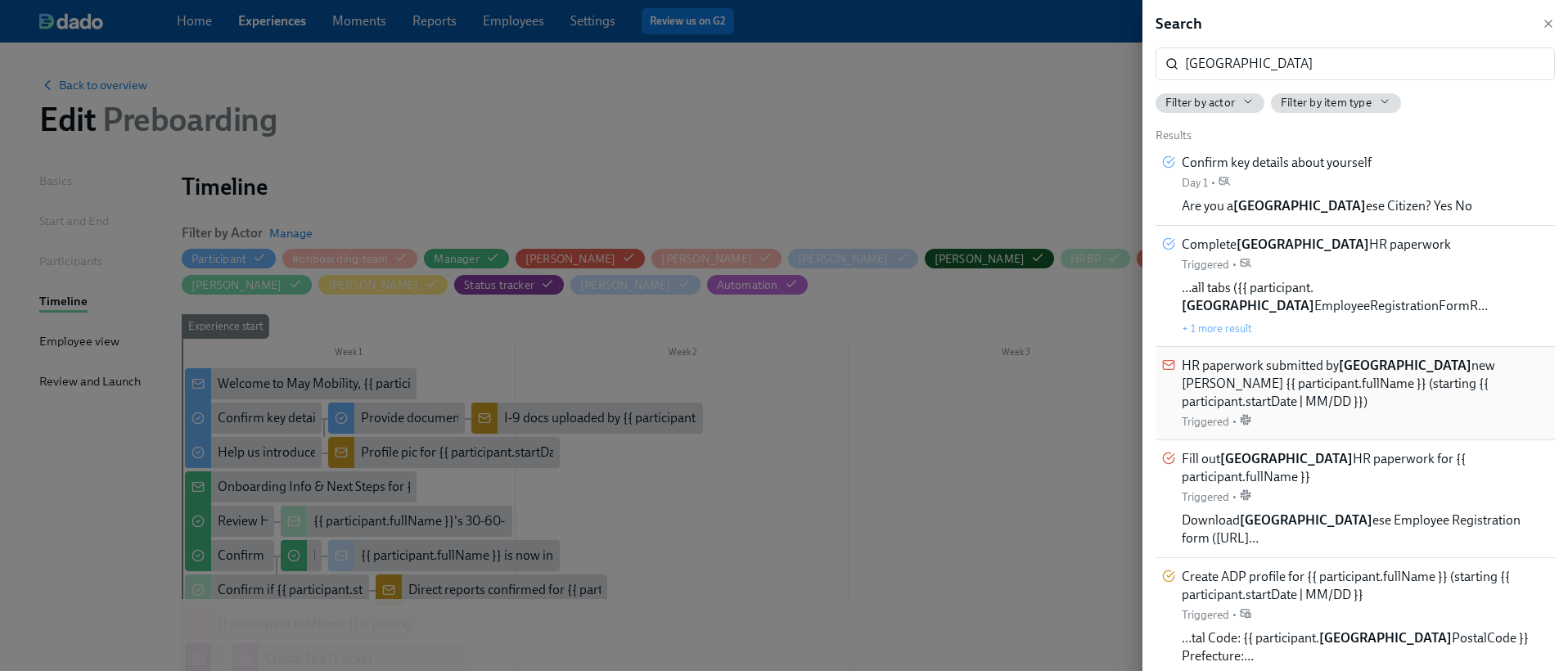
click at [1360, 357] on strong "[GEOGRAPHIC_DATA]" at bounding box center [1404, 365] width 132 height 16
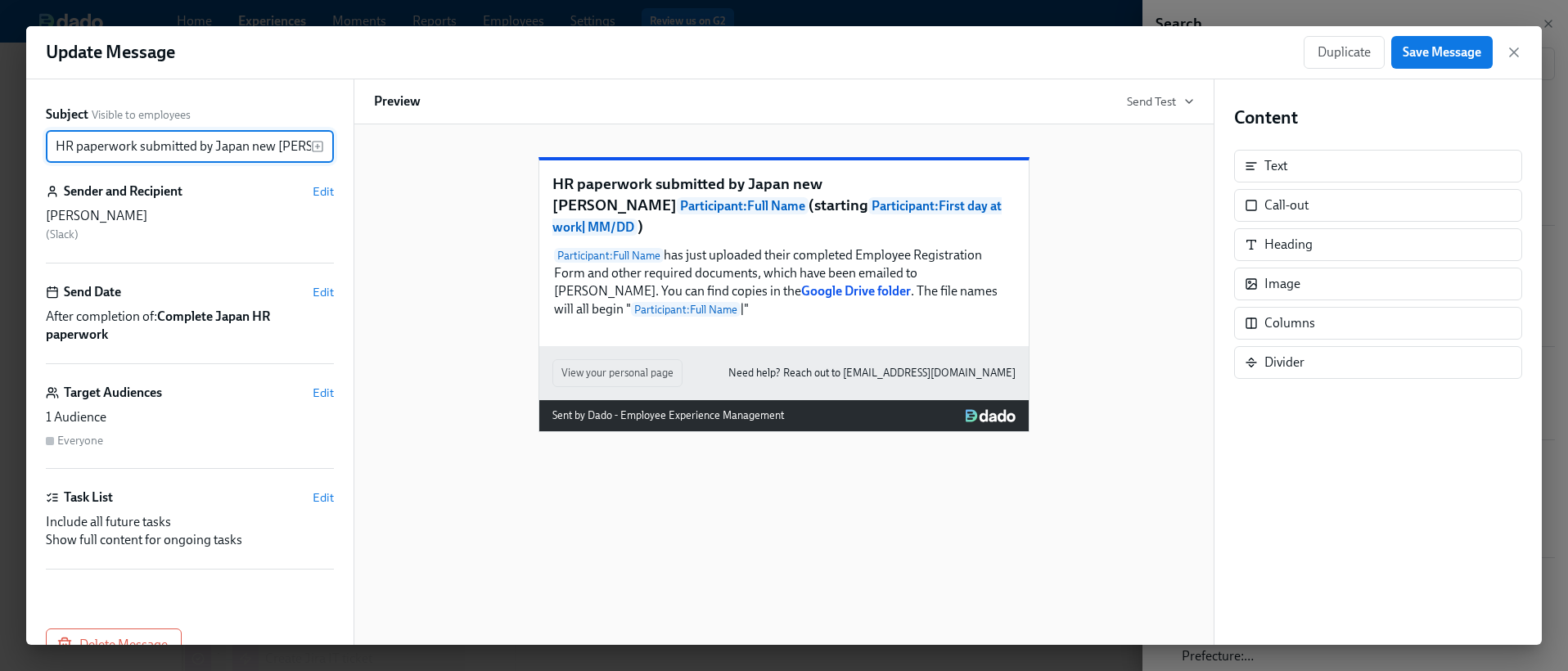
click at [1183, 342] on div "HR paperwork submitted by Japan new [PERSON_NAME] Participant : Full Name (star…" at bounding box center [784, 282] width 820 height 302
click at [1507, 51] on icon "button" at bounding box center [1513, 52] width 16 height 16
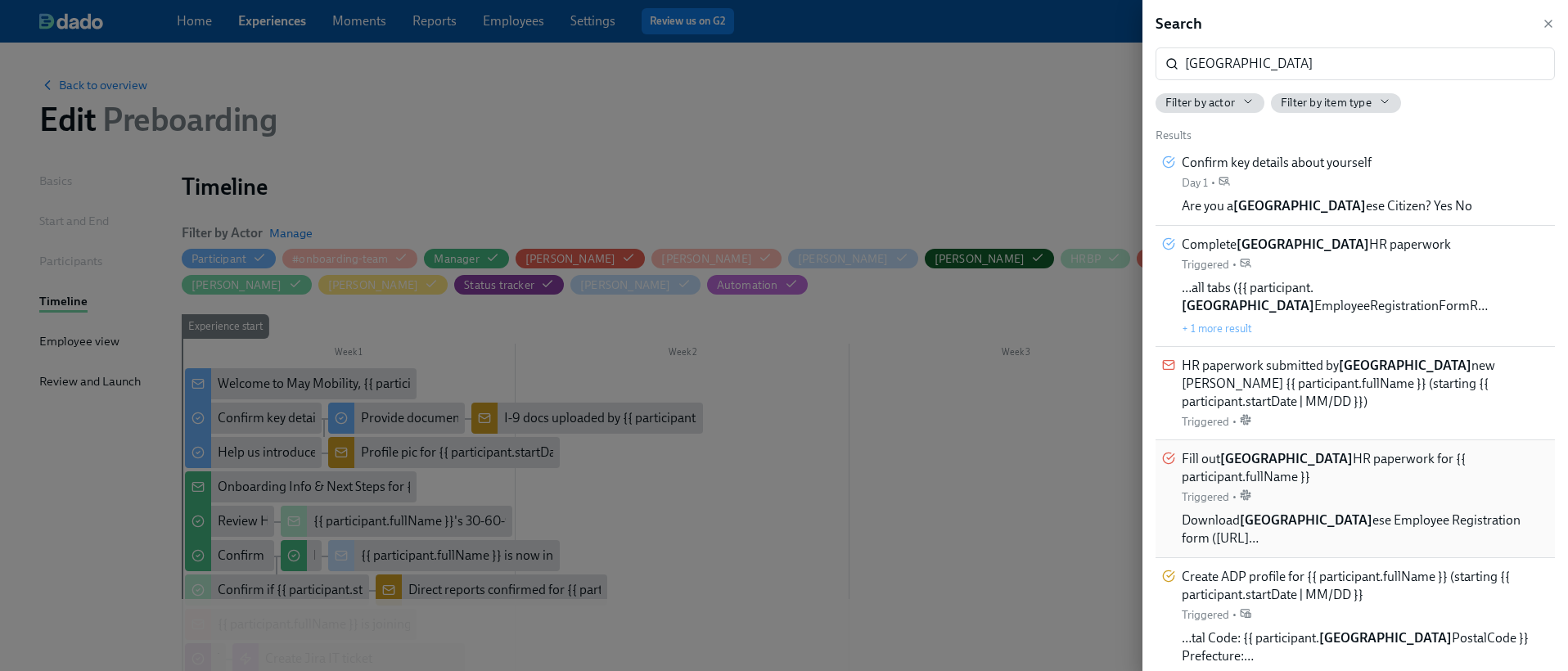
click at [1297, 451] on div "Fill out [GEOGRAPHIC_DATA] HR paperwork for {{ participant.fullName }} Triggere…" at bounding box center [1364, 477] width 366 height 55
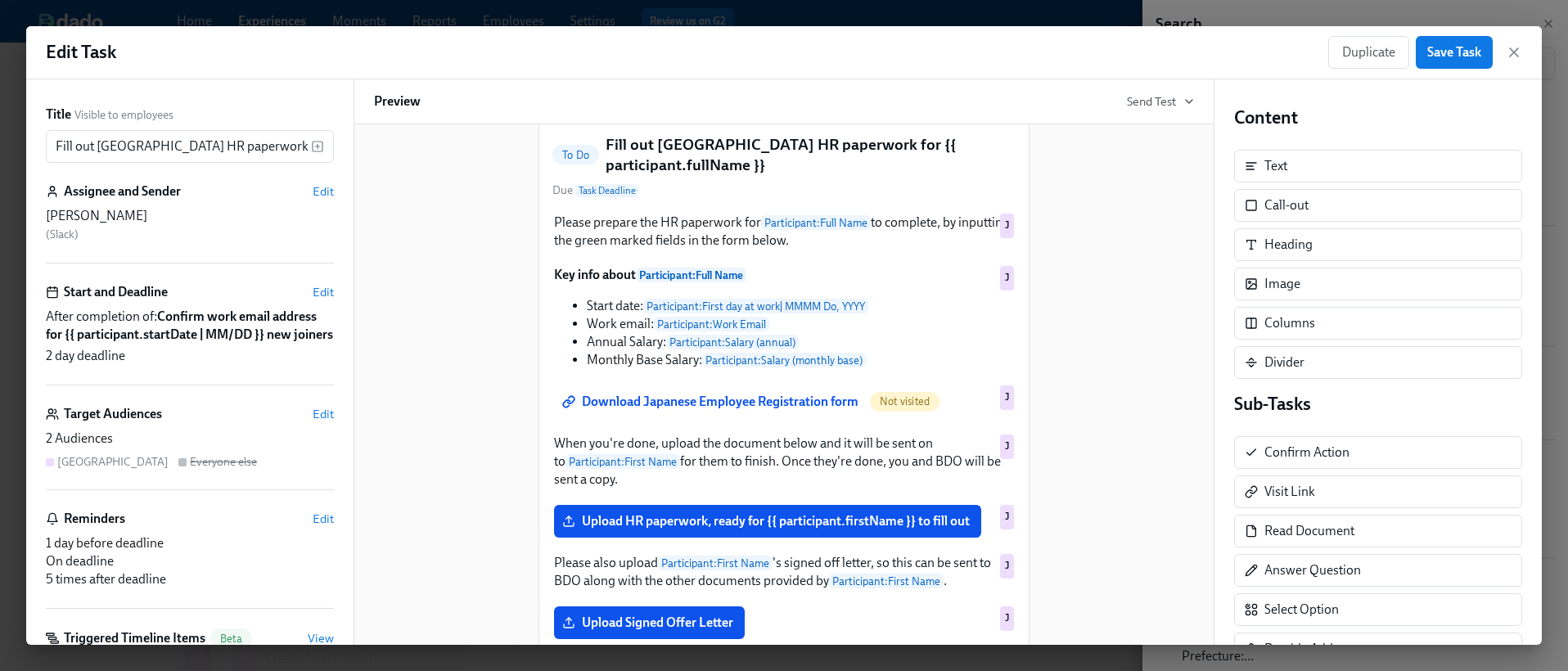
scroll to position [116, 0]
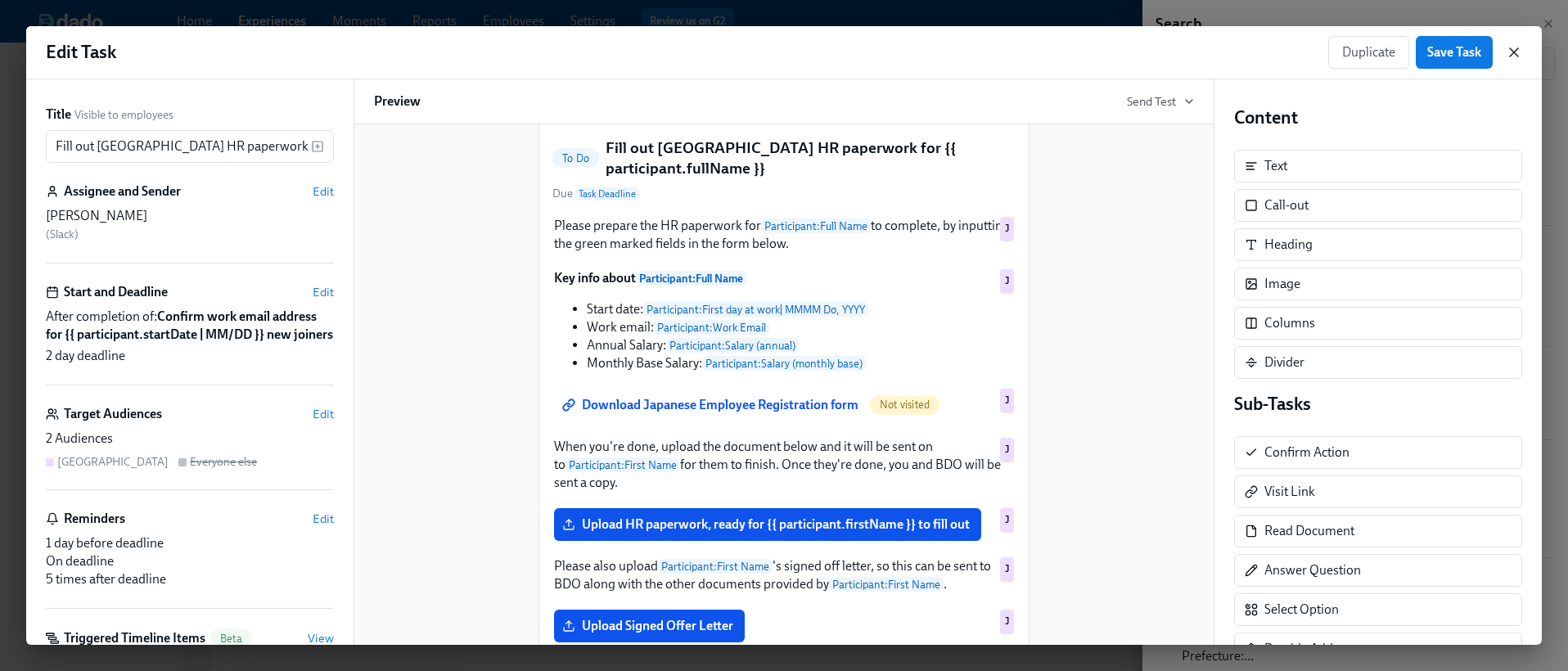
click at [1512, 48] on icon "button" at bounding box center [1513, 52] width 16 height 16
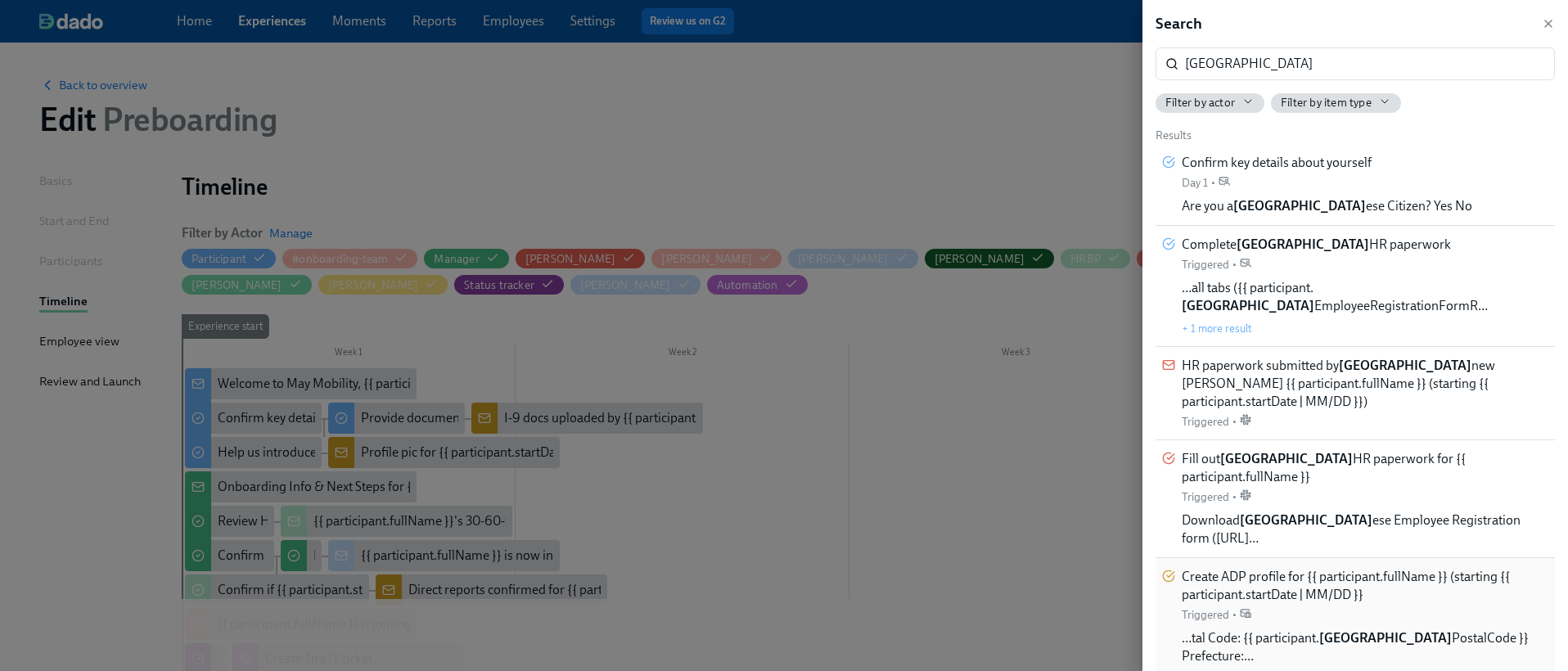
click at [1360, 568] on span "Create ADP profile for {{ participant.fullName }} (starting {{ participant.star…" at bounding box center [1364, 586] width 366 height 36
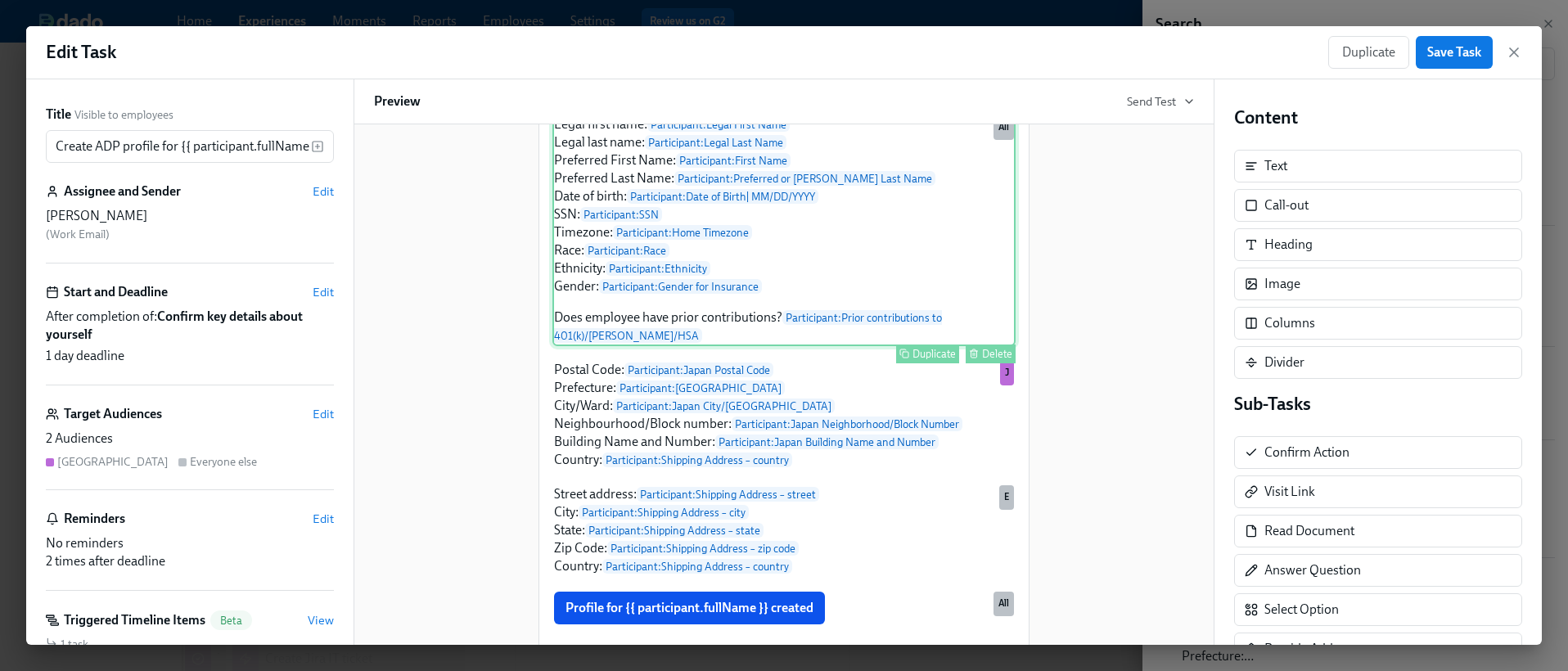
scroll to position [219, 0]
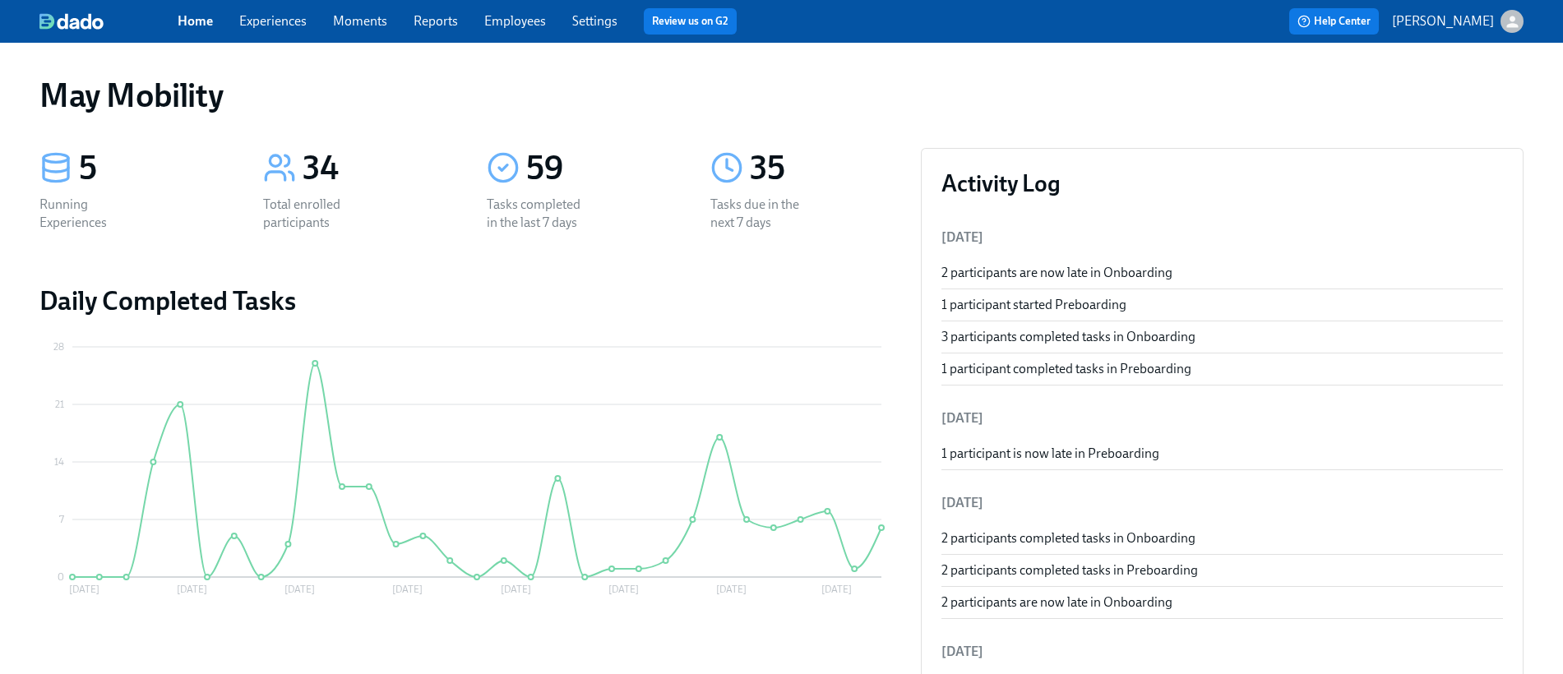
click at [521, 21] on link "Employees" at bounding box center [515, 21] width 62 height 16
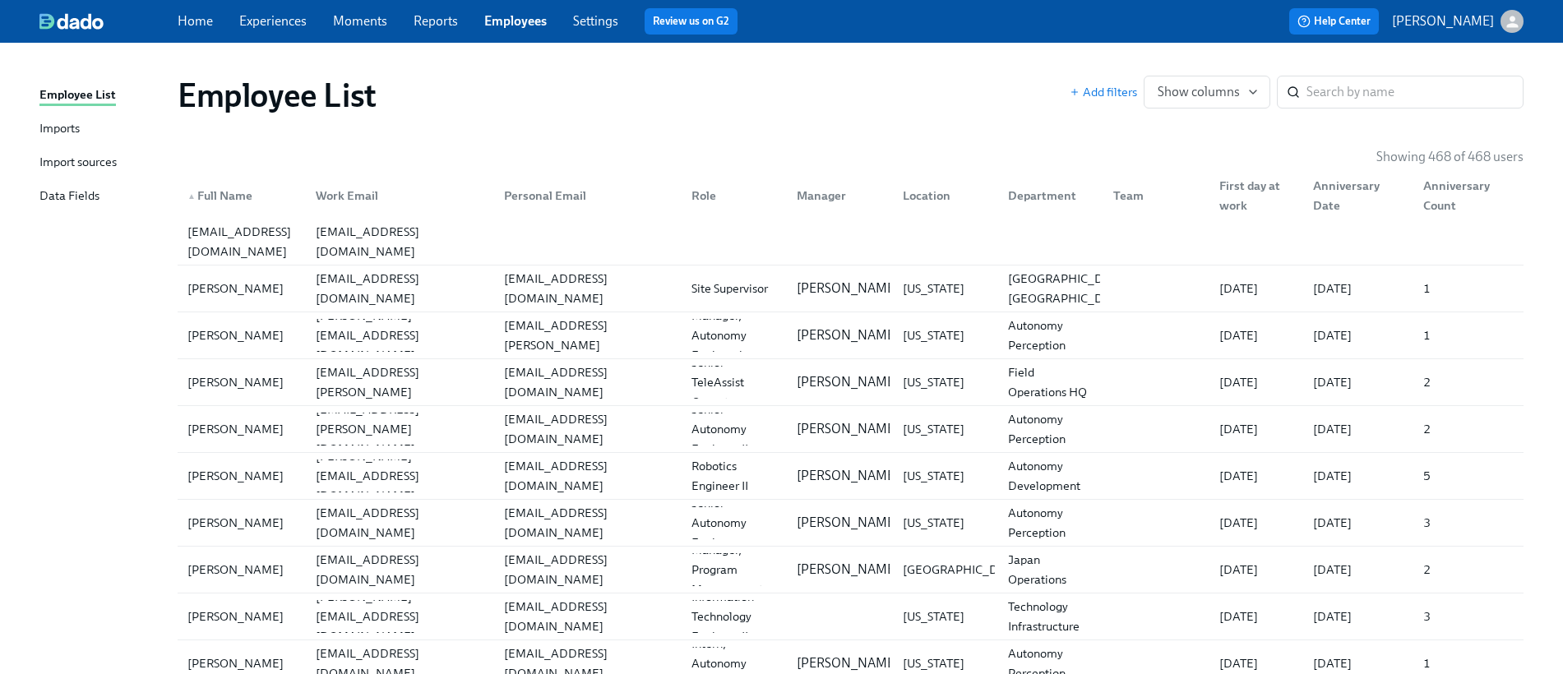
click at [287, 23] on link "Experiences" at bounding box center [272, 21] width 67 height 16
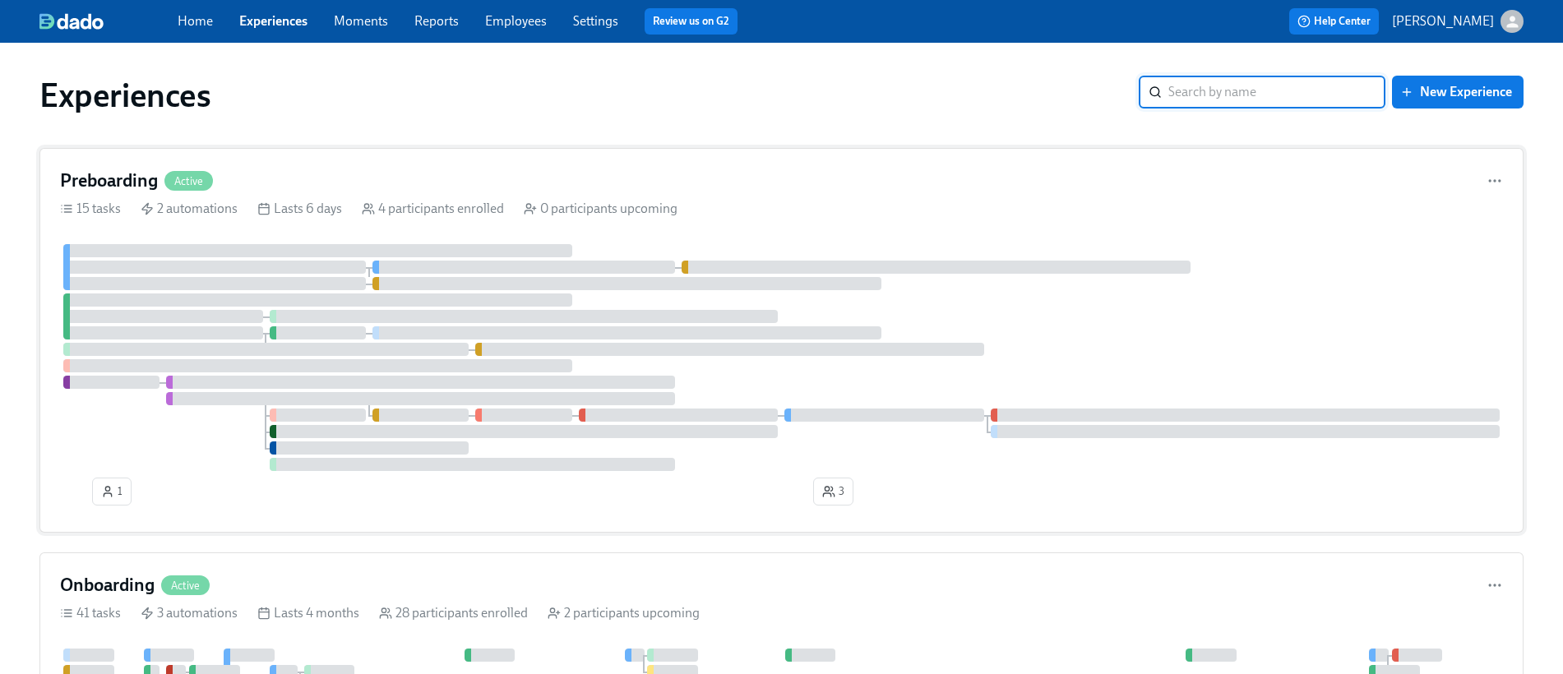
click at [331, 235] on div "Preboarding Active 15 tasks 2 automations Lasts 6 days 4 participants enrolled …" at bounding box center [781, 340] width 1484 height 385
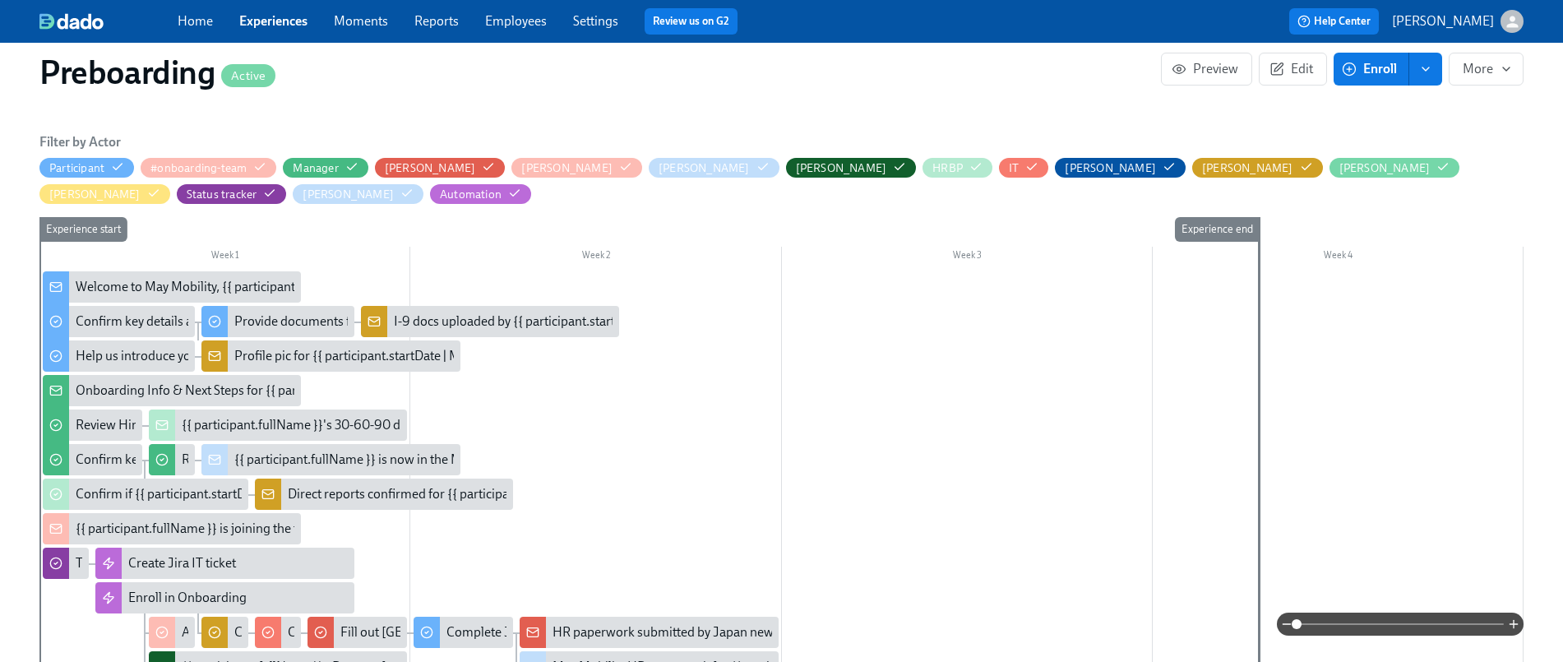
scroll to position [379, 0]
click at [624, 169] on circle "button" at bounding box center [625, 167] width 3 height 3
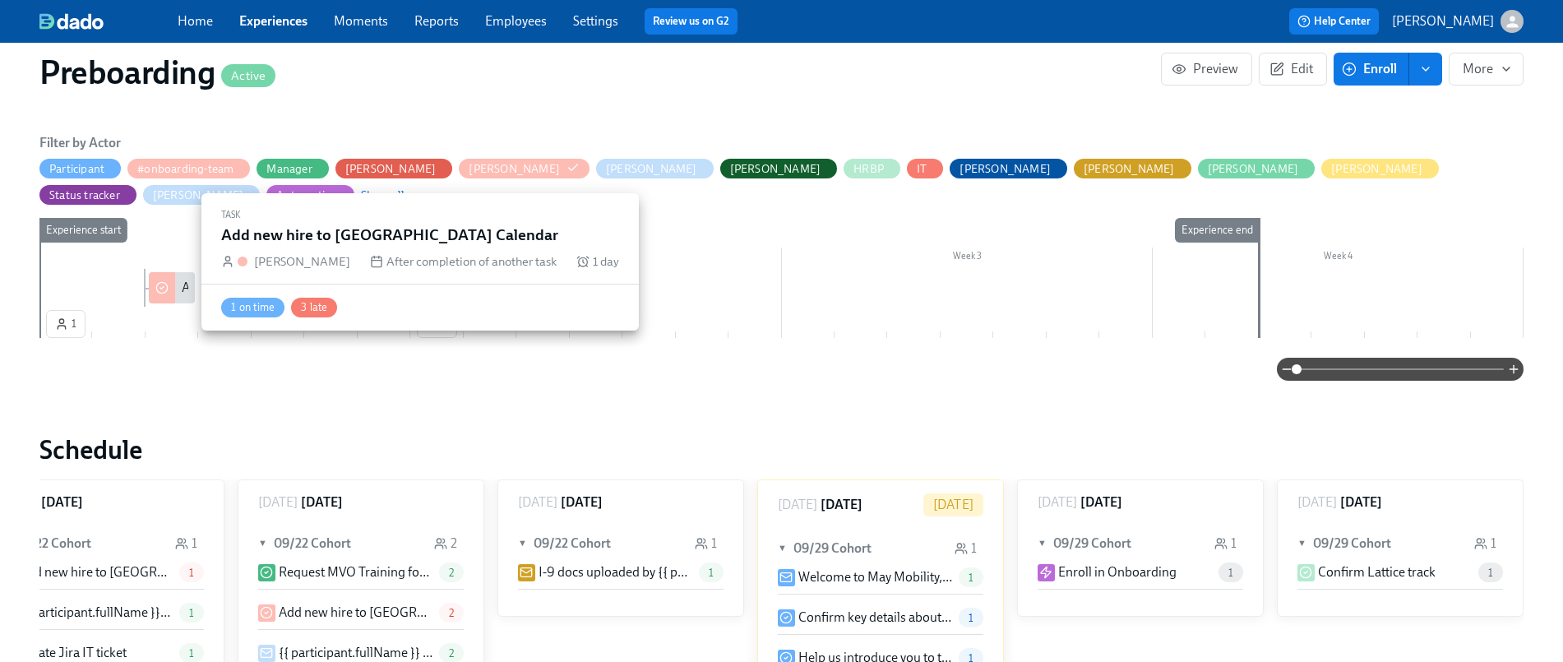
click at [178, 272] on div "Add new hire to [GEOGRAPHIC_DATA] Calendar" at bounding box center [172, 287] width 46 height 31
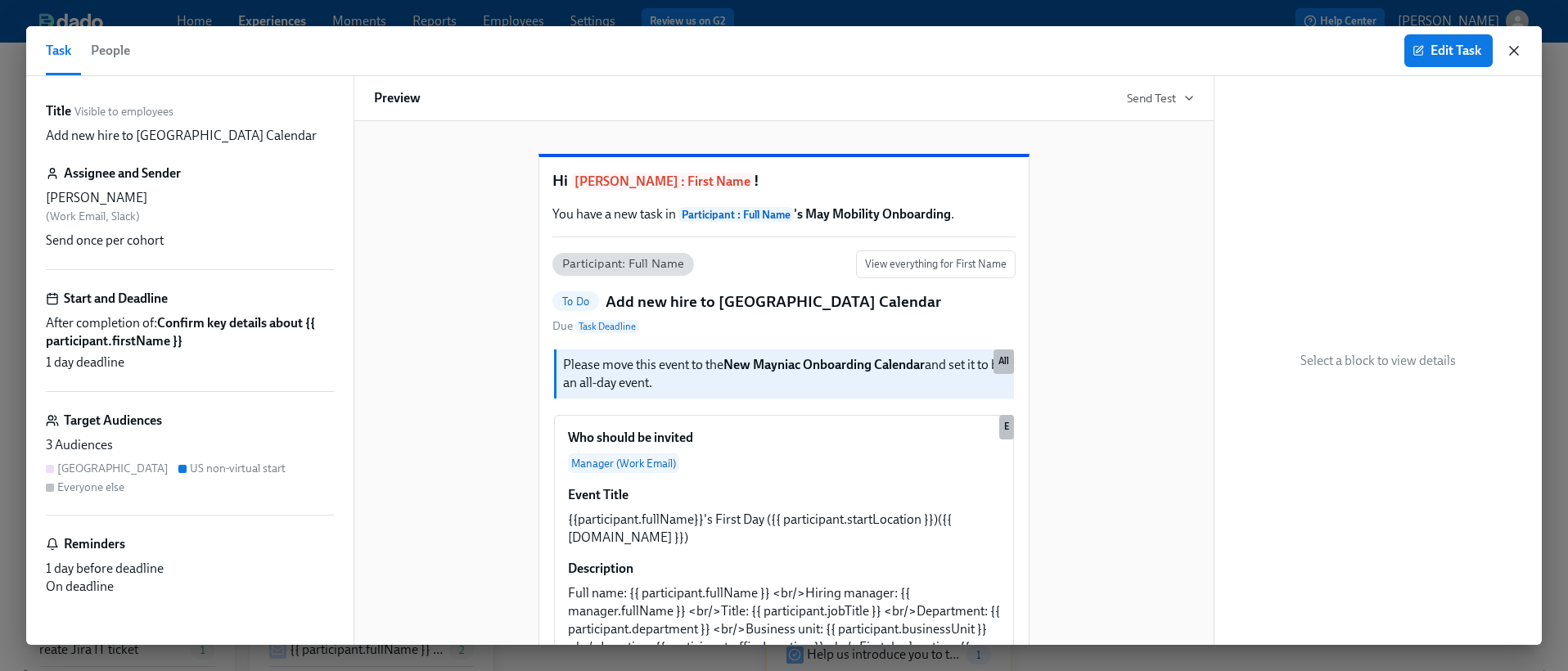
click at [1513, 56] on icon "button" at bounding box center [1513, 51] width 16 height 16
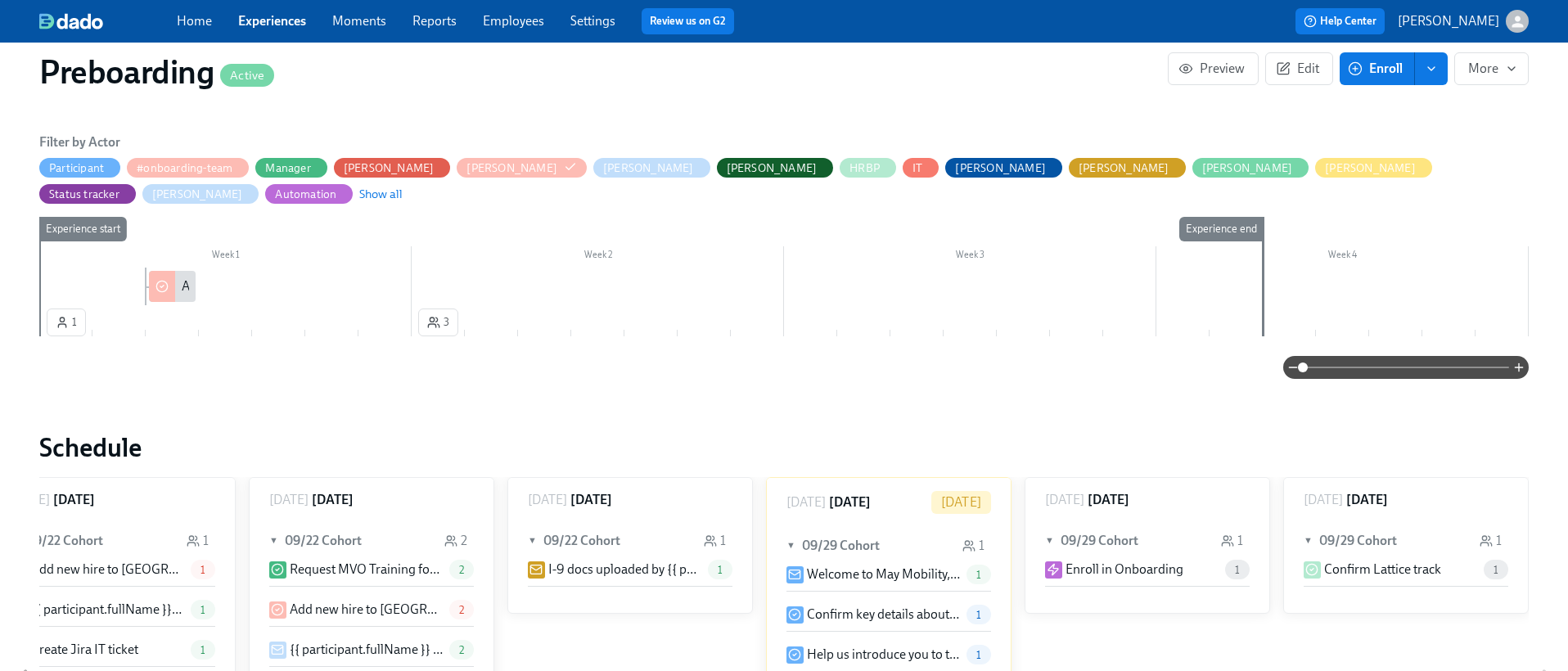
scroll to position [0, 1083]
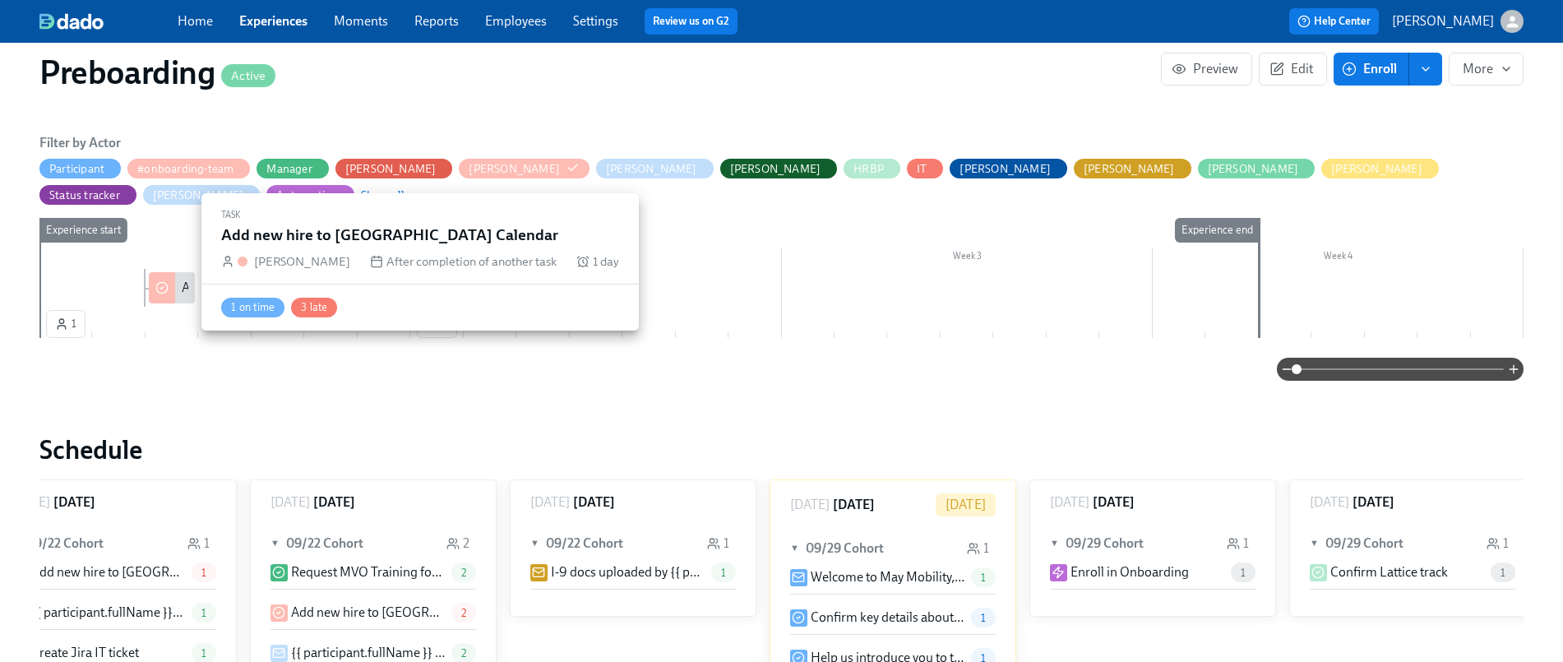
click at [156, 272] on div at bounding box center [162, 287] width 26 height 31
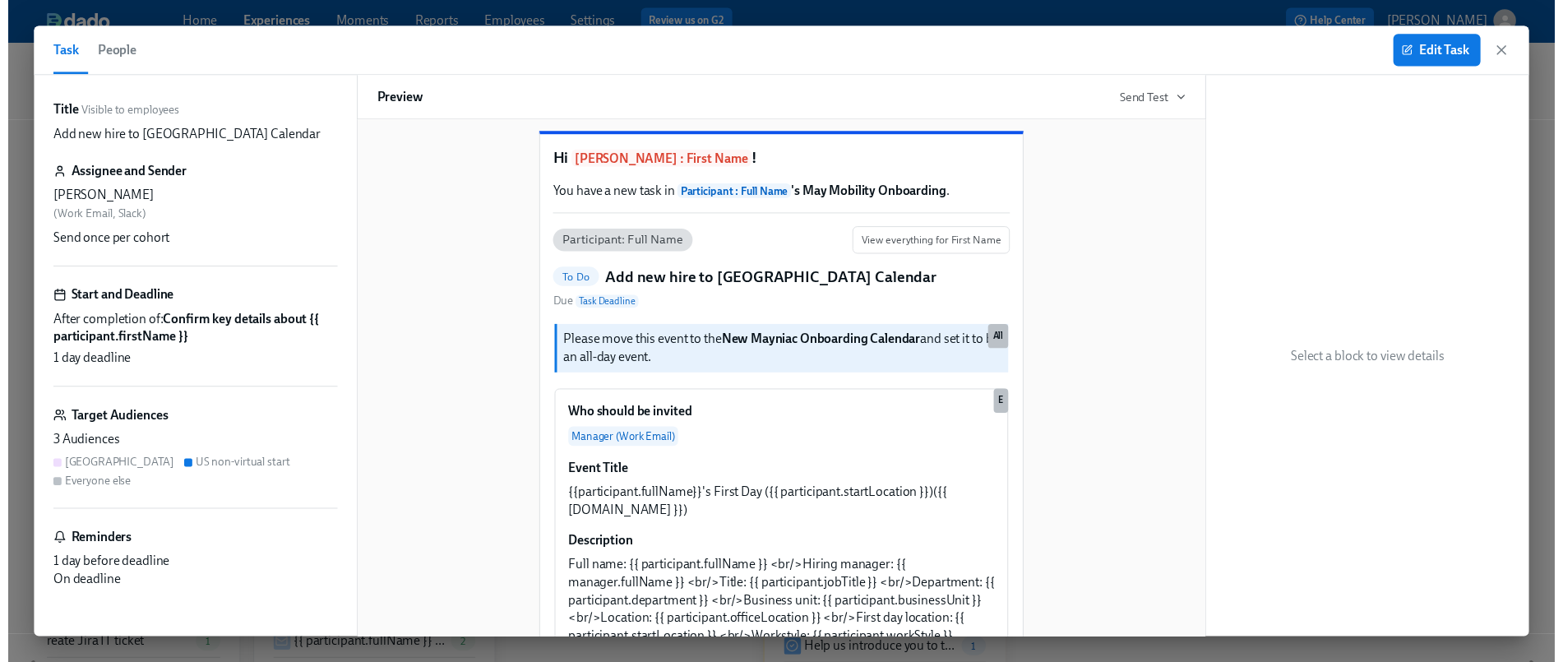
scroll to position [93, 0]
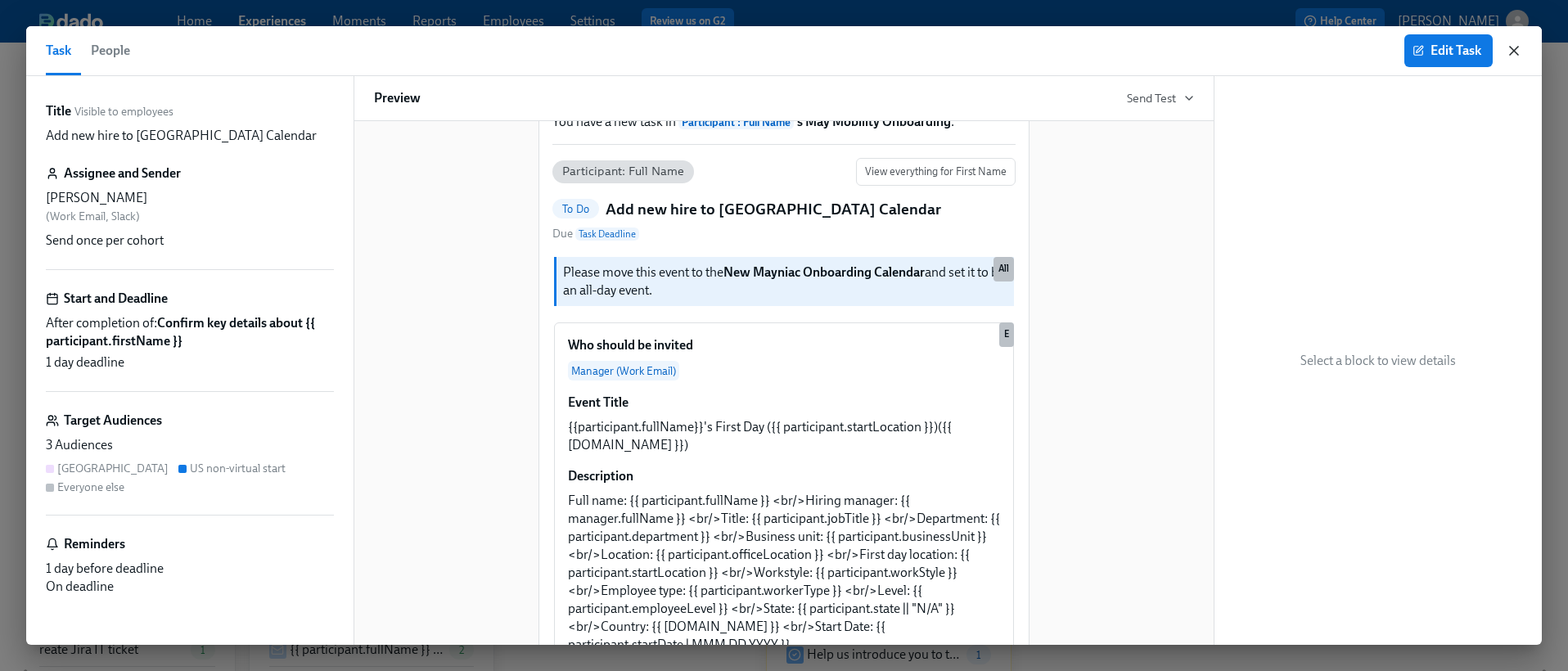
click at [1518, 48] on icon "button" at bounding box center [1513, 51] width 16 height 16
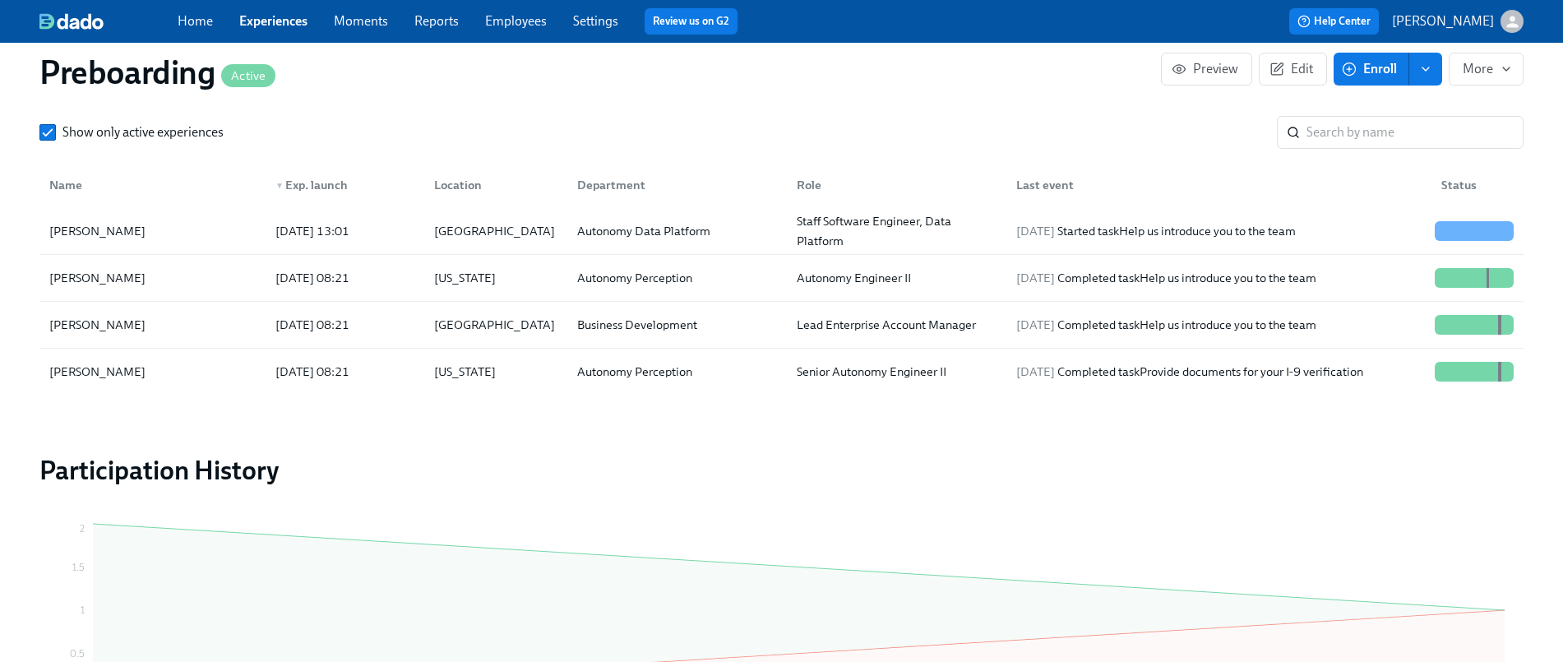
scroll to position [1343, 0]
click at [285, 13] on link "Experiences" at bounding box center [273, 21] width 68 height 16
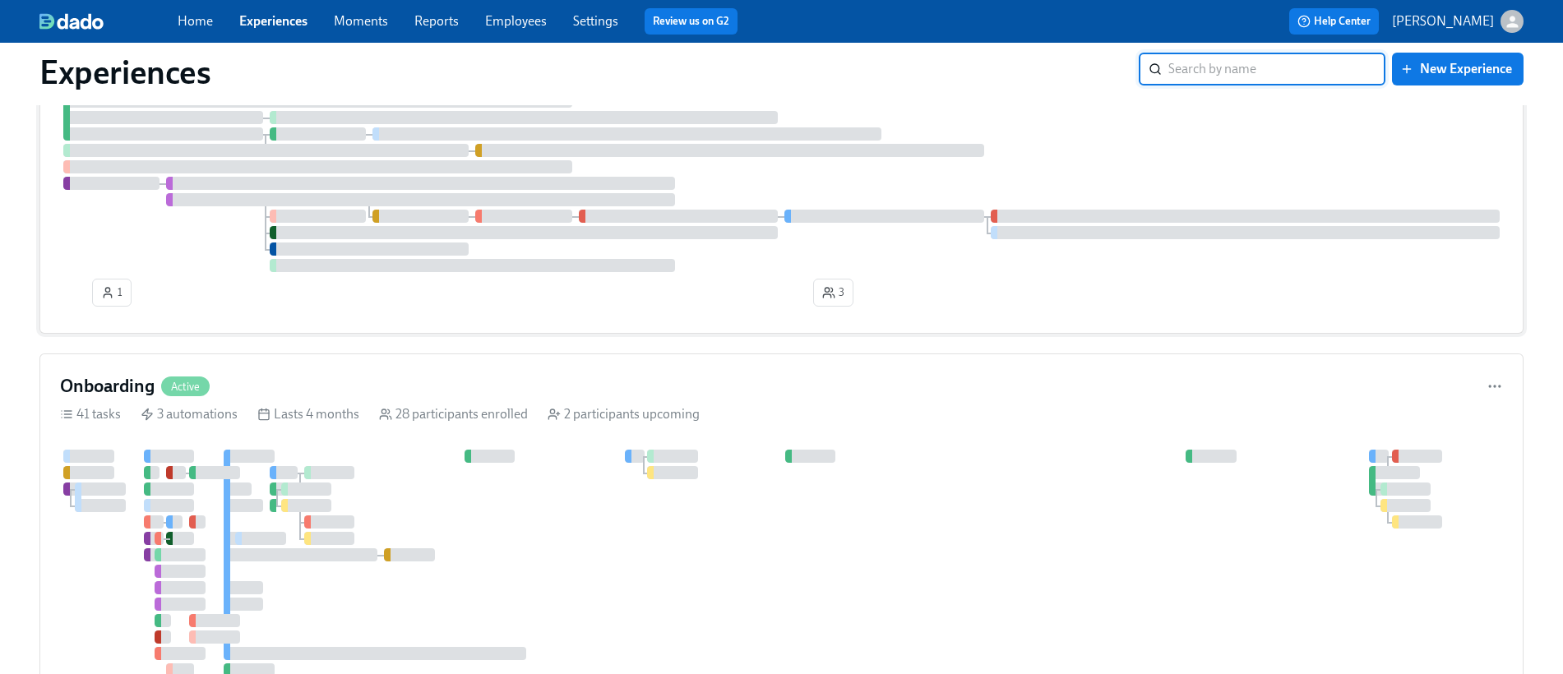
scroll to position [330, 0]
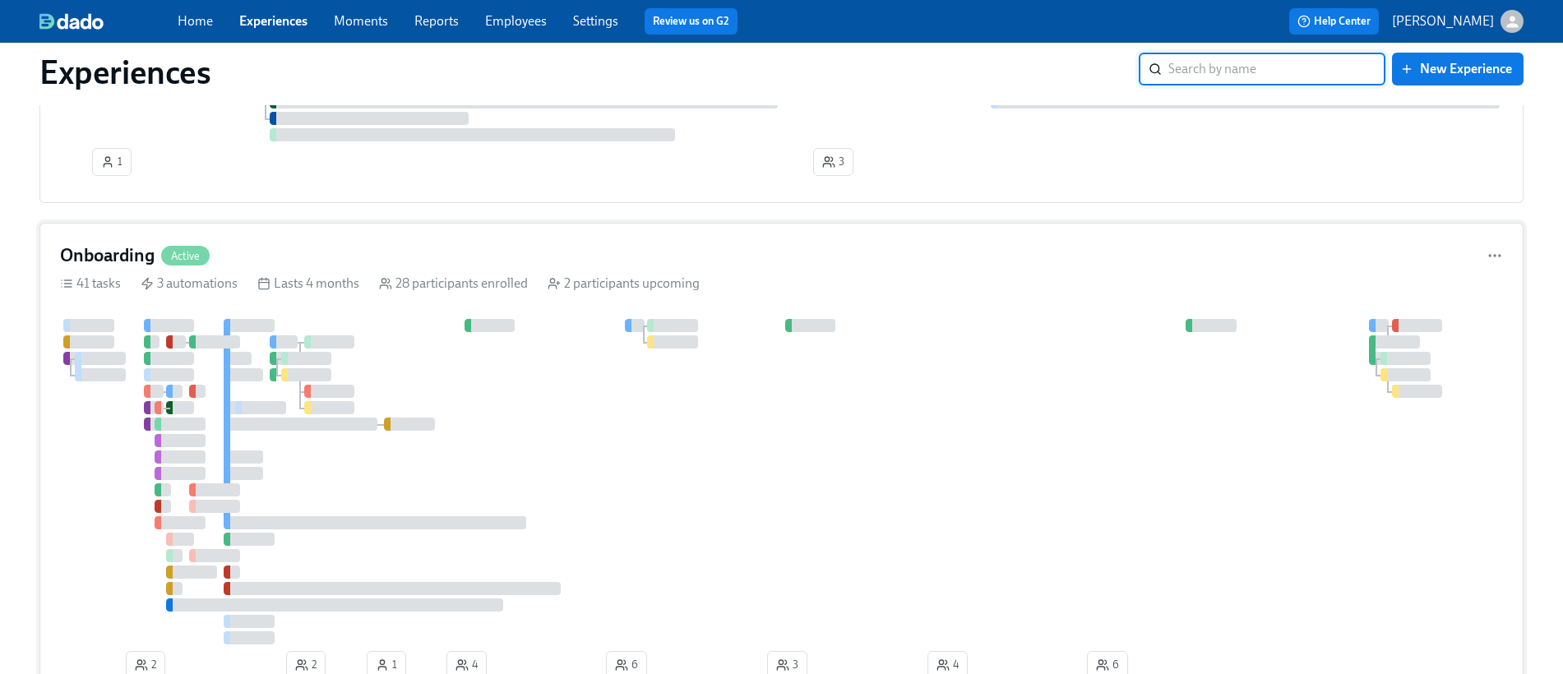
click at [259, 288] on rect at bounding box center [264, 285] width 10 height 10
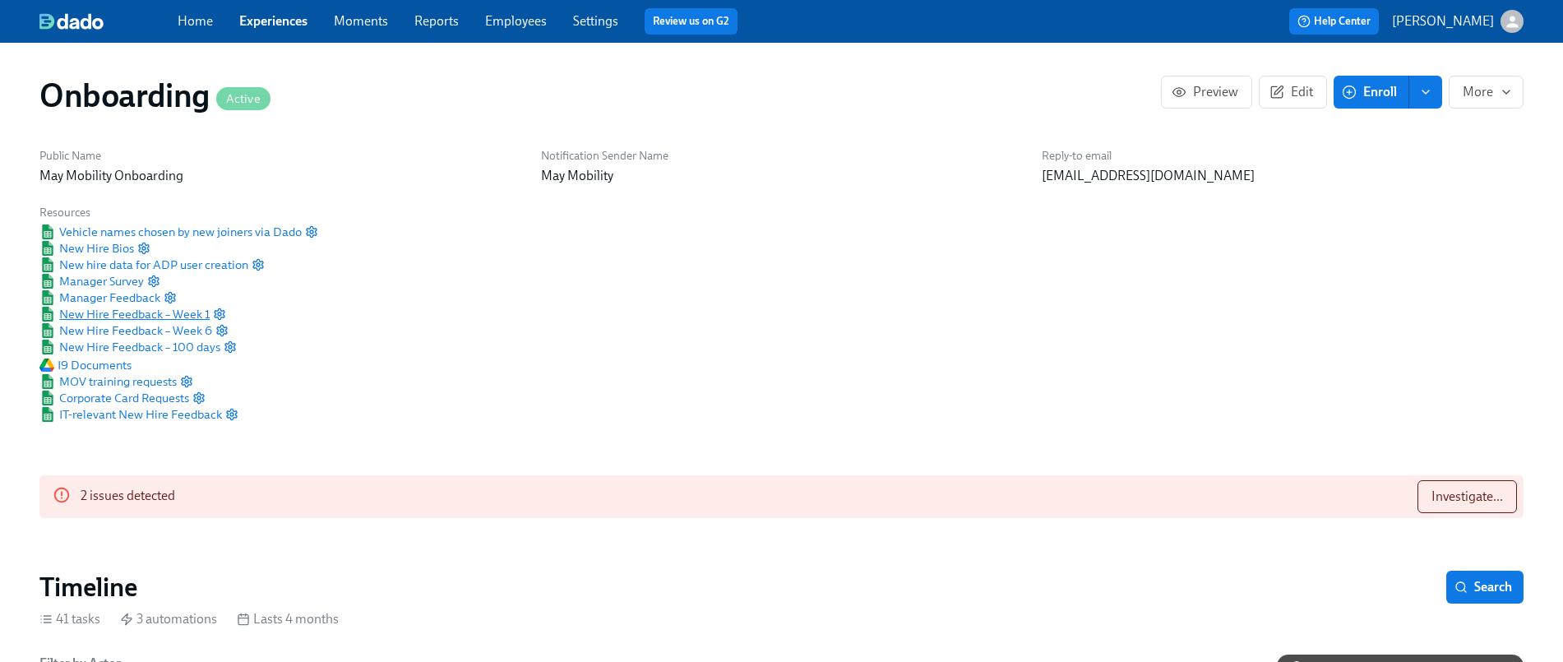
click at [141, 308] on span "New Hire Feedback – Week 1" at bounding box center [124, 314] width 170 height 16
click at [117, 299] on span "Manager Feedback" at bounding box center [99, 297] width 121 height 16
